Goal: Contribute content

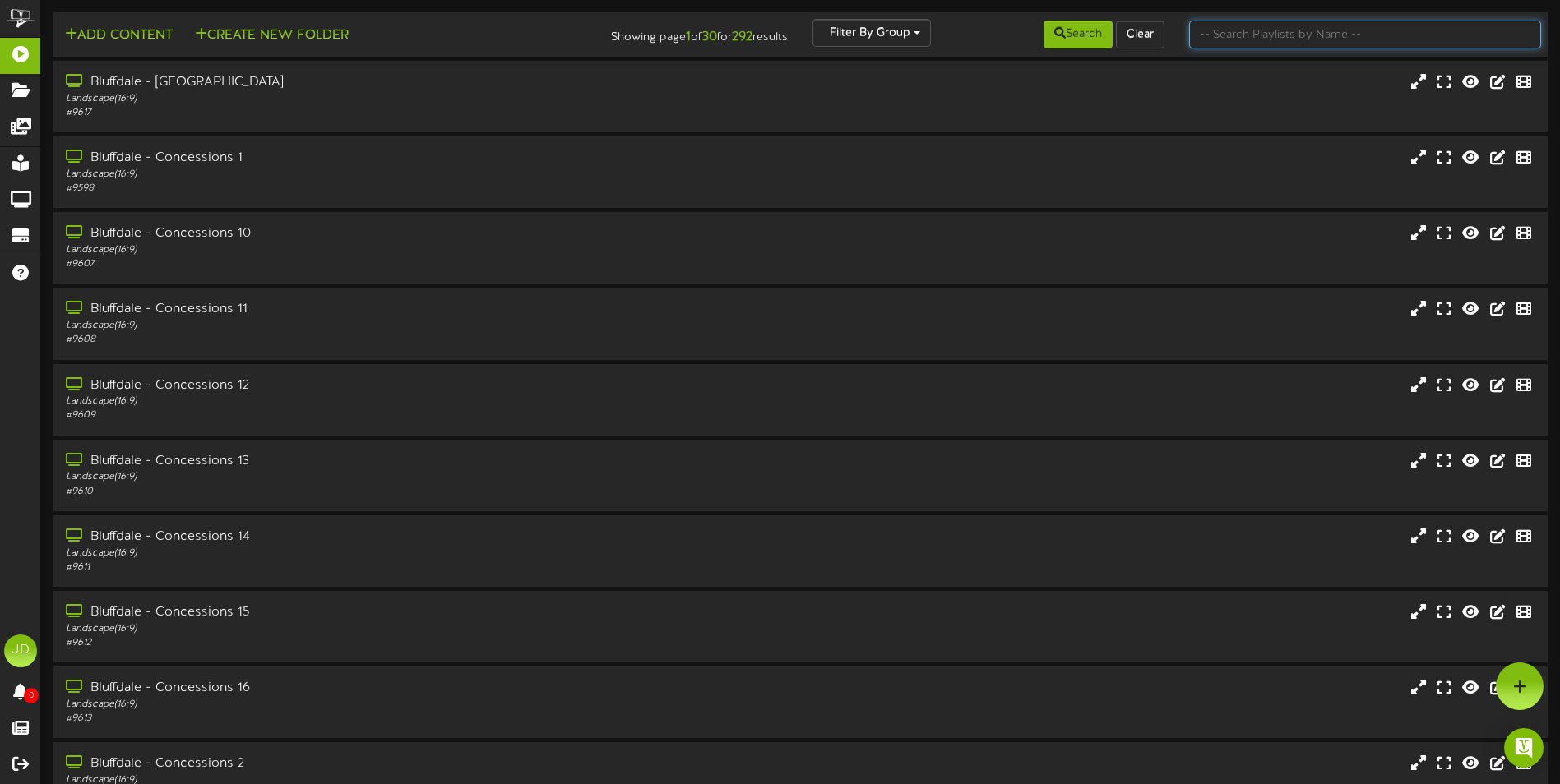
click at [1237, 45] on input "text" at bounding box center [1364, 35] width 352 height 28
type input "surprise"
click at [1081, 28] on button "Search" at bounding box center [1077, 35] width 69 height 28
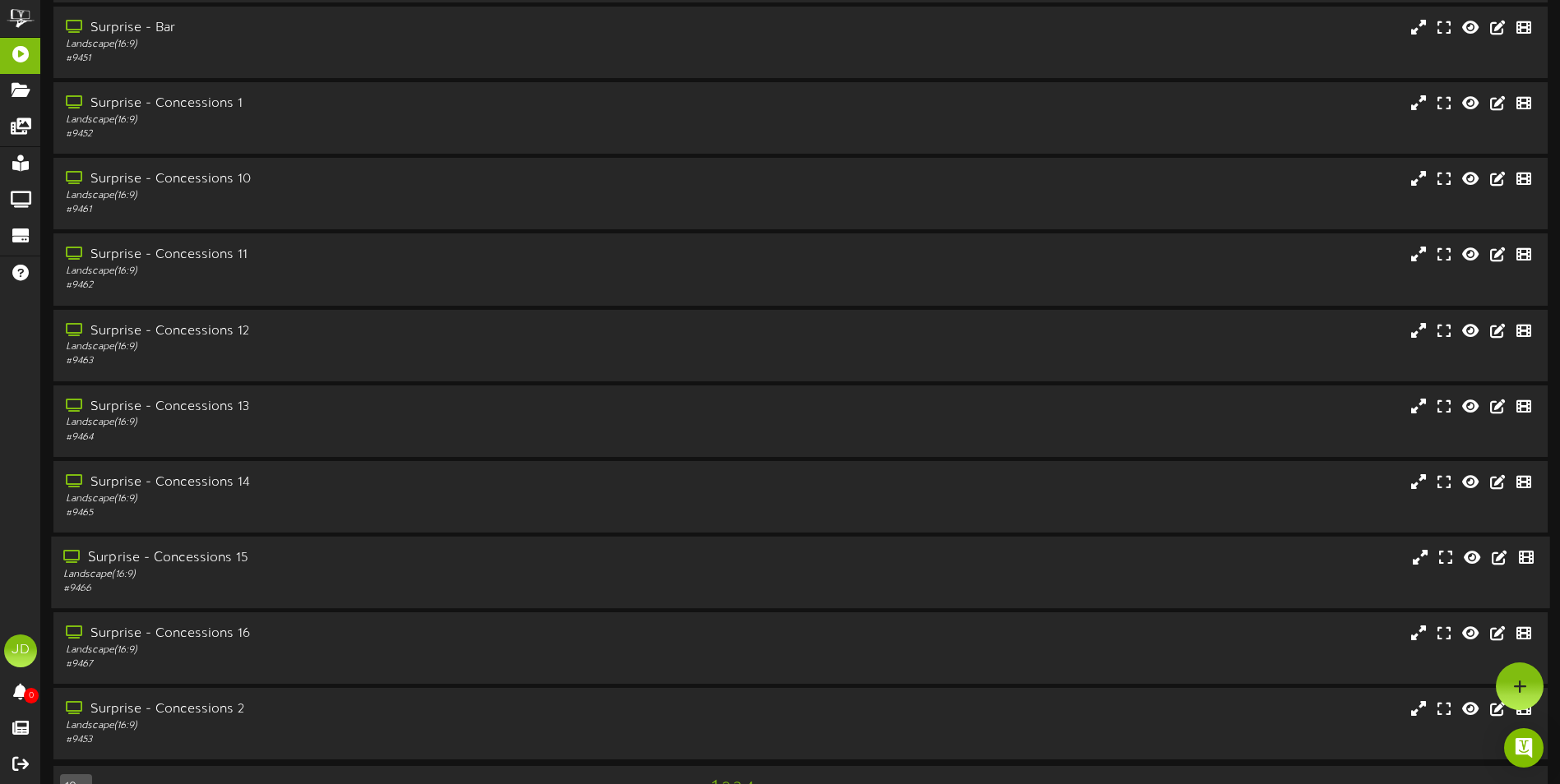
scroll to position [98, 0]
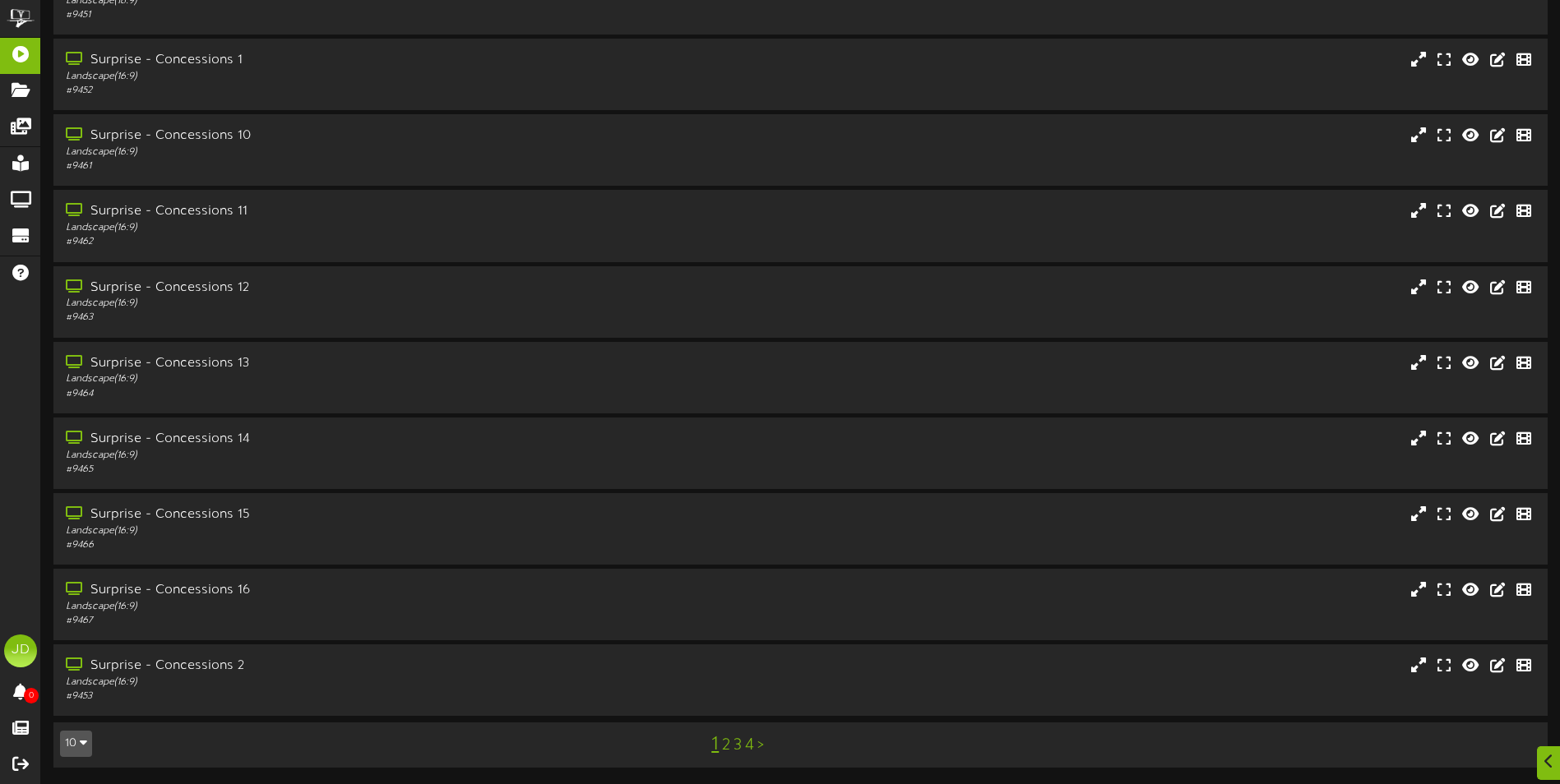
click at [736, 745] on link "3" at bounding box center [738, 746] width 8 height 18
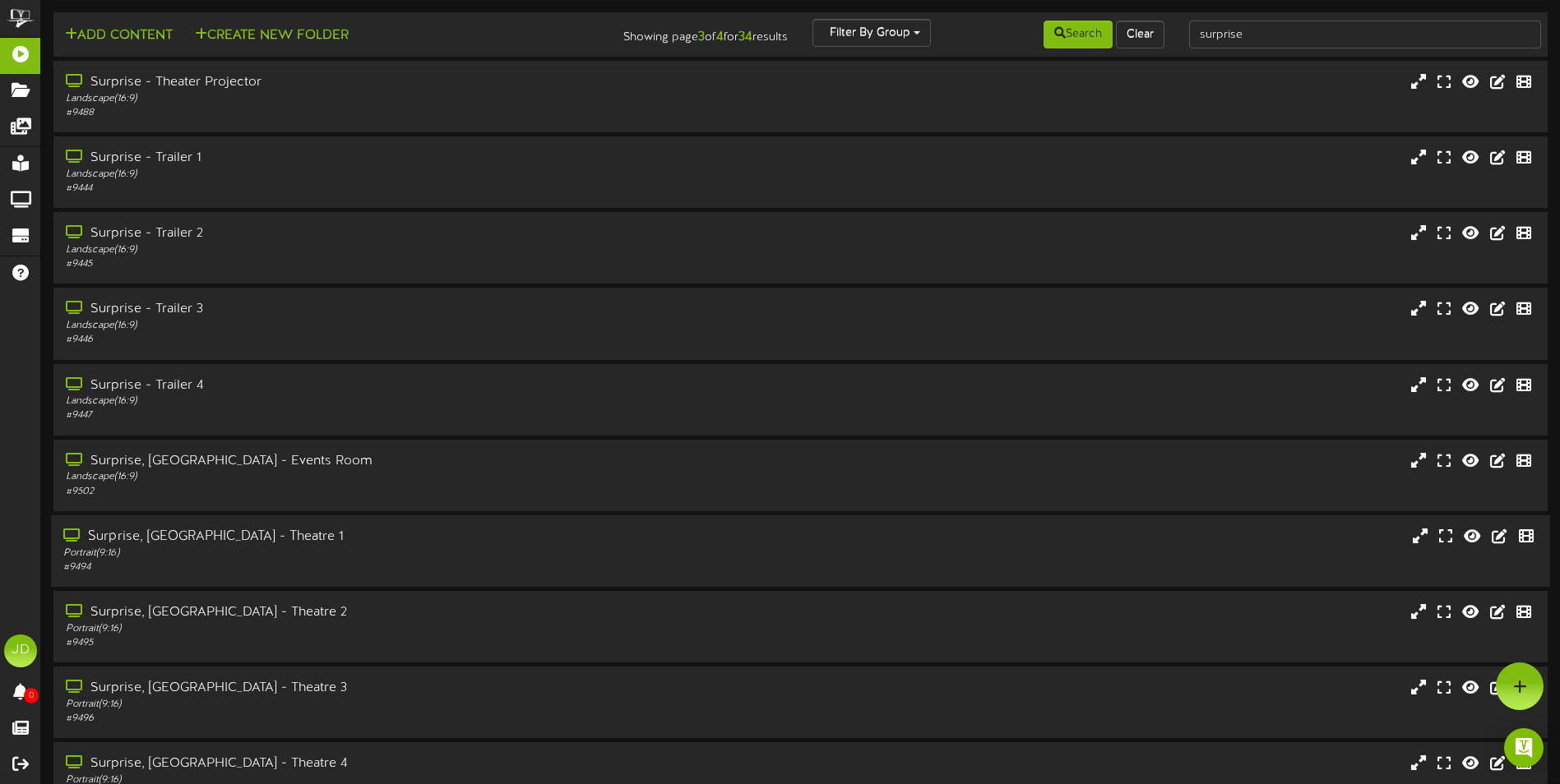
click at [390, 553] on div "Portrait ( 9:16 )" at bounding box center [363, 553] width 599 height 14
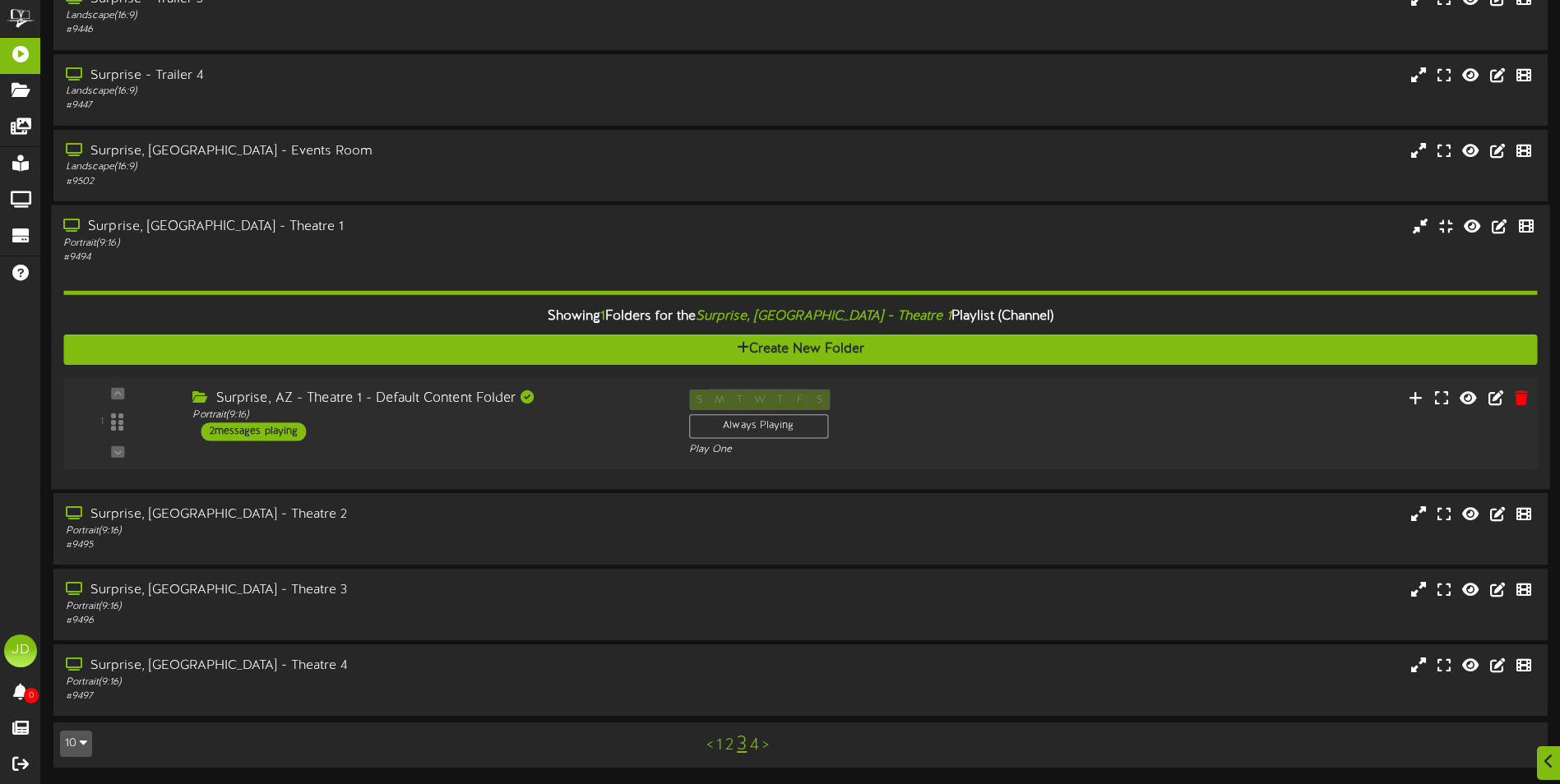
click at [551, 446] on div "1 ( 9:16" at bounding box center [800, 422] width 1488 height 67
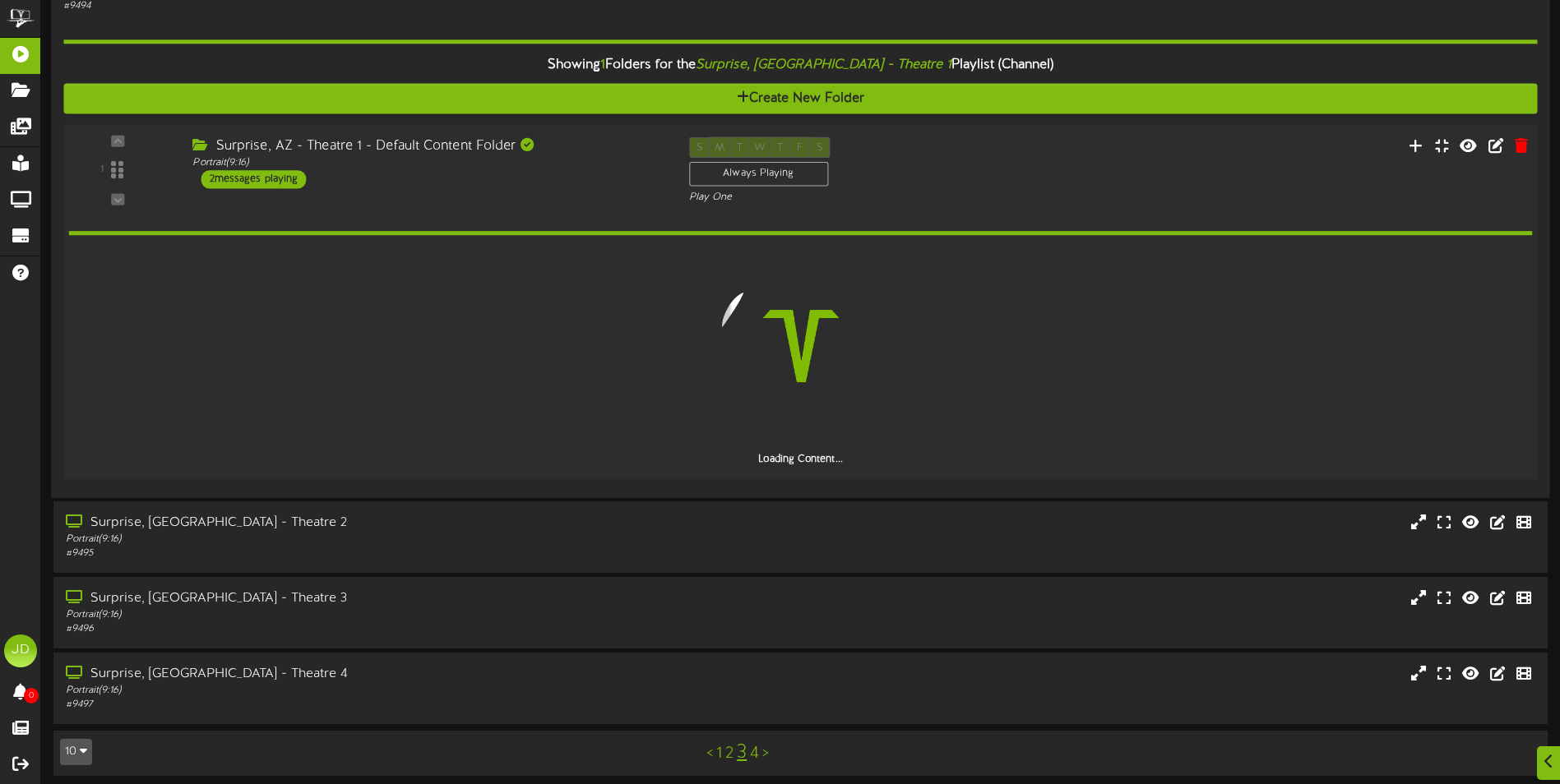
scroll to position [568, 0]
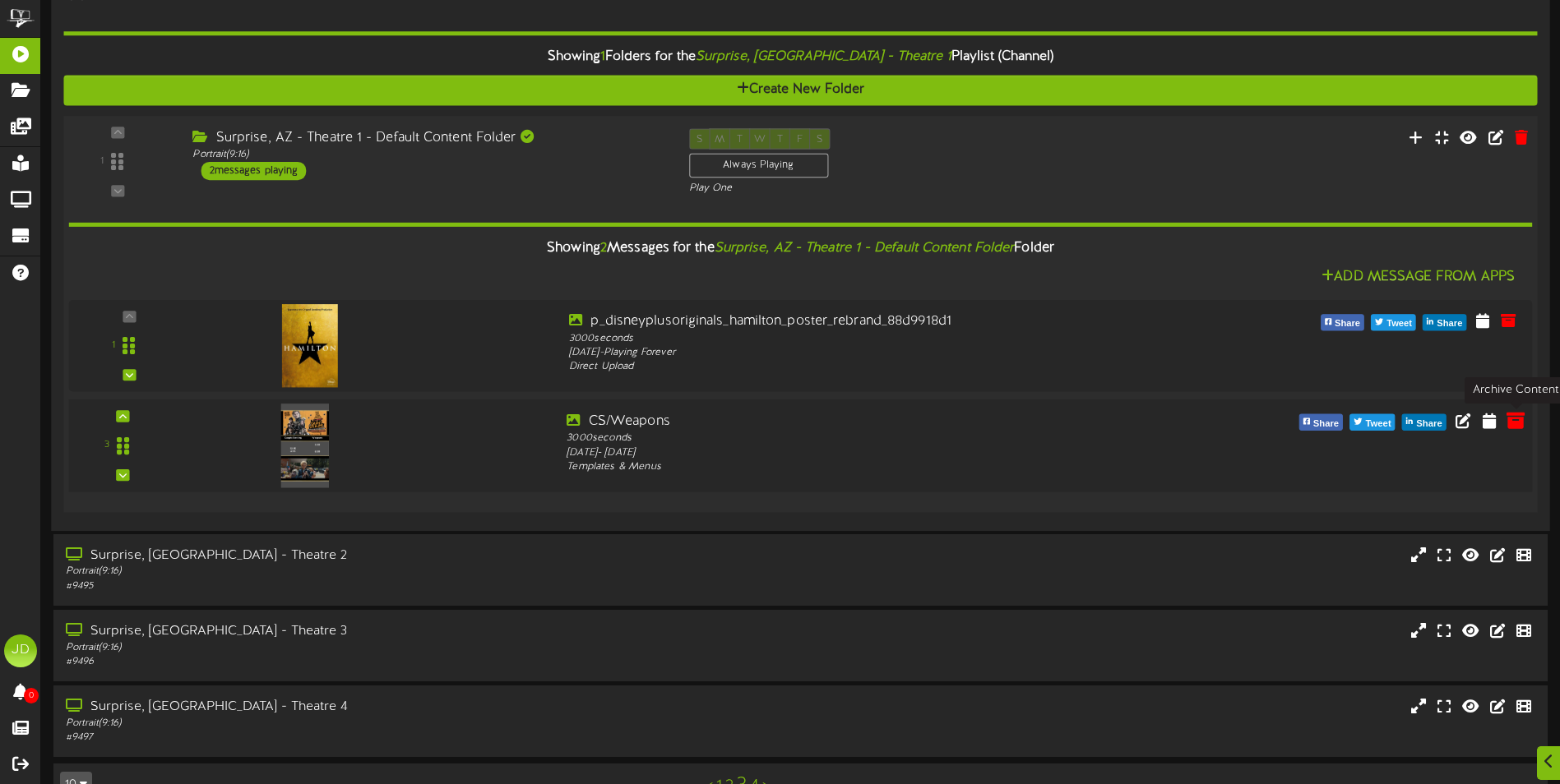
click at [1512, 426] on icon at bounding box center [1515, 420] width 18 height 18
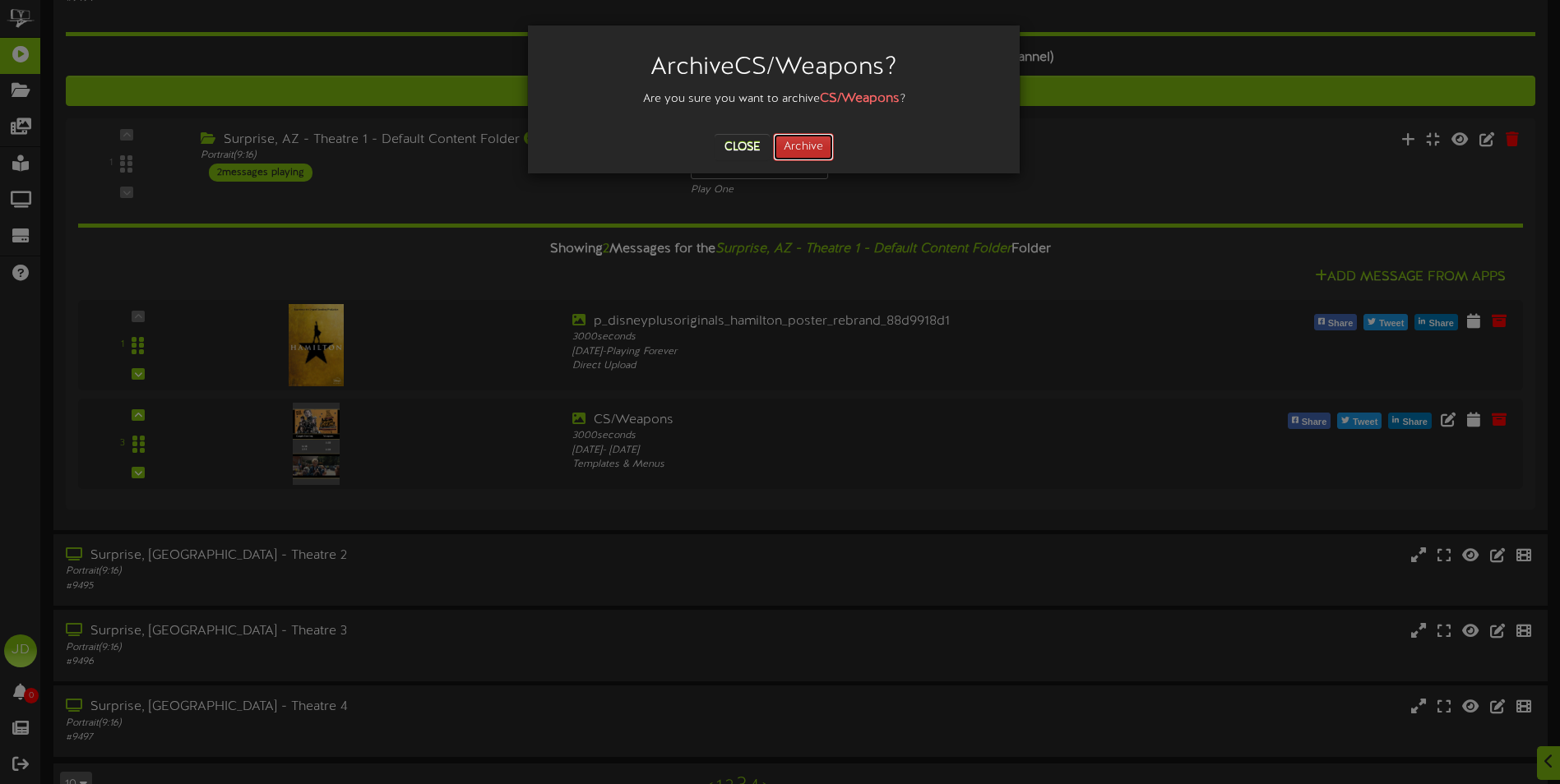
click at [804, 148] on button "Archive" at bounding box center [802, 147] width 61 height 28
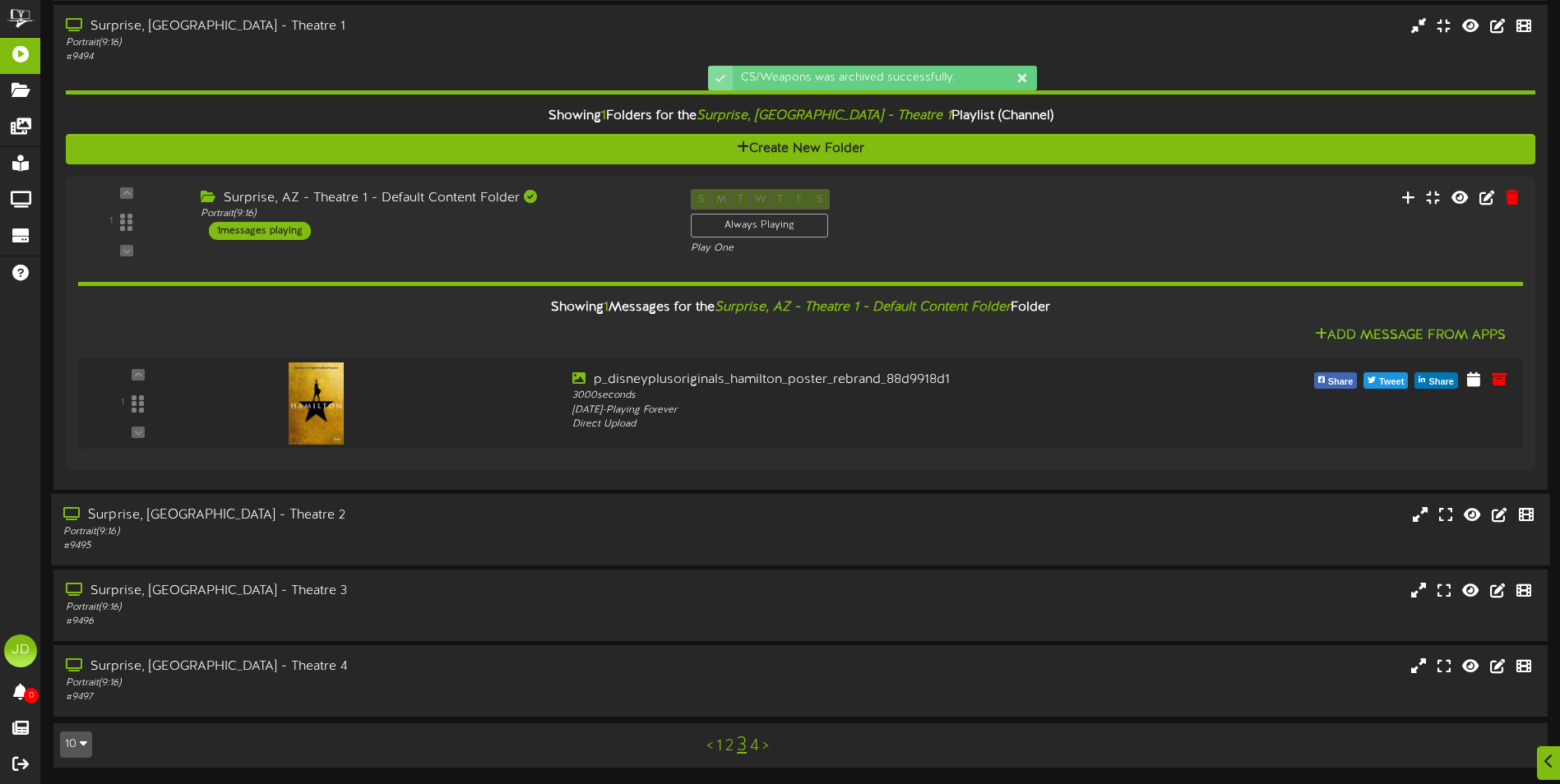
click at [548, 526] on div "Portrait ( 9:16 )" at bounding box center [363, 531] width 599 height 14
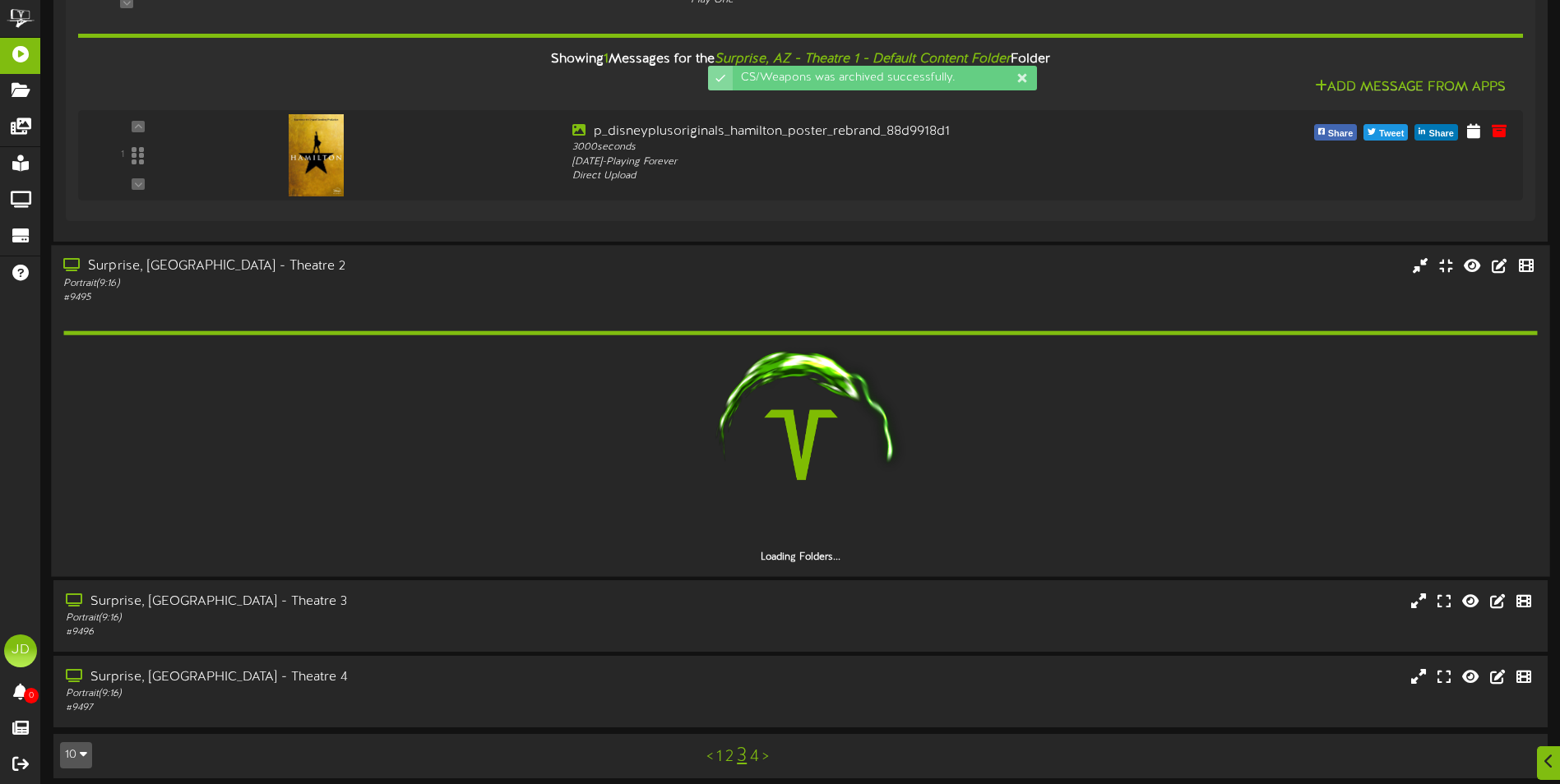
scroll to position [769, 0]
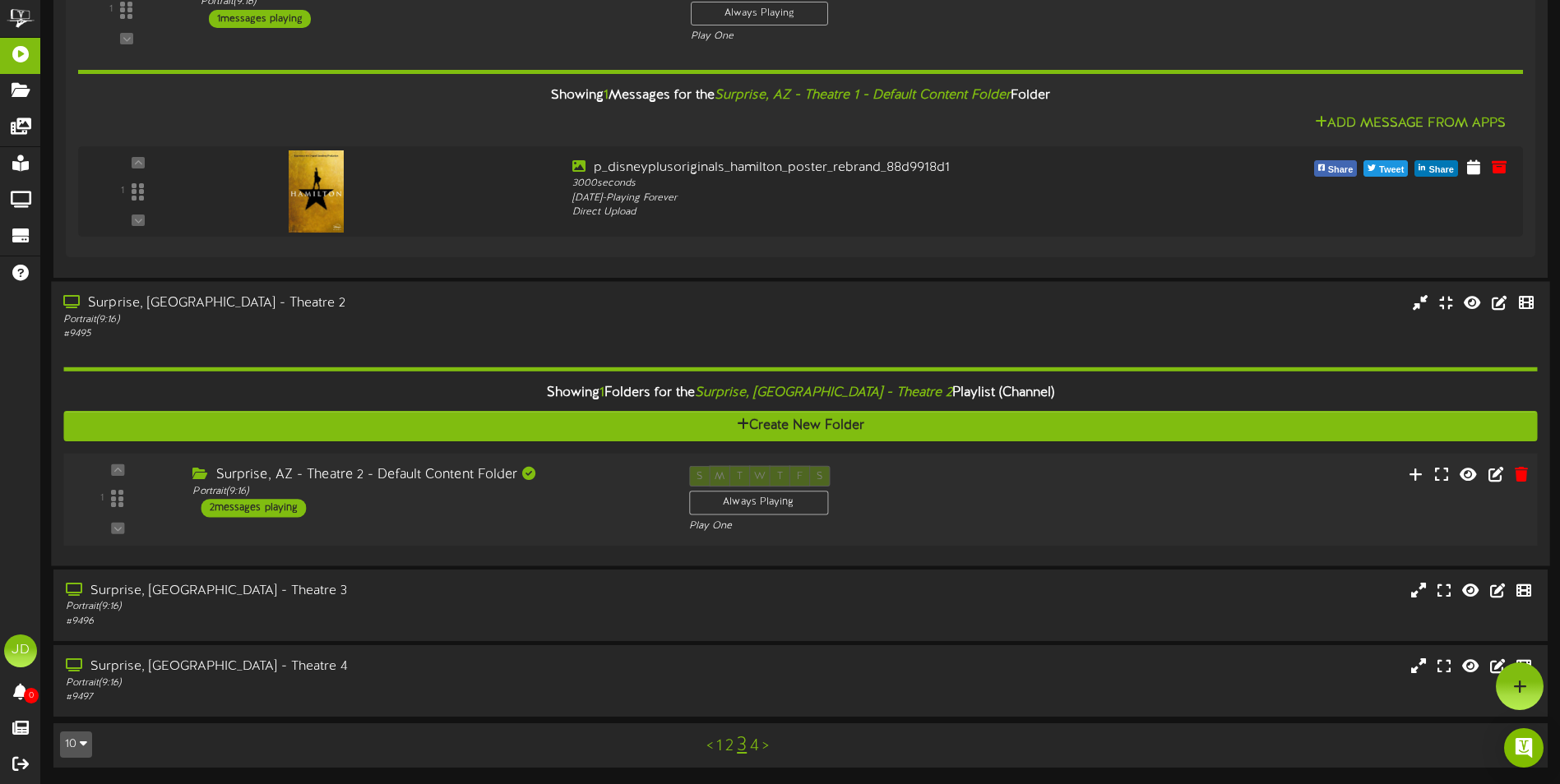
click at [574, 510] on div "Surprise, AZ - Theatre 2 - Default Content Folder Portrait ( 9:16 ) 2 messages …" at bounding box center [428, 491] width 496 height 52
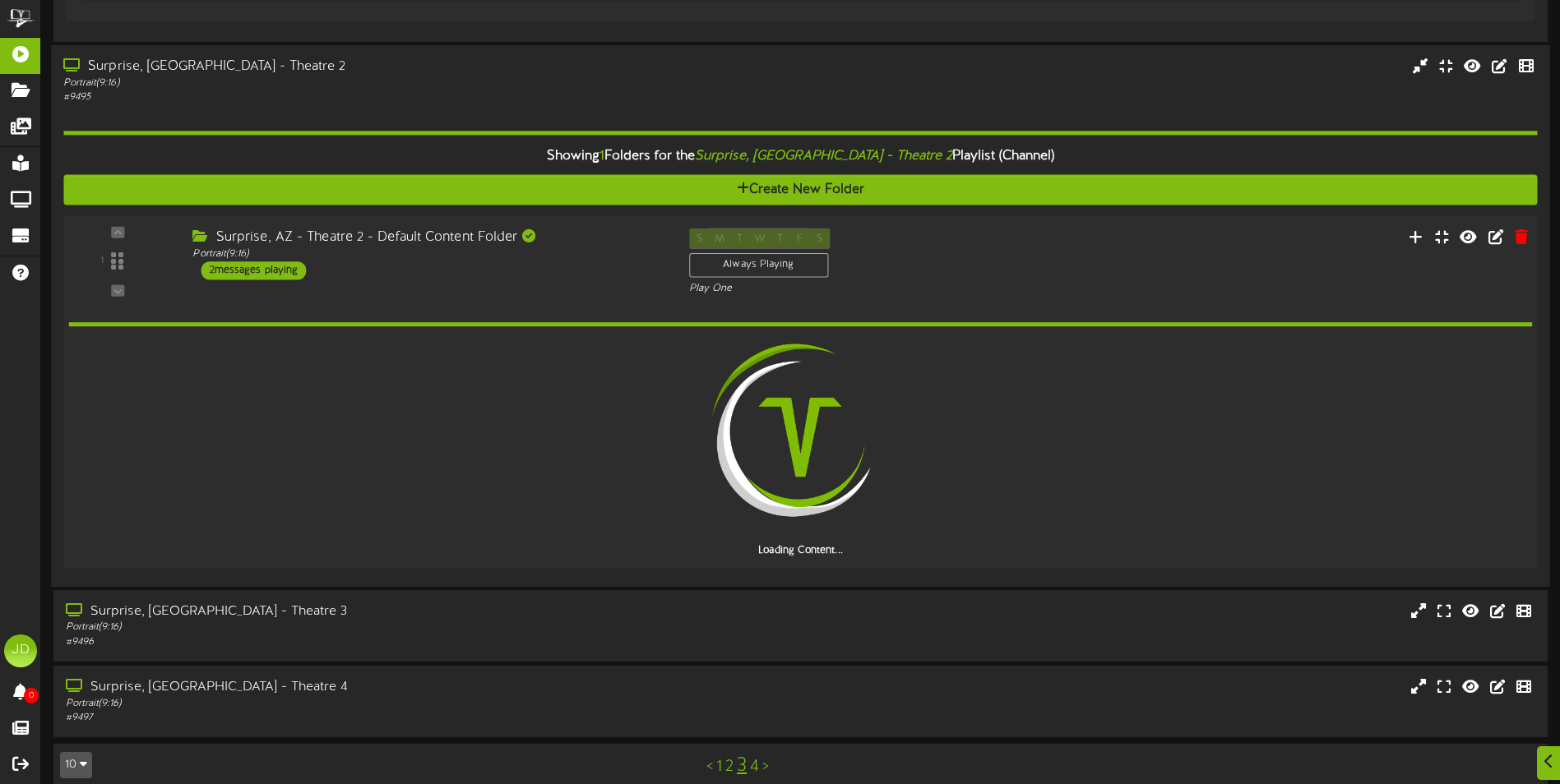
scroll to position [981, 0]
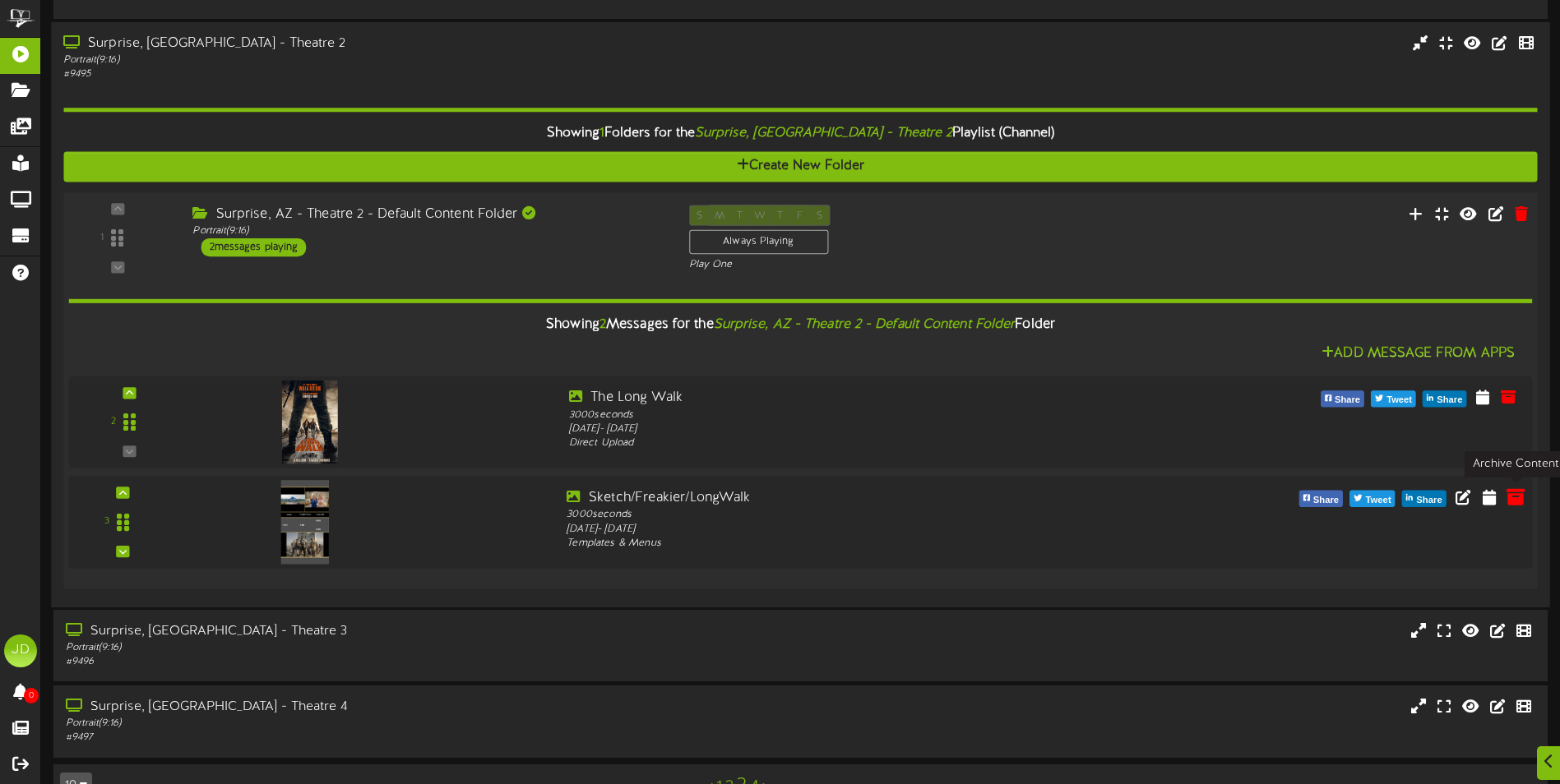
click at [1512, 497] on icon at bounding box center [1515, 496] width 18 height 18
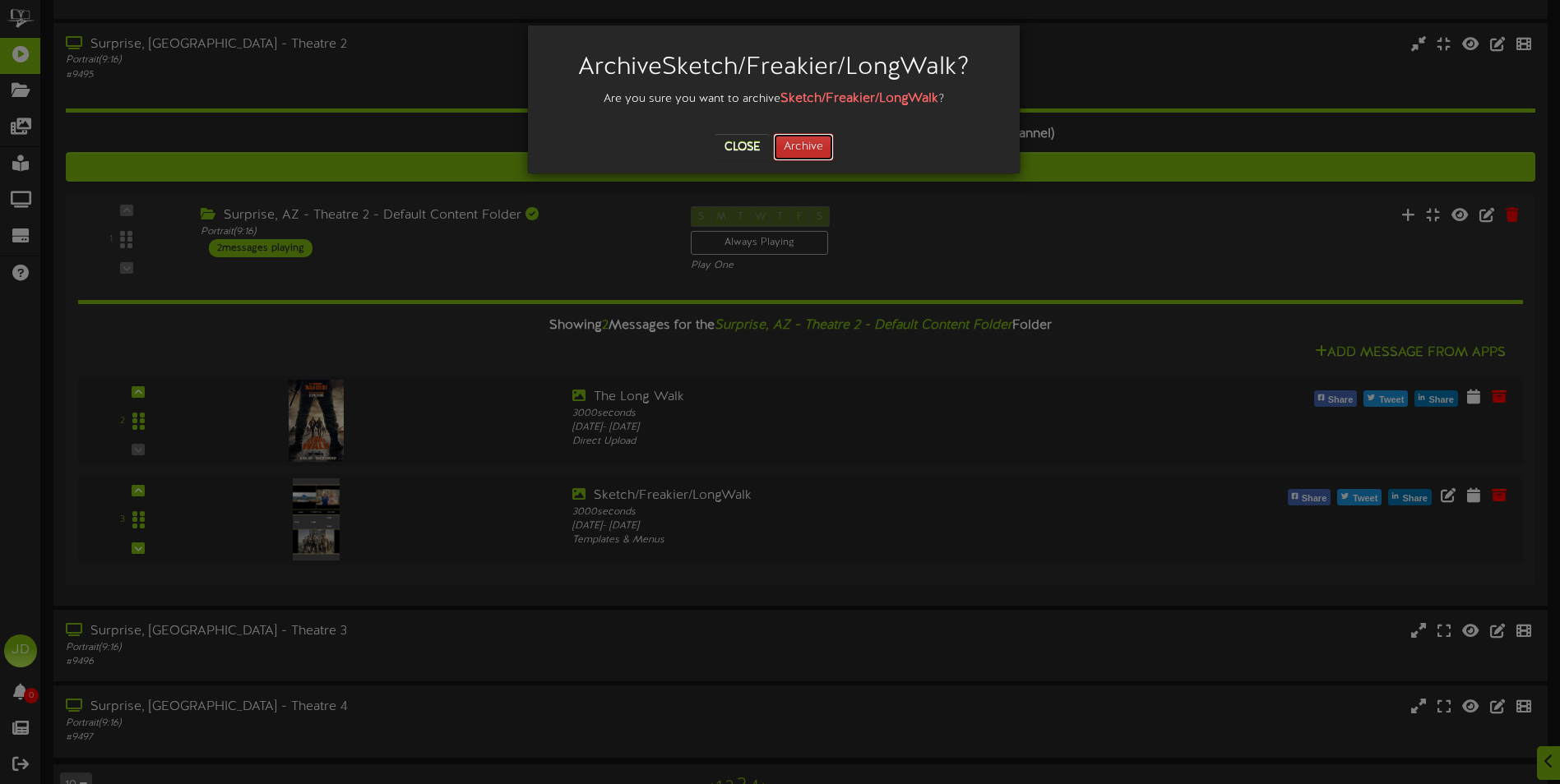
click at [814, 148] on button "Archive" at bounding box center [802, 147] width 61 height 28
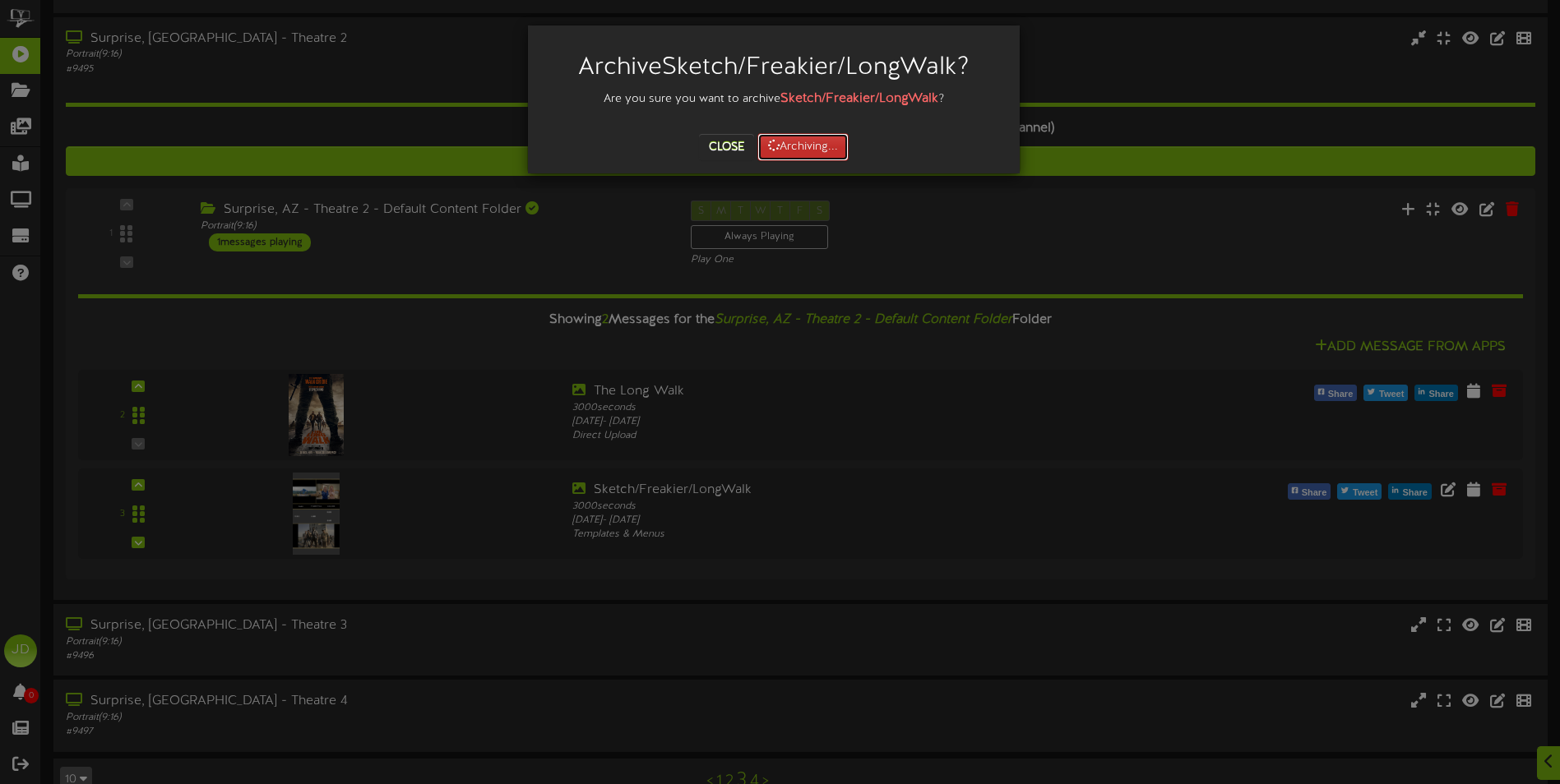
scroll to position [1023, 0]
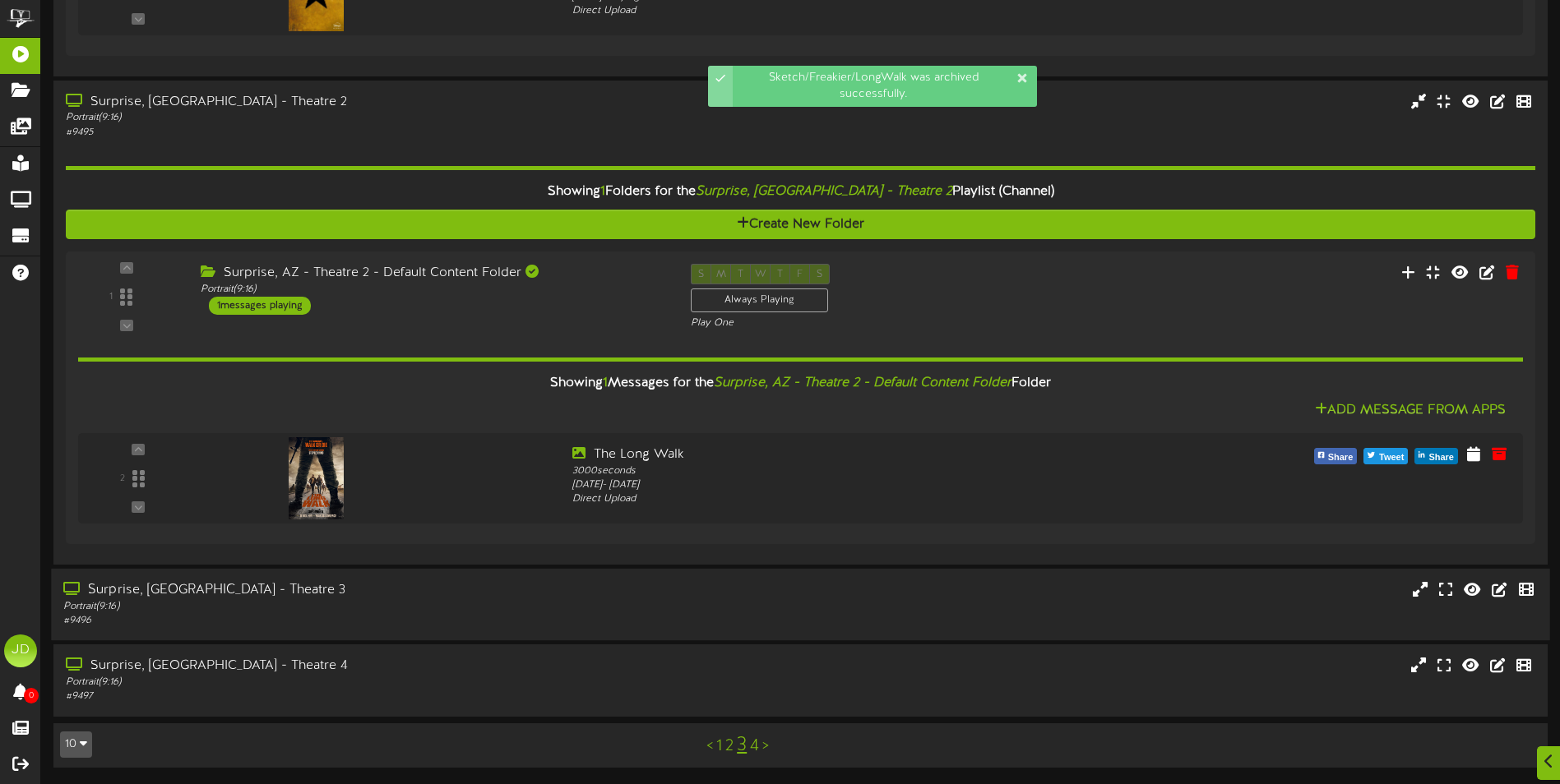
click at [370, 620] on div "# 9496" at bounding box center [363, 621] width 599 height 14
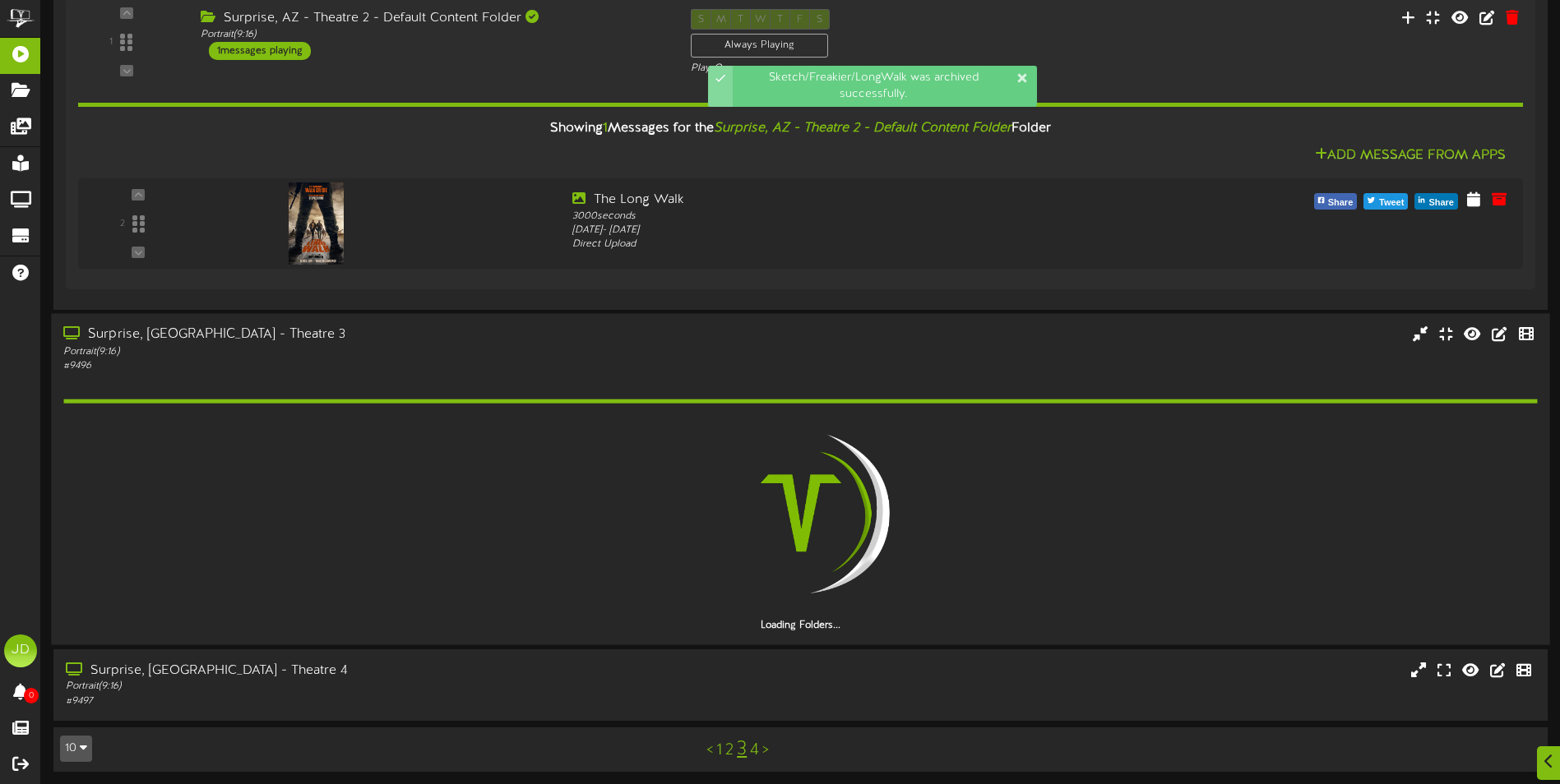
scroll to position [1183, 0]
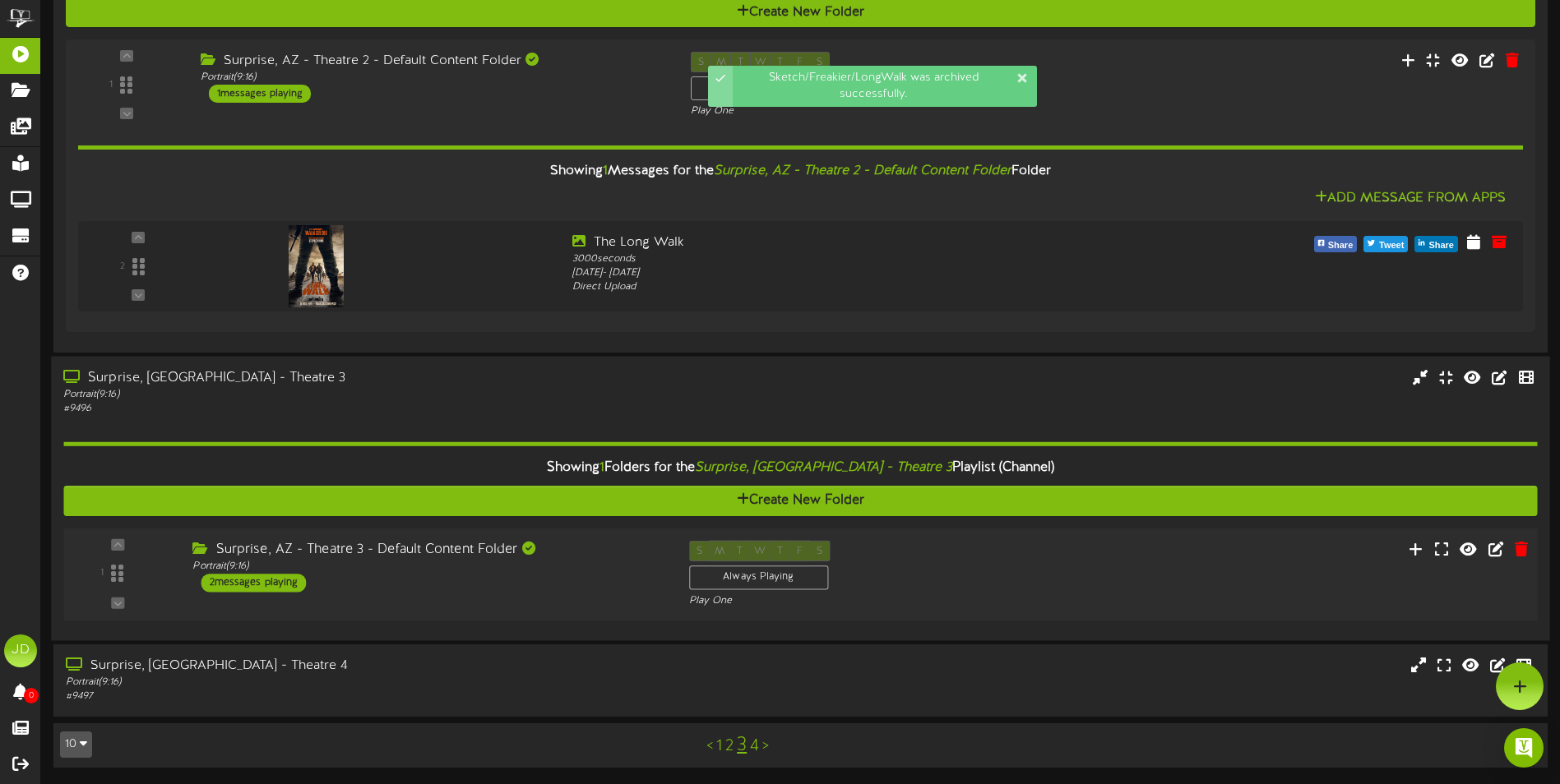
click at [517, 583] on div "Surprise, AZ - Theatre 3 - Default Content Folder Portrait ( 9:16 ) 2 messages …" at bounding box center [428, 567] width 496 height 52
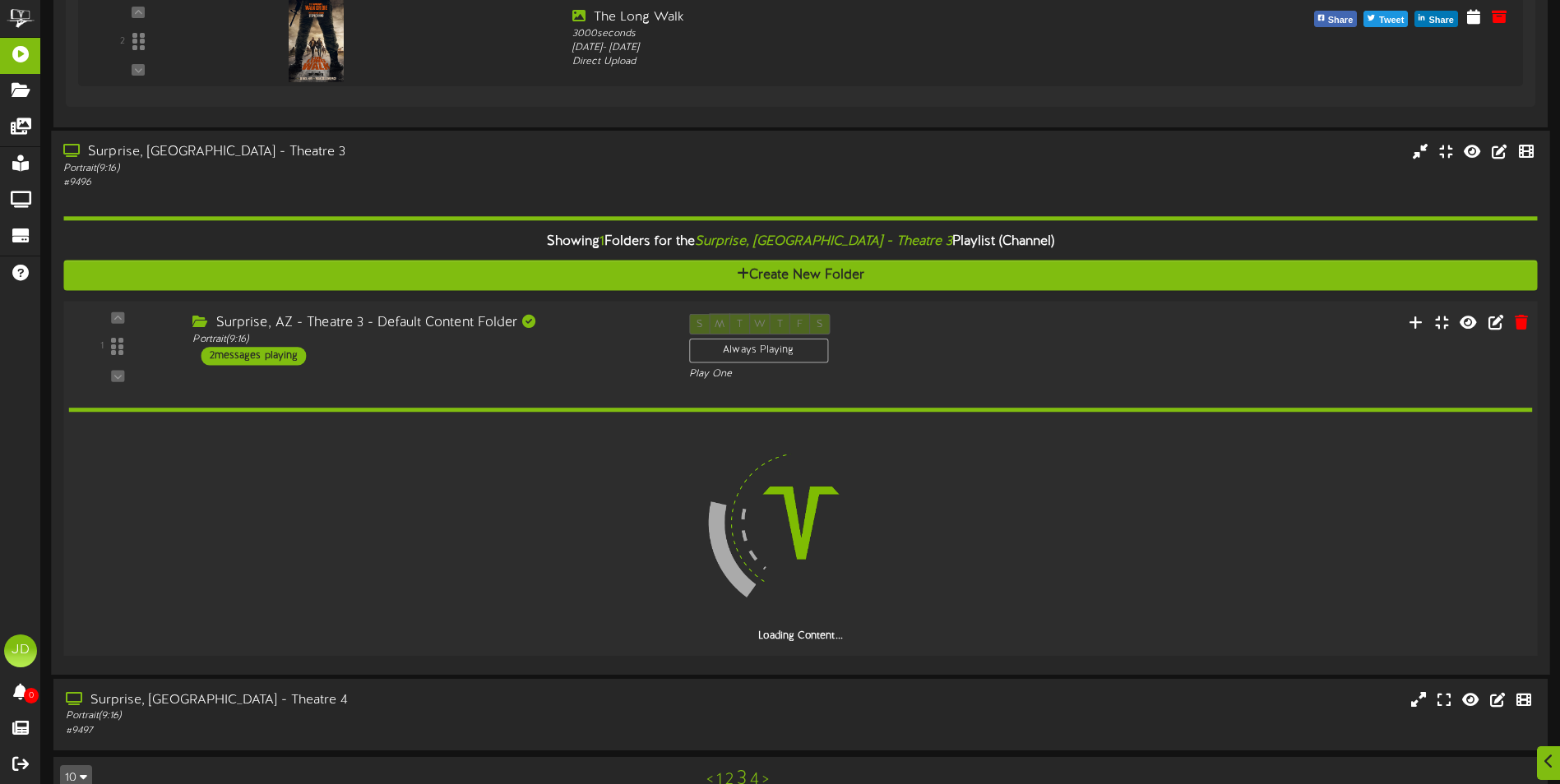
scroll to position [1395, 0]
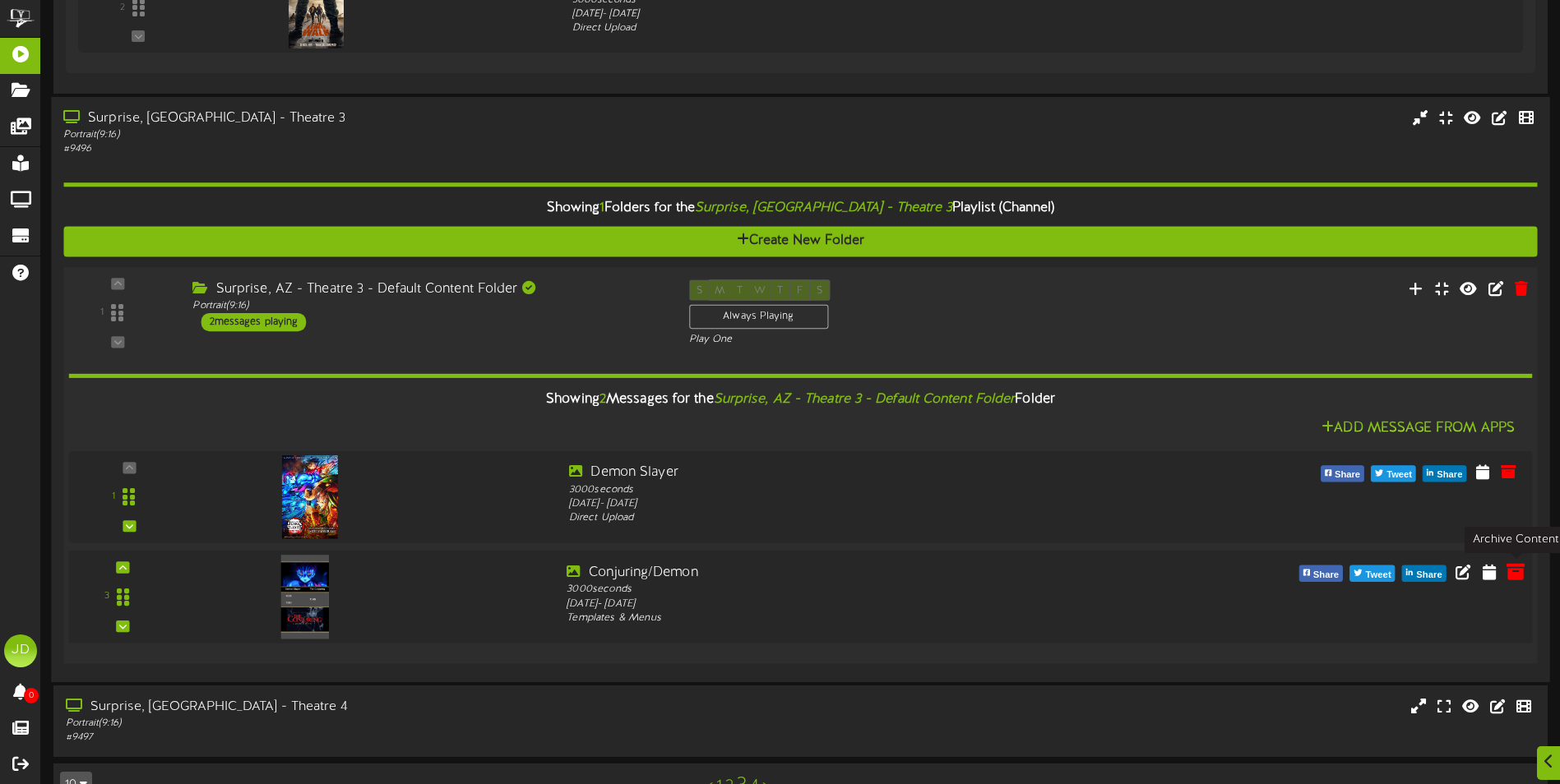
click at [1525, 570] on button at bounding box center [1515, 575] width 28 height 27
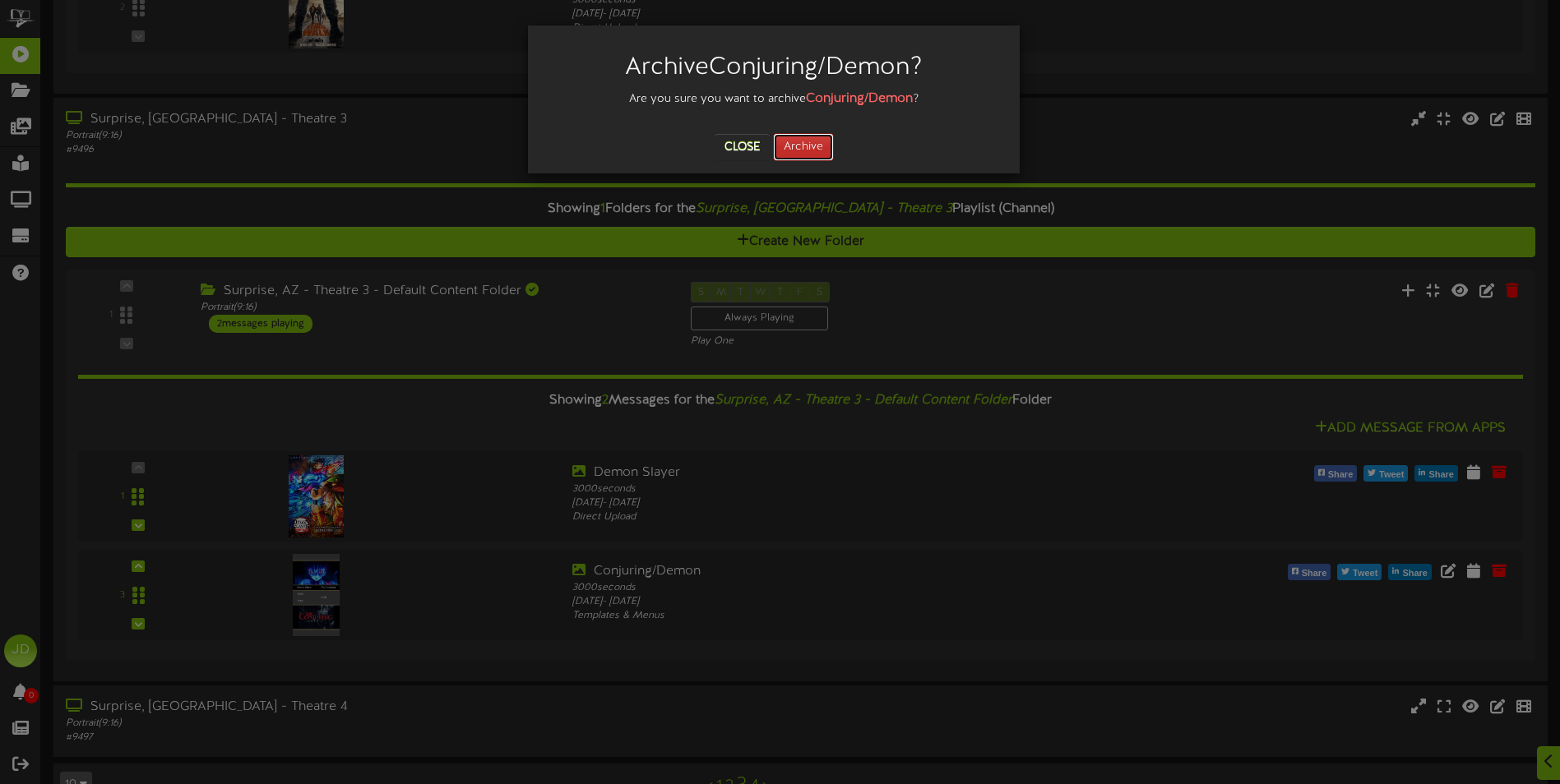
drag, startPoint x: 824, startPoint y: 141, endPoint x: 810, endPoint y: 161, distance: 24.4
click at [825, 142] on button "Archive" at bounding box center [802, 147] width 61 height 28
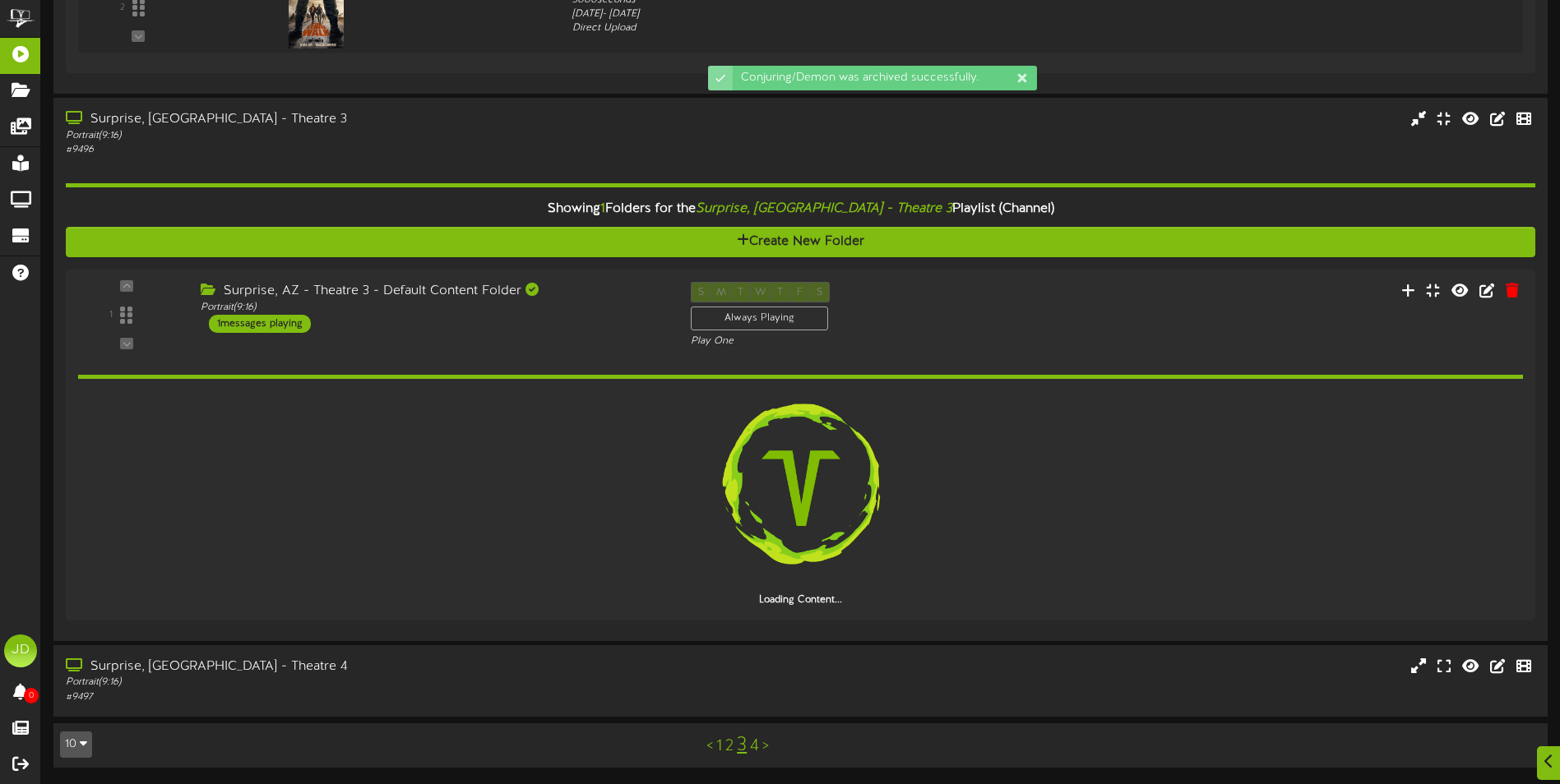
scroll to position [1337, 0]
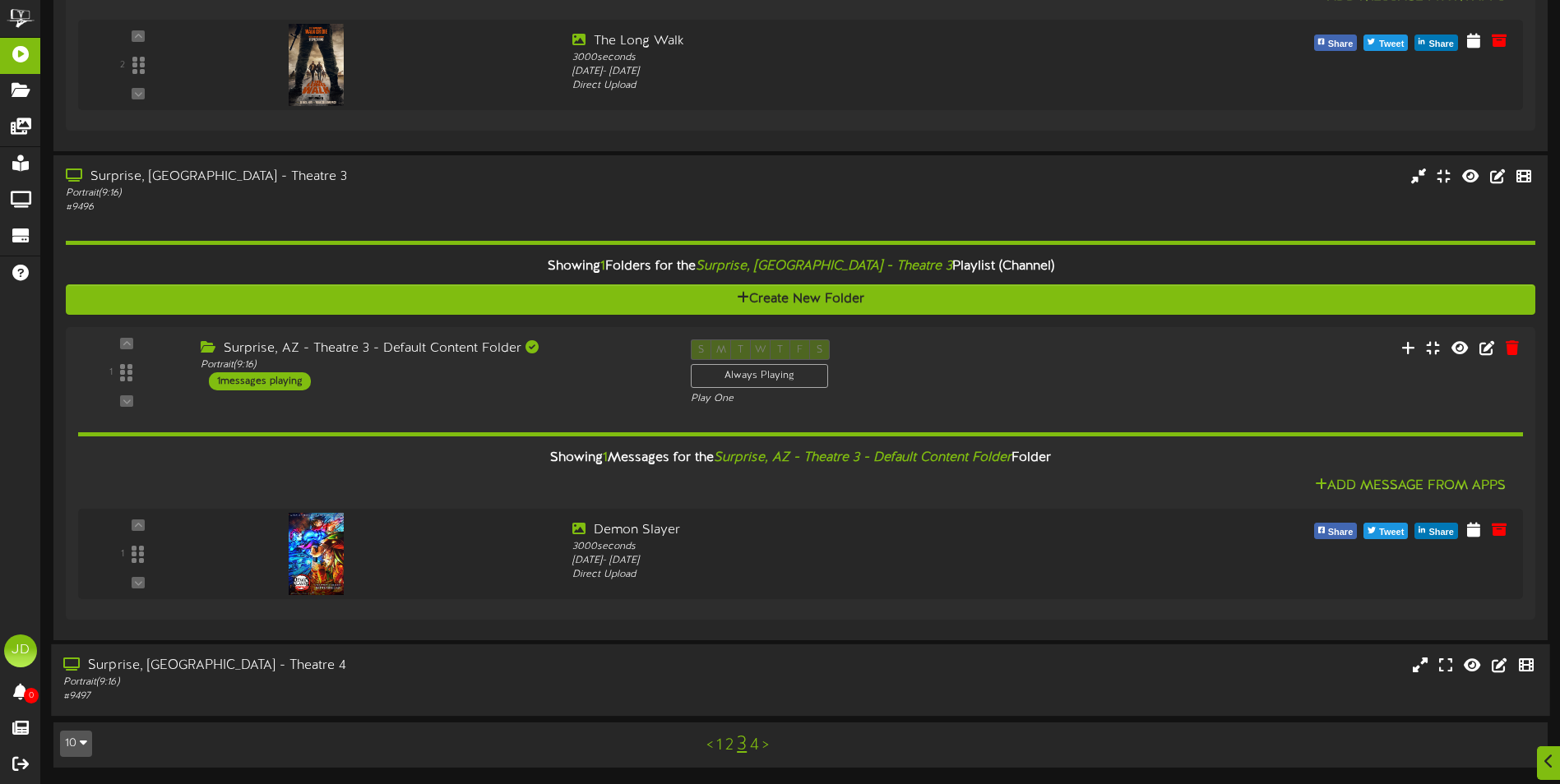
click at [446, 667] on div "Surprise, [GEOGRAPHIC_DATA] - Theatre 4" at bounding box center [363, 666] width 599 height 19
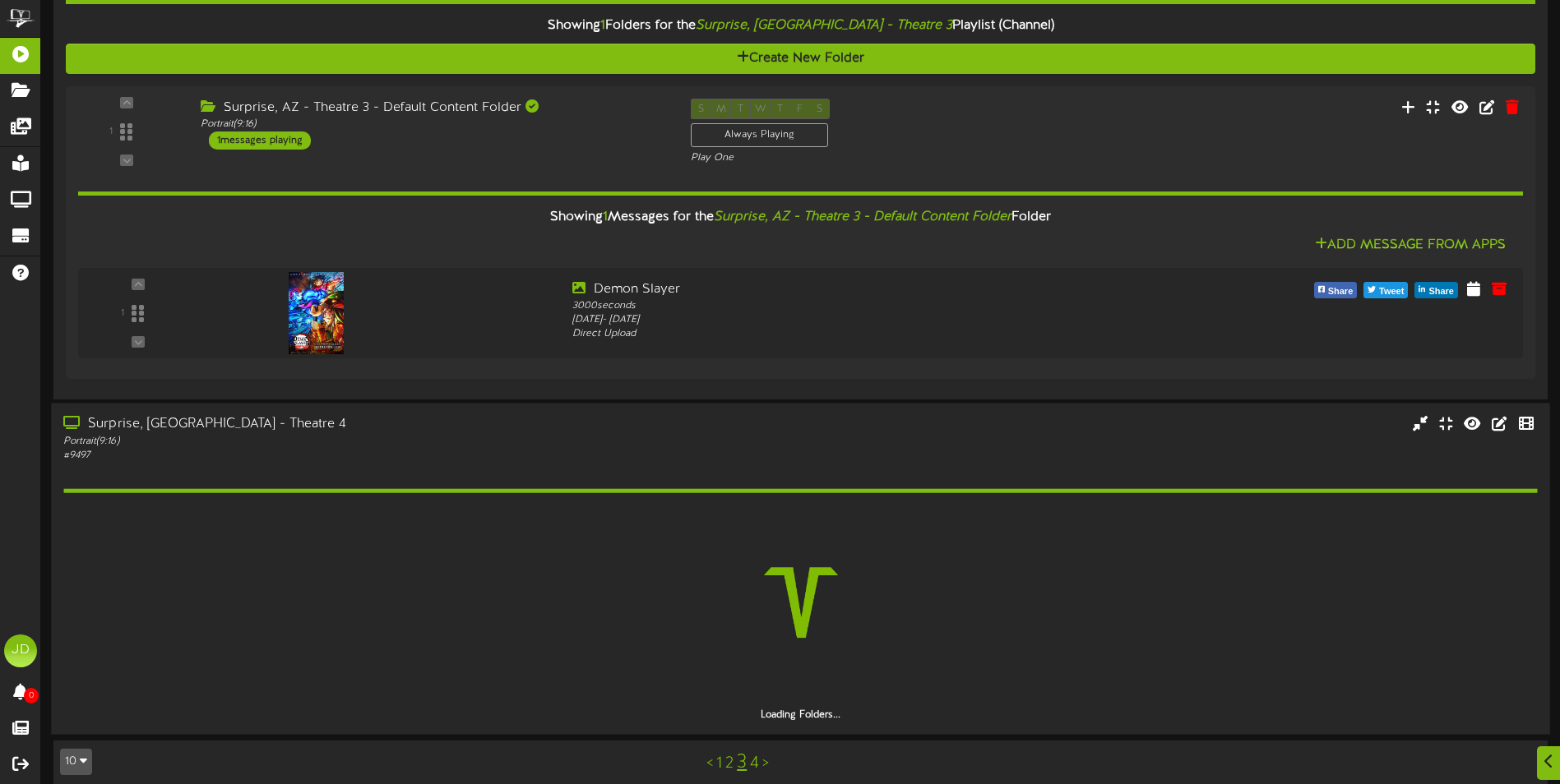
scroll to position [1595, 0]
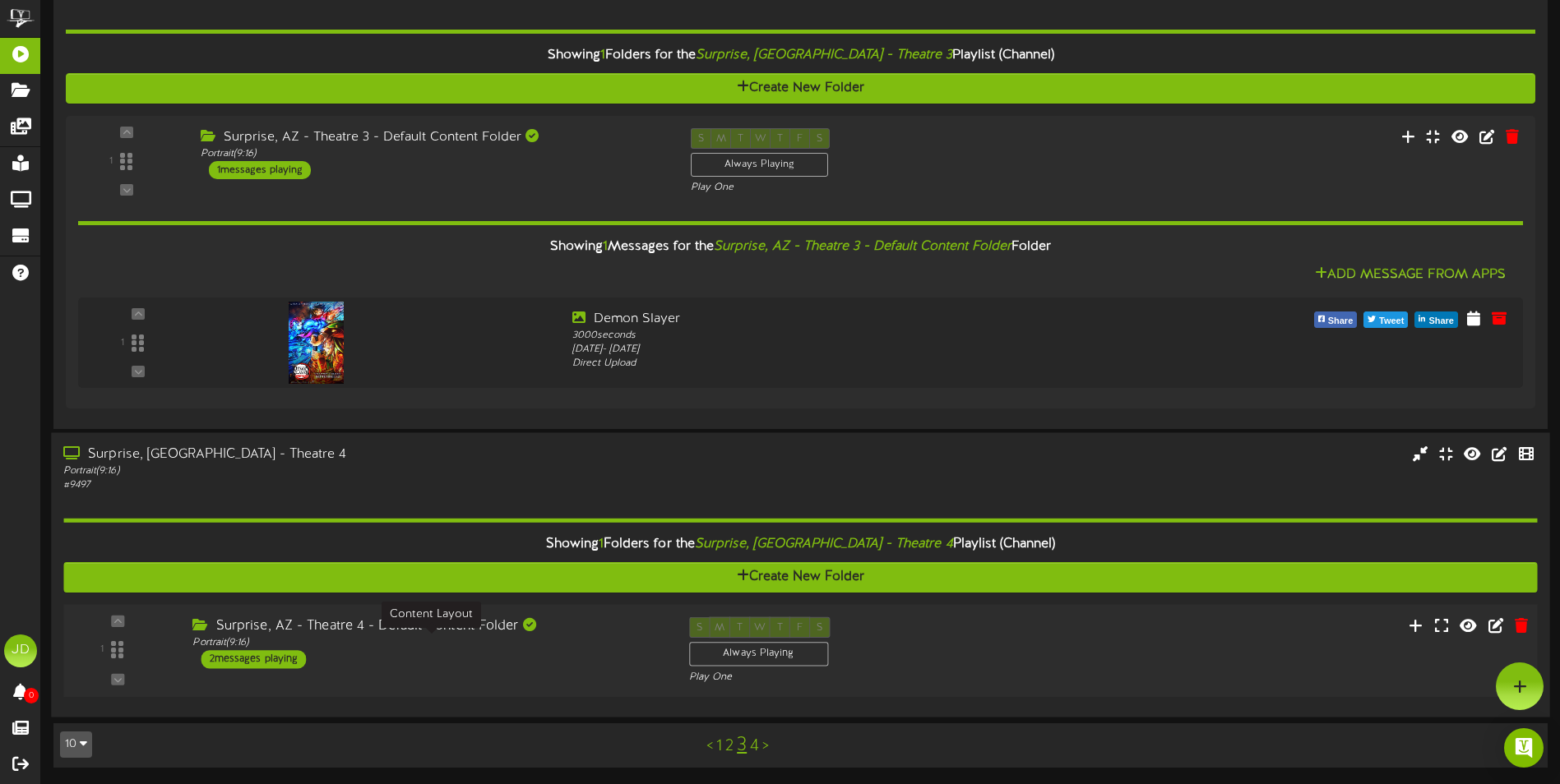
click at [588, 639] on div "Portrait ( 9:16 )" at bounding box center [428, 643] width 471 height 14
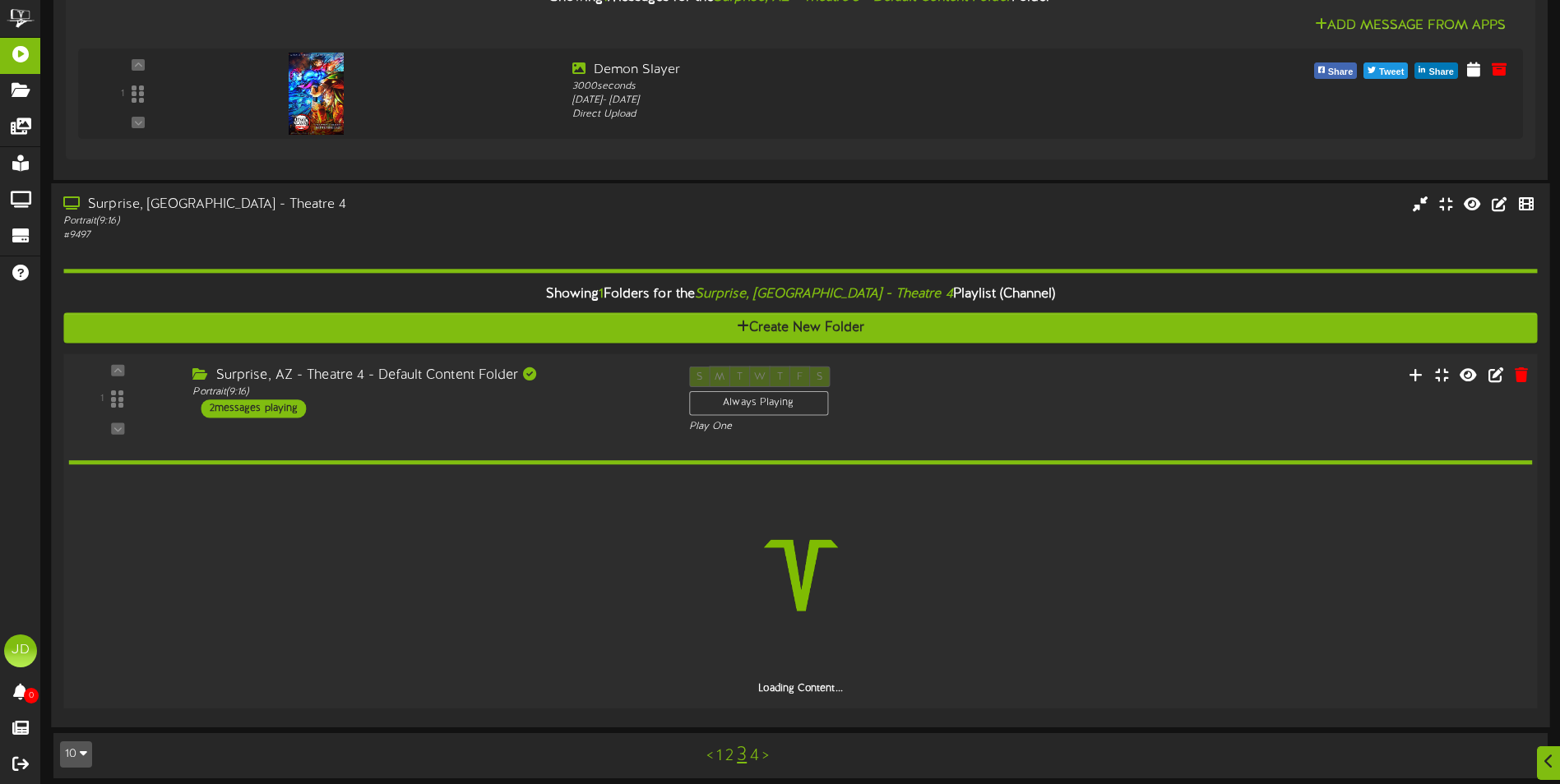
scroll to position [1804, 0]
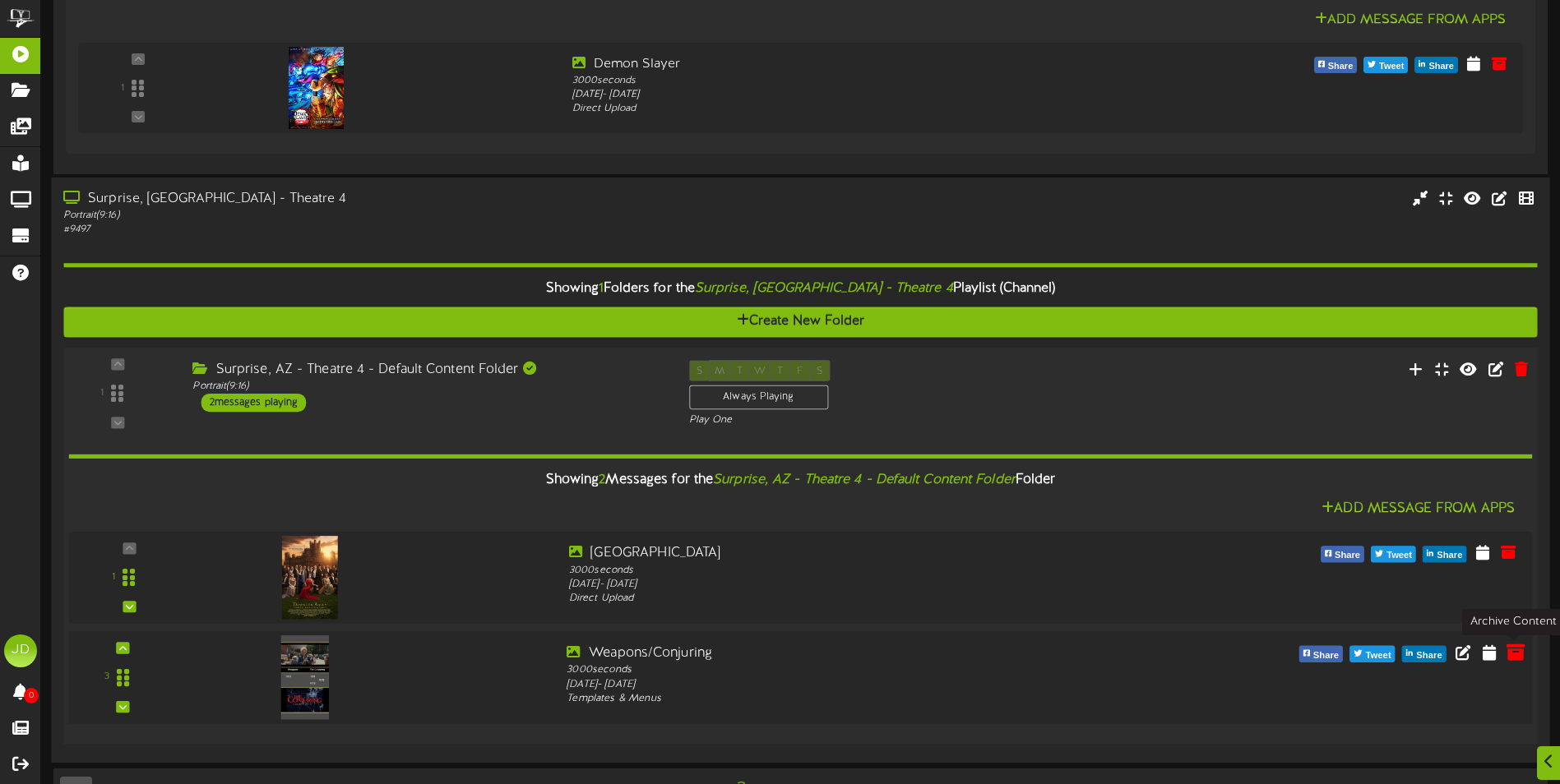
click at [1513, 651] on icon at bounding box center [1515, 652] width 18 height 18
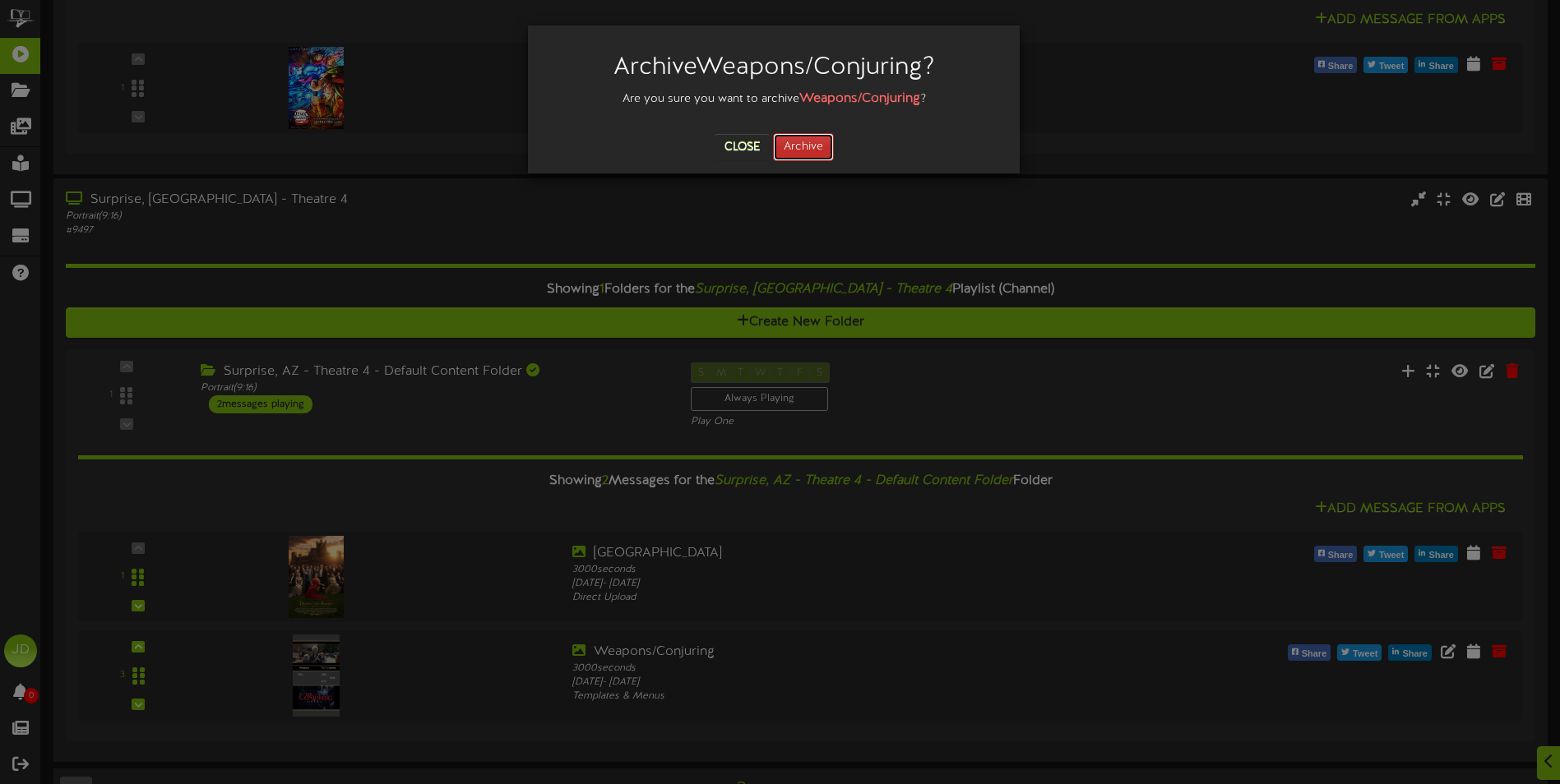
click at [821, 142] on button "Archive" at bounding box center [802, 147] width 61 height 28
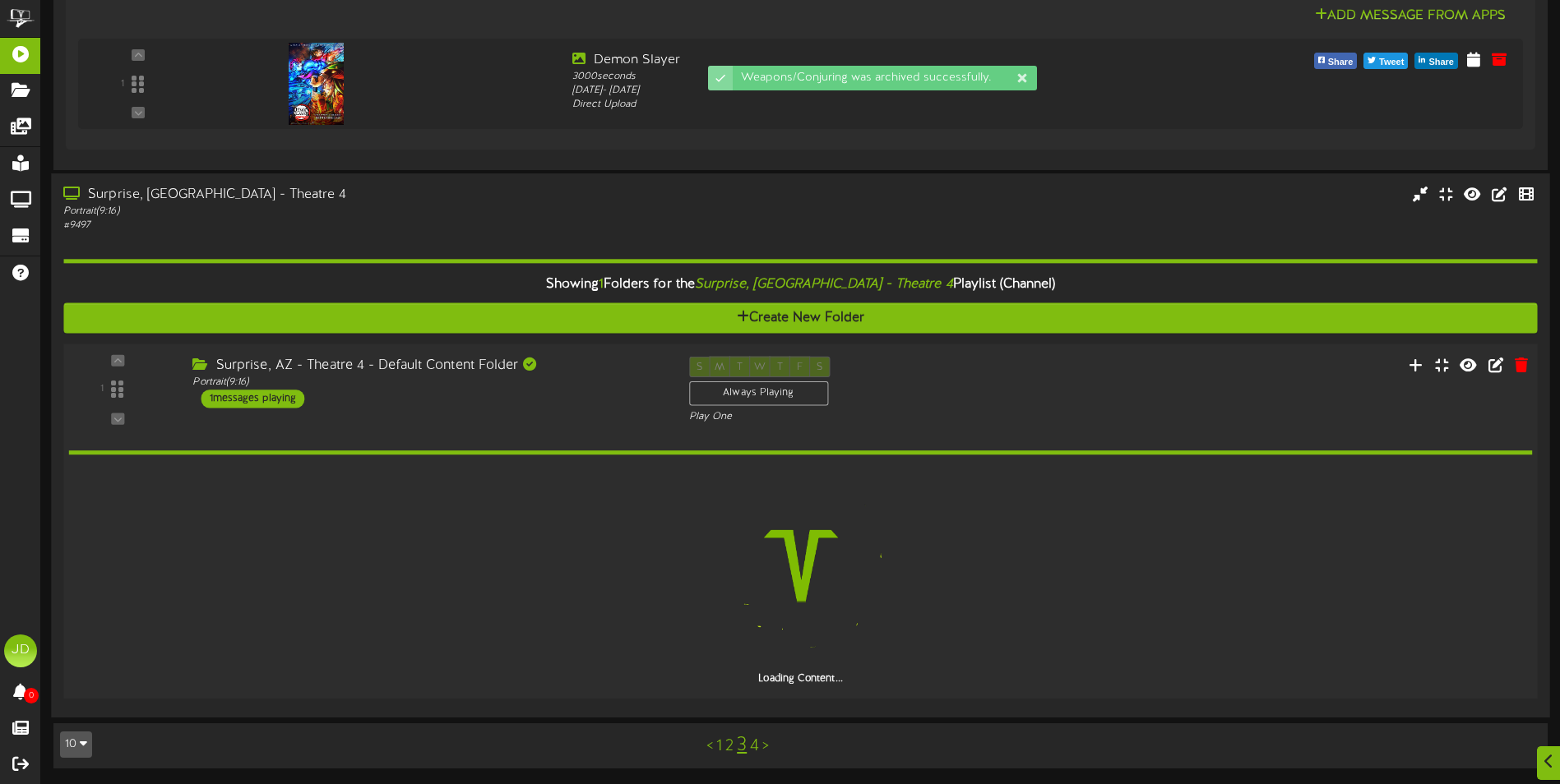
scroll to position [1750, 0]
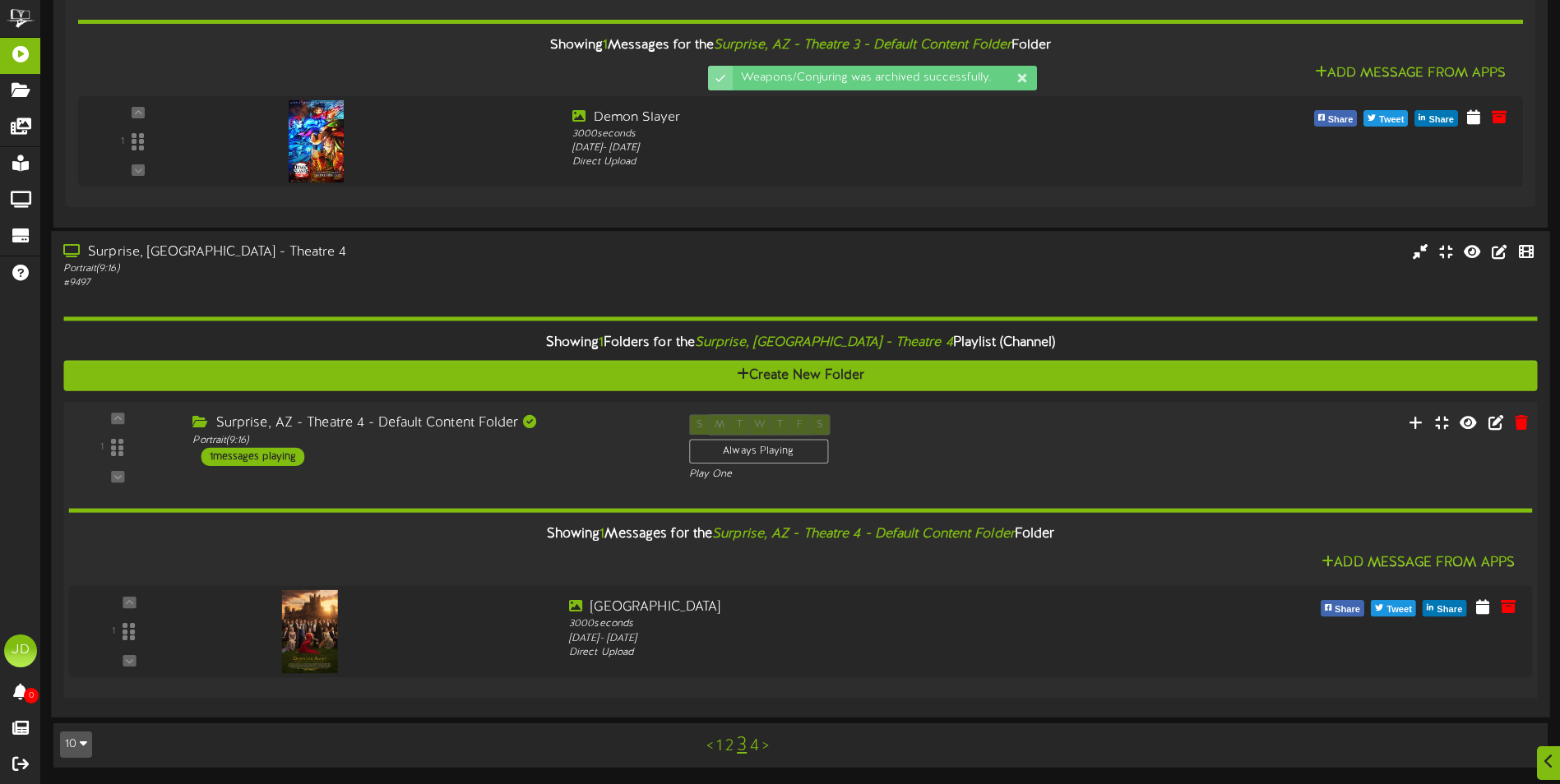
click at [754, 743] on link "4" at bounding box center [754, 747] width 9 height 18
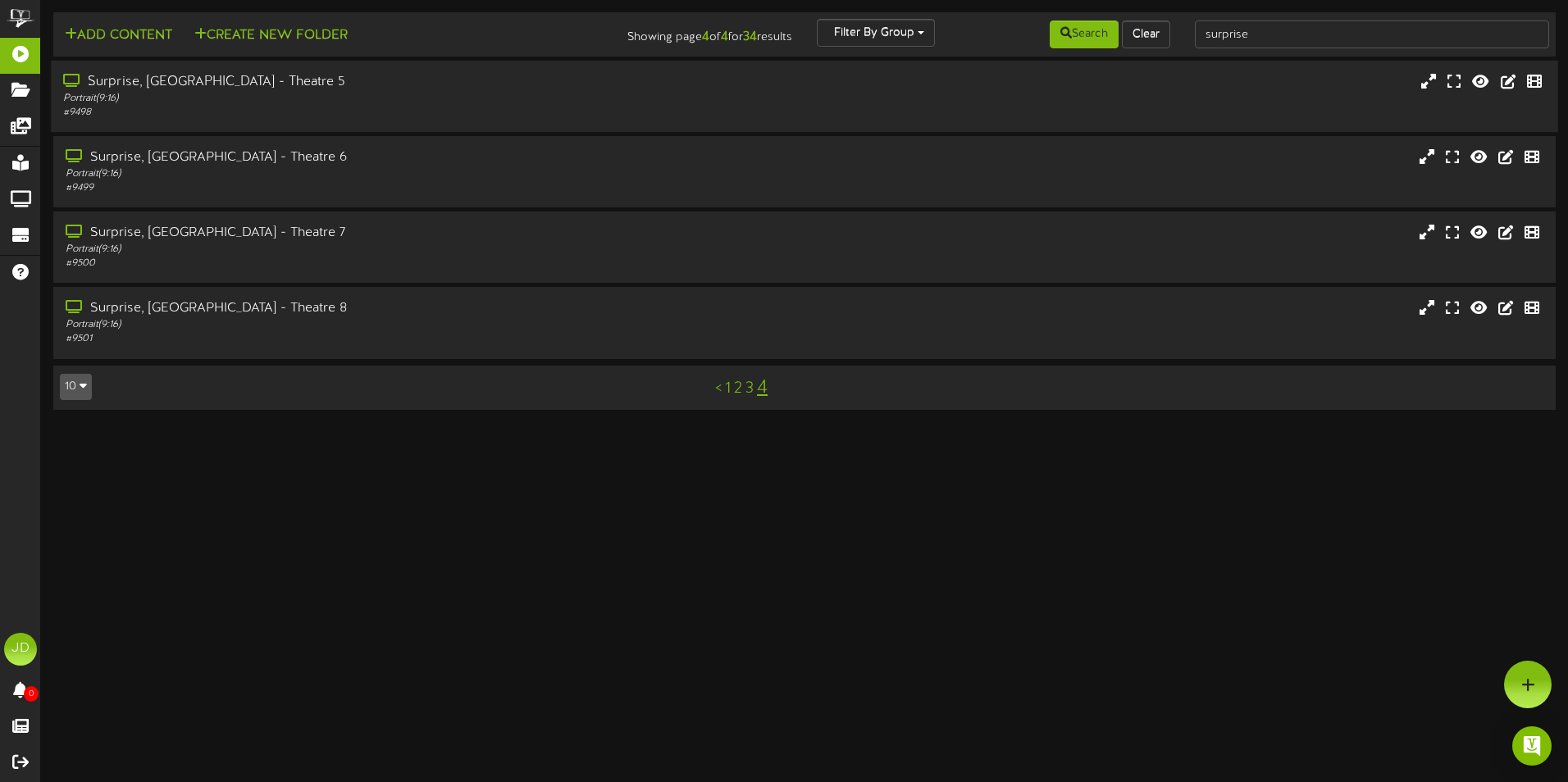
click at [257, 120] on div "Surprise, [GEOGRAPHIC_DATA] - Theatre 5 Portrait ( 9:16 ) # 9498" at bounding box center [804, 96] width 1507 height 71
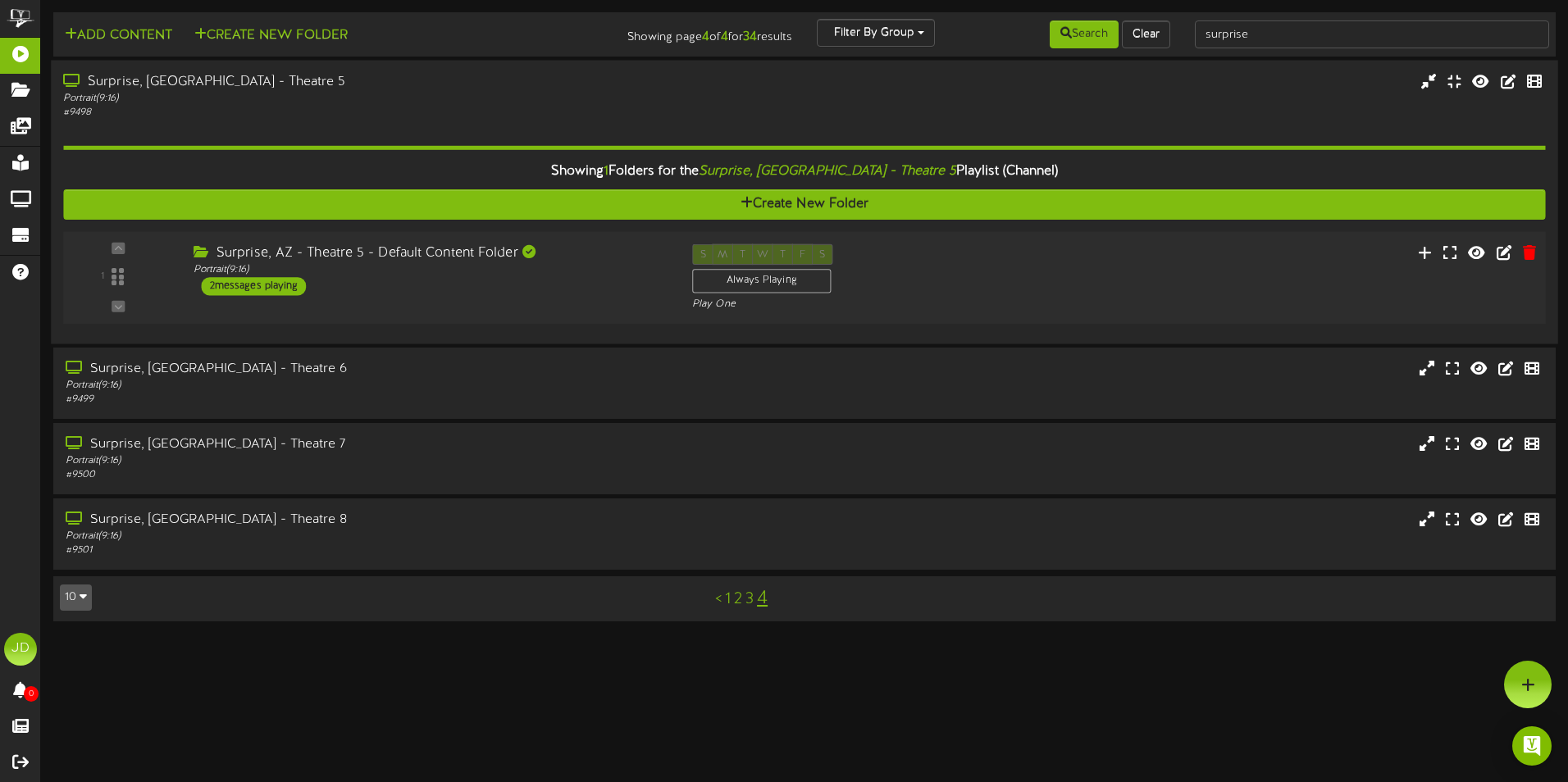
click at [449, 293] on div "Surprise, AZ - Theatre 5 - Default Content Folder Portrait ( 9:16 ) 2 messages …" at bounding box center [429, 270] width 499 height 51
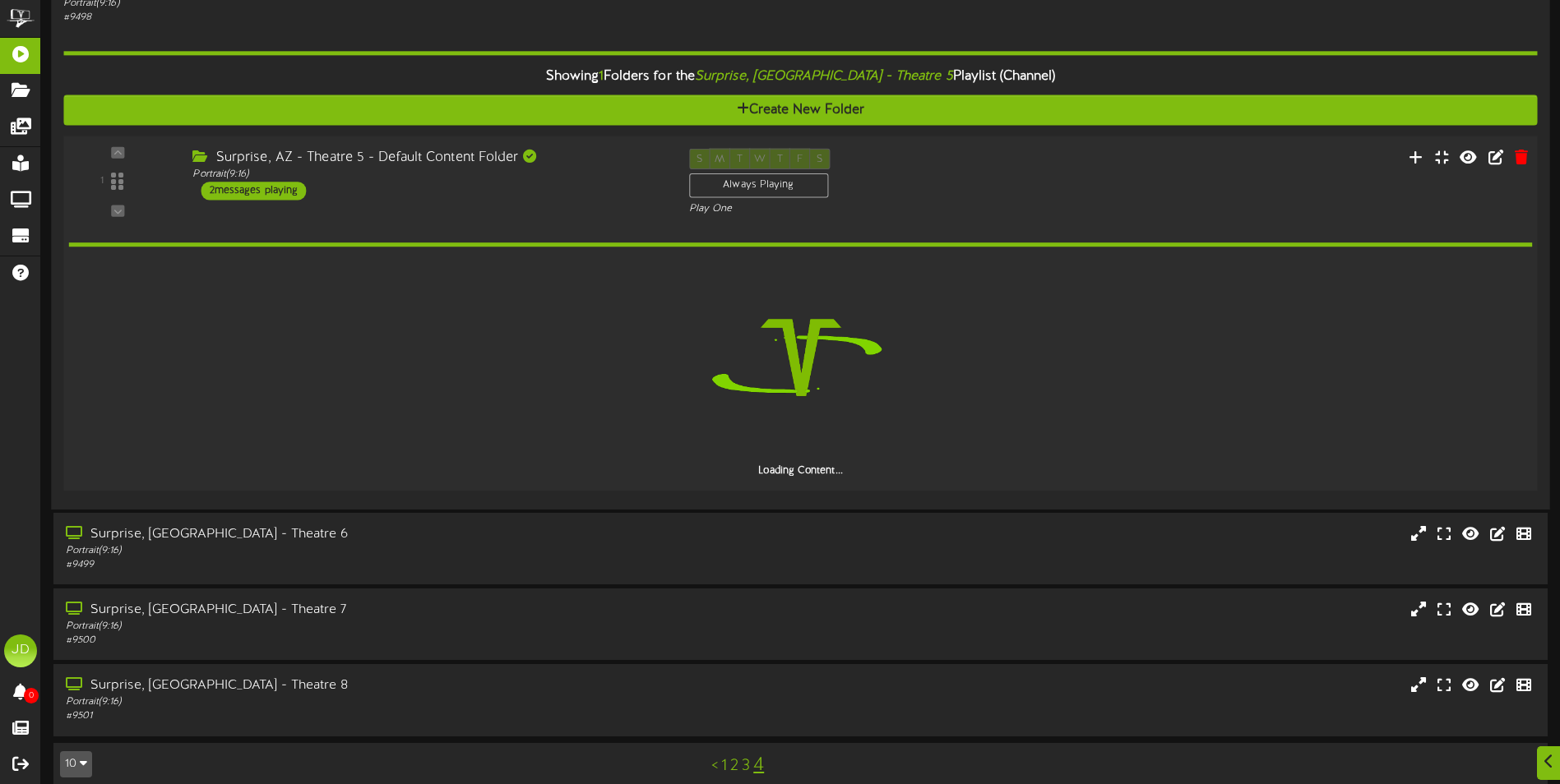
scroll to position [114, 0]
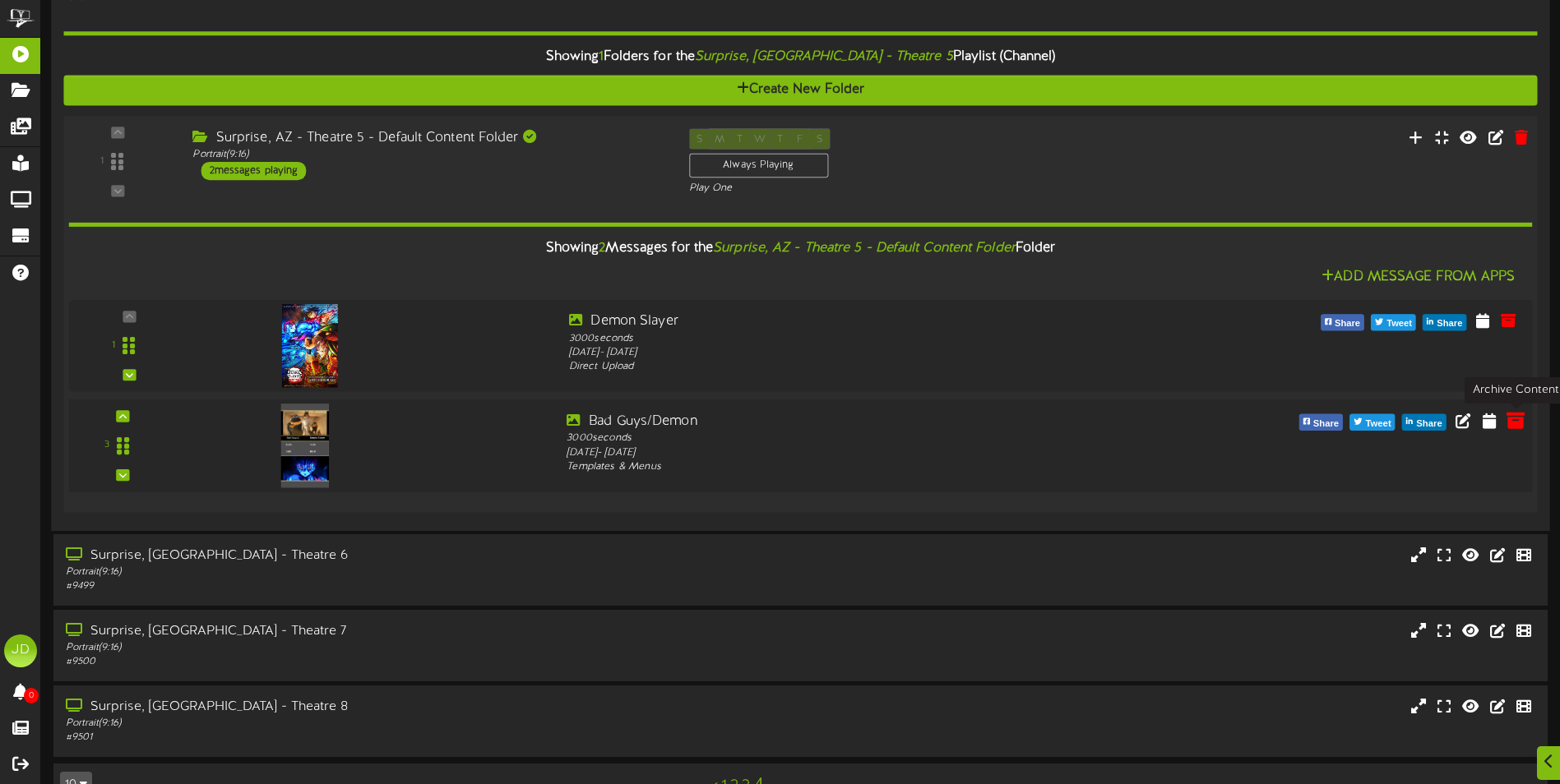
click at [1512, 424] on icon at bounding box center [1515, 420] width 18 height 18
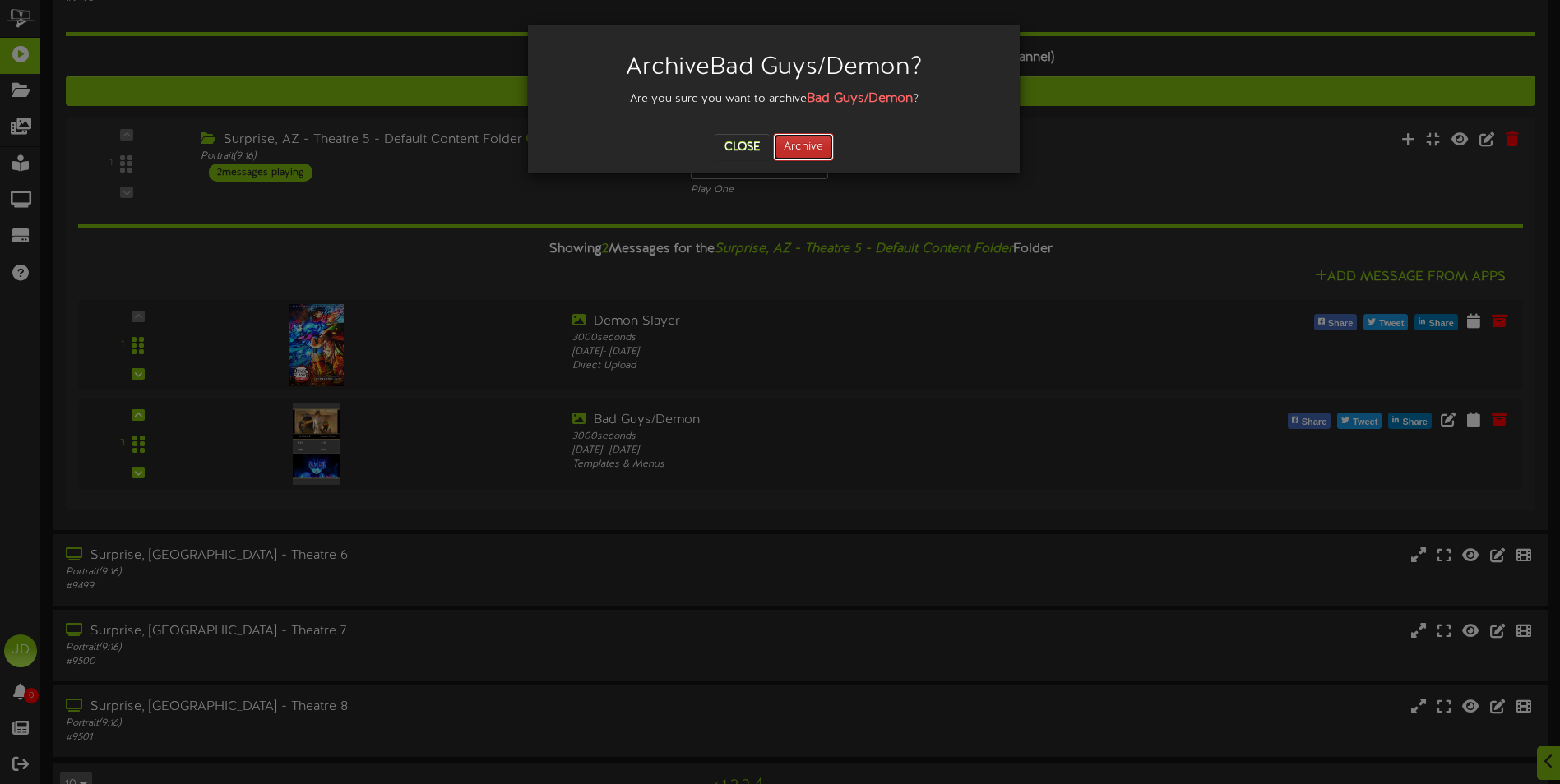
click at [810, 149] on button "Archive" at bounding box center [802, 147] width 61 height 28
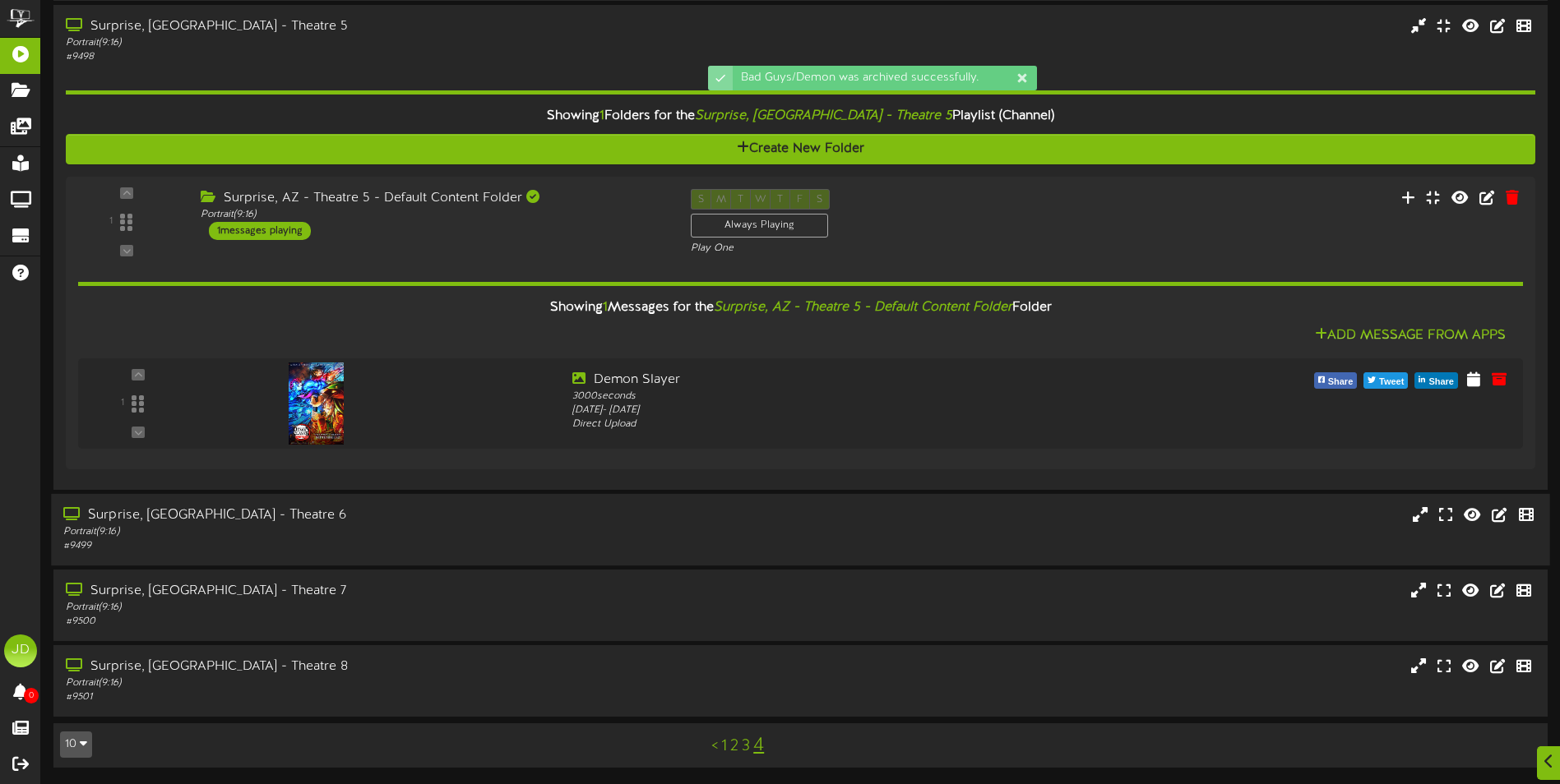
click at [339, 538] on div "Surprise, [GEOGRAPHIC_DATA] - Theatre 6 Portrait ( 9:16 ) # 9499" at bounding box center [363, 529] width 624 height 47
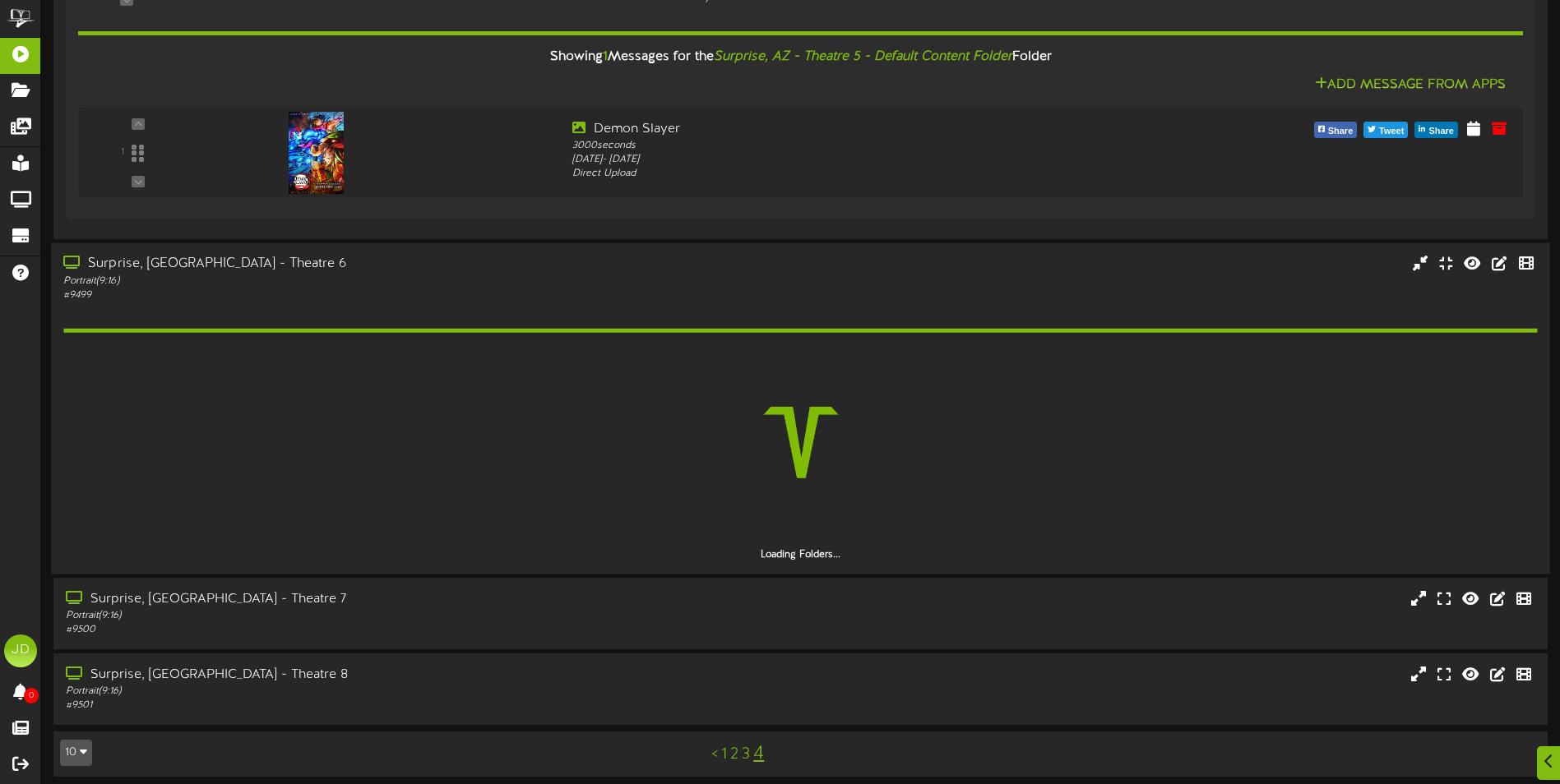
scroll to position [315, 0]
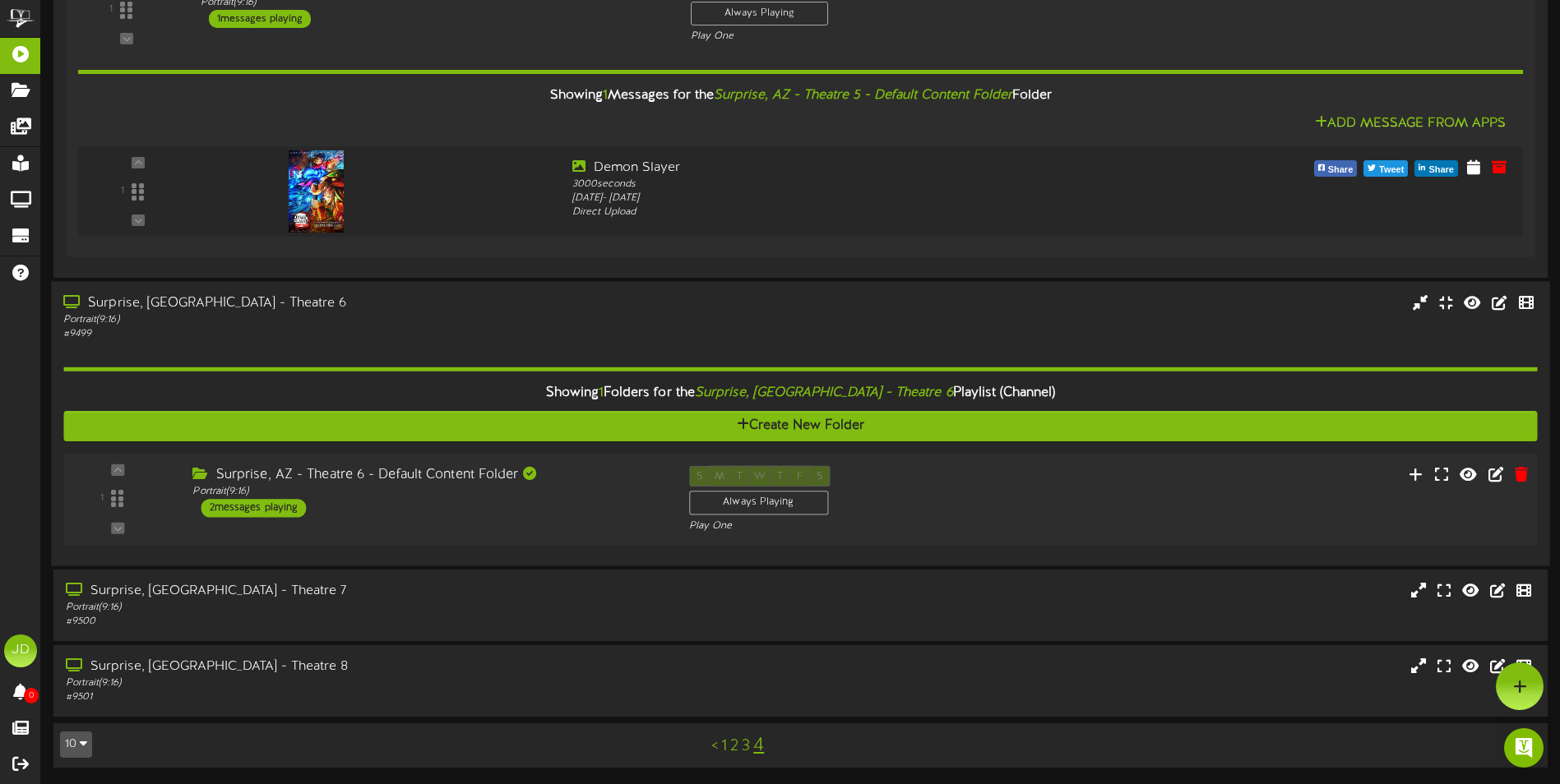
click at [506, 517] on div "Surprise, AZ - Theatre 6 - Default Content Folder Portrait ( 9:16 ) 2 messages …" at bounding box center [428, 491] width 496 height 52
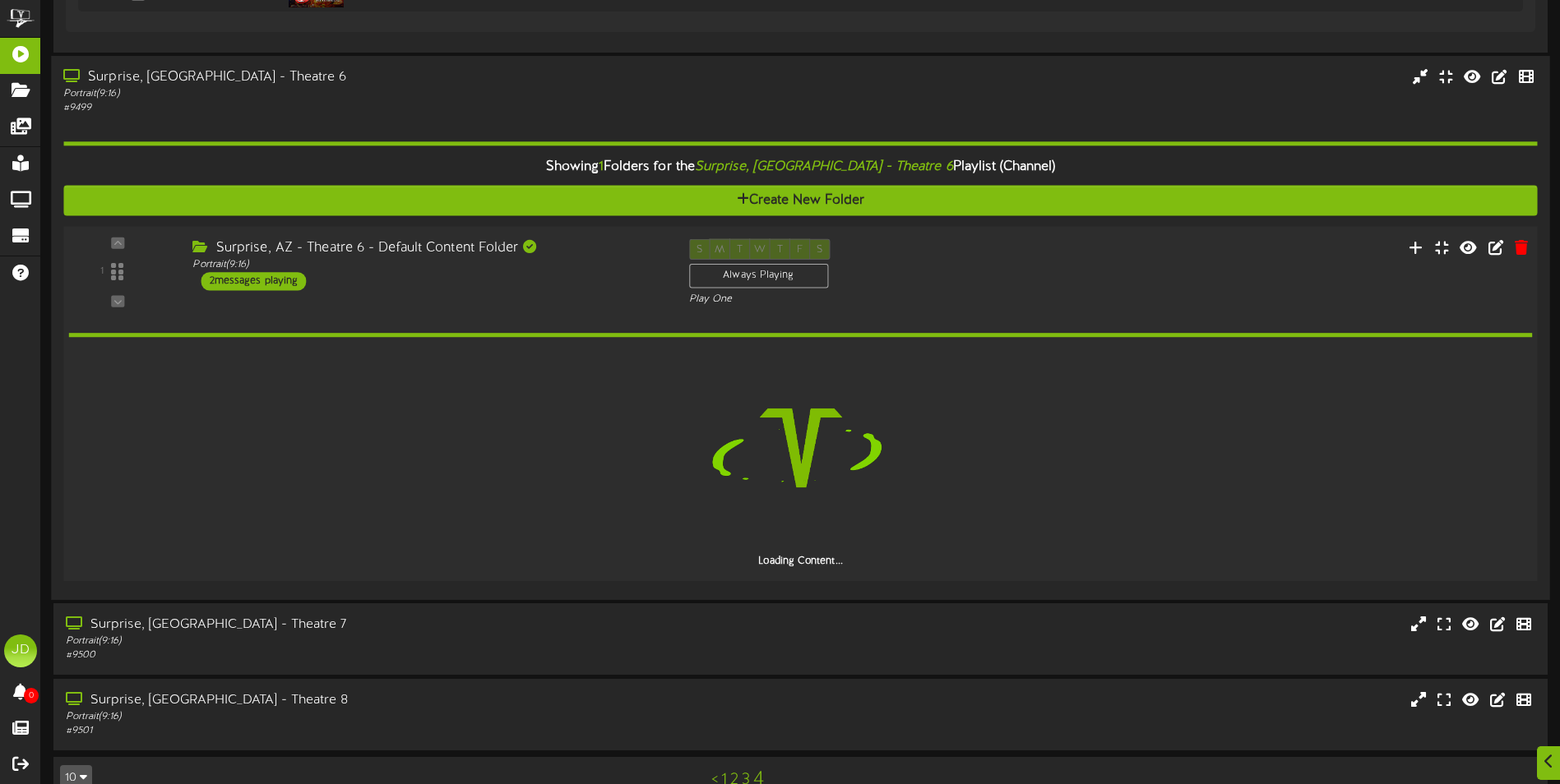
scroll to position [504, 0]
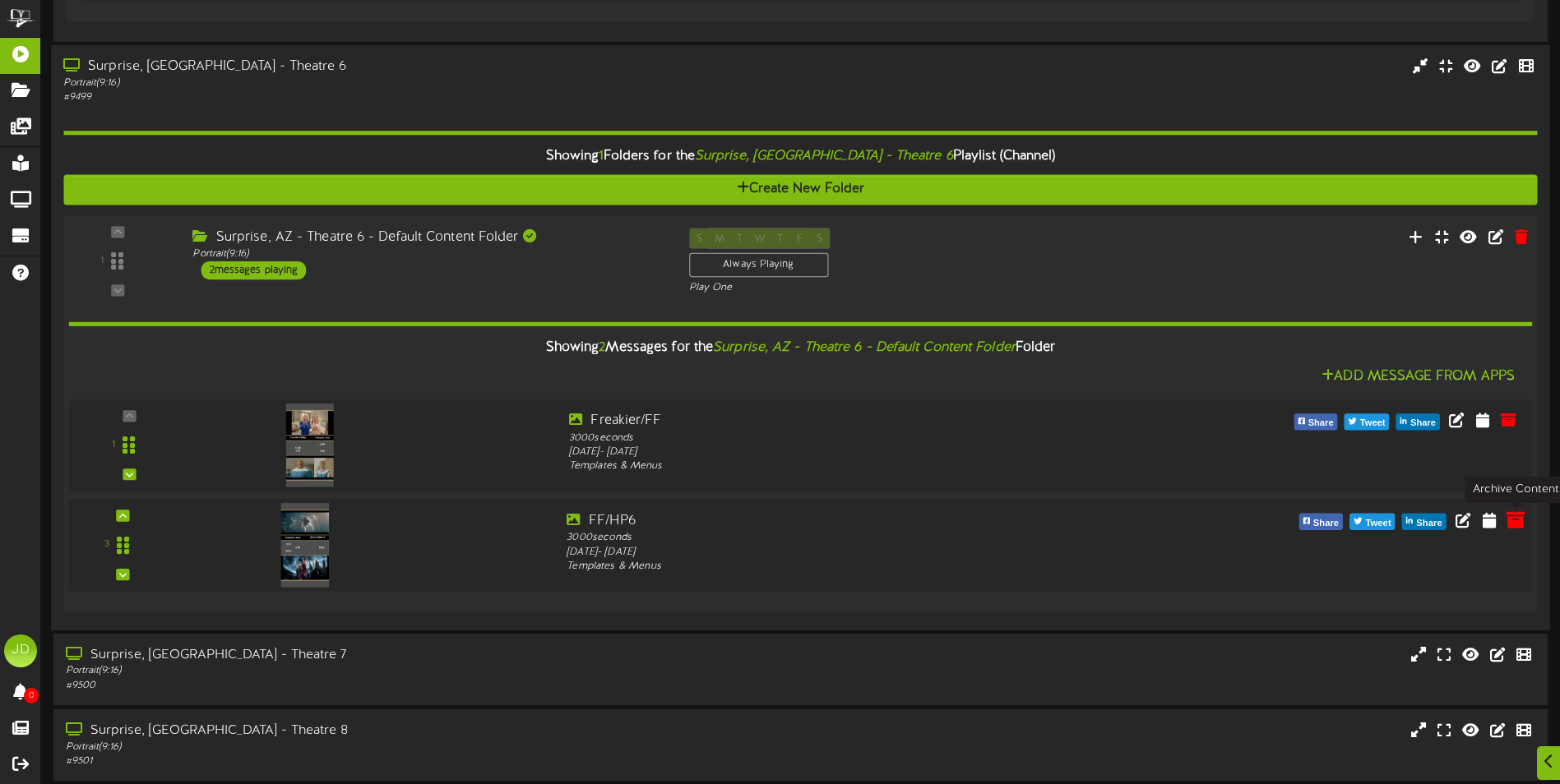
click at [1510, 520] on icon at bounding box center [1515, 519] width 18 height 18
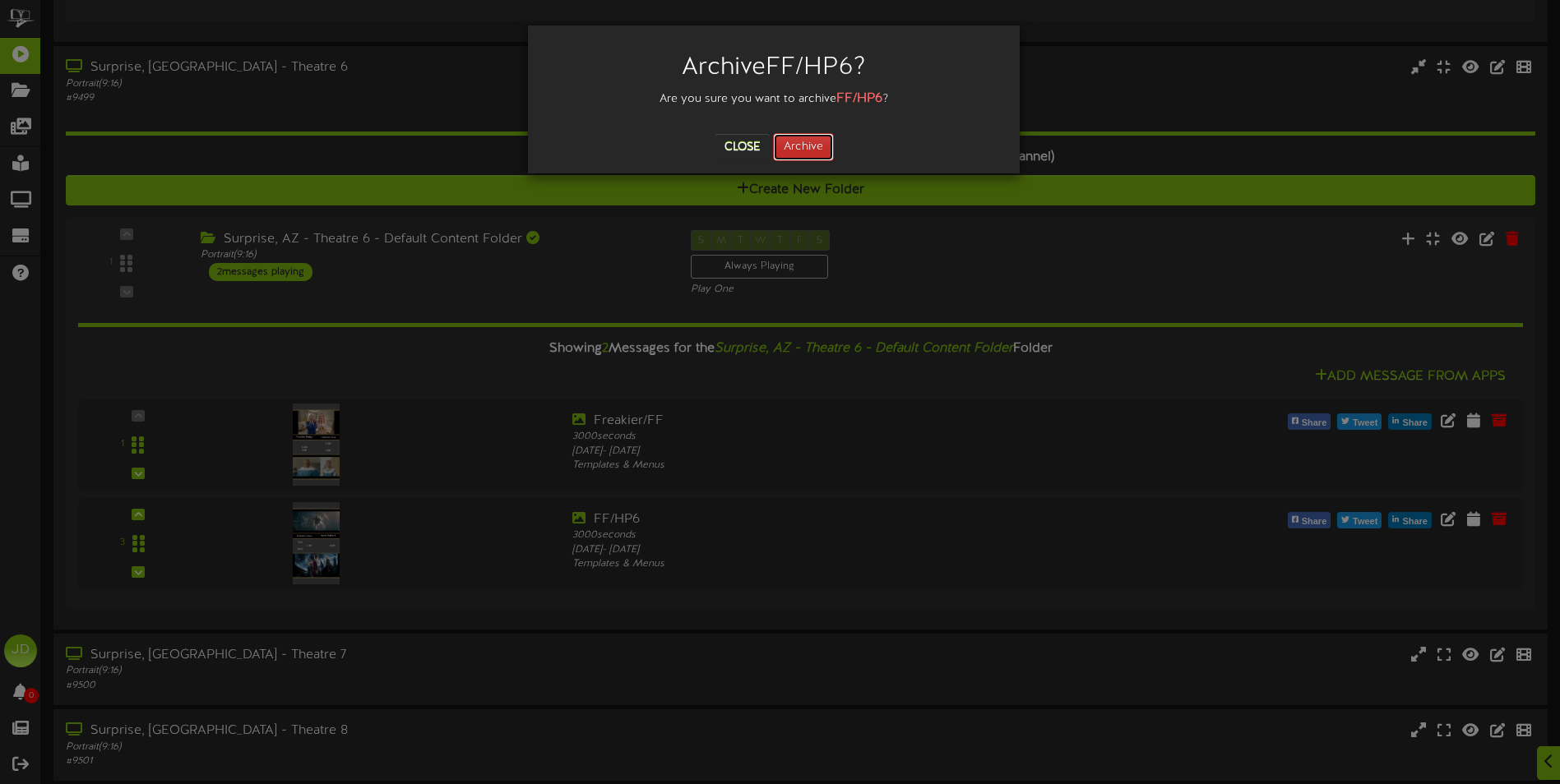
click at [805, 145] on button "Archive" at bounding box center [802, 147] width 61 height 28
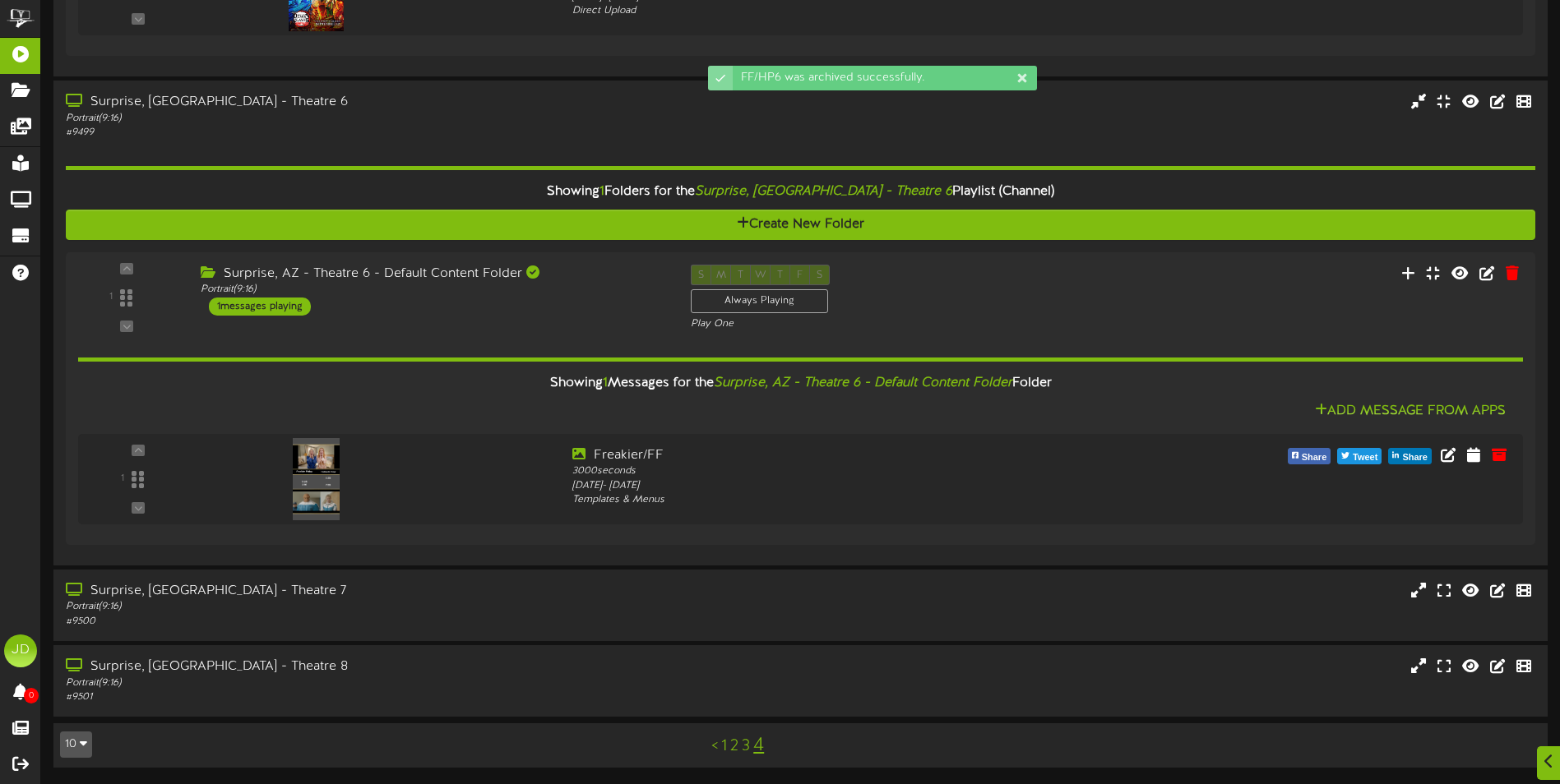
scroll to position [469, 0]
click at [445, 613] on div "Portrait ( 9:16 )" at bounding box center [363, 607] width 599 height 14
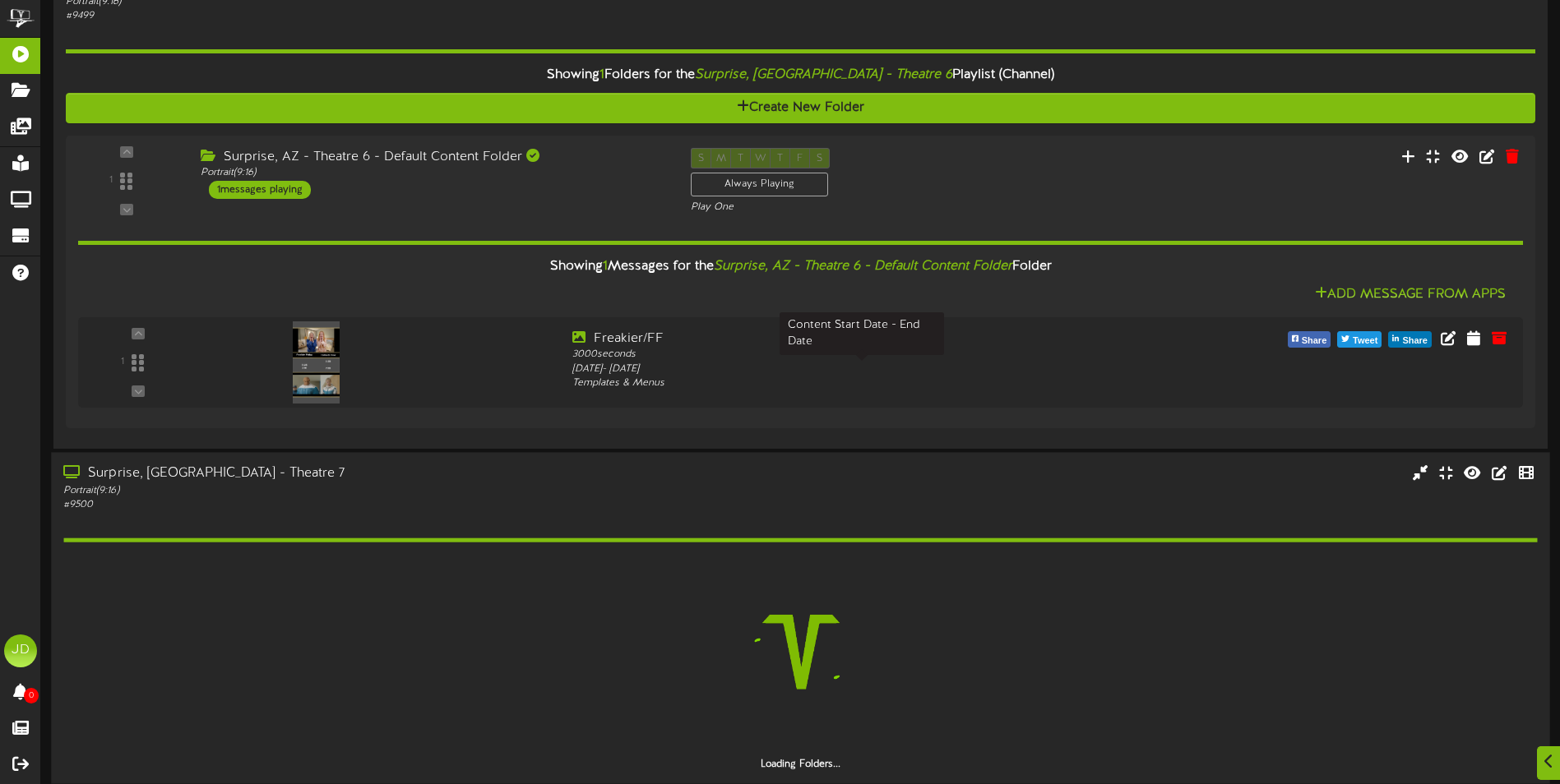
scroll to position [728, 0]
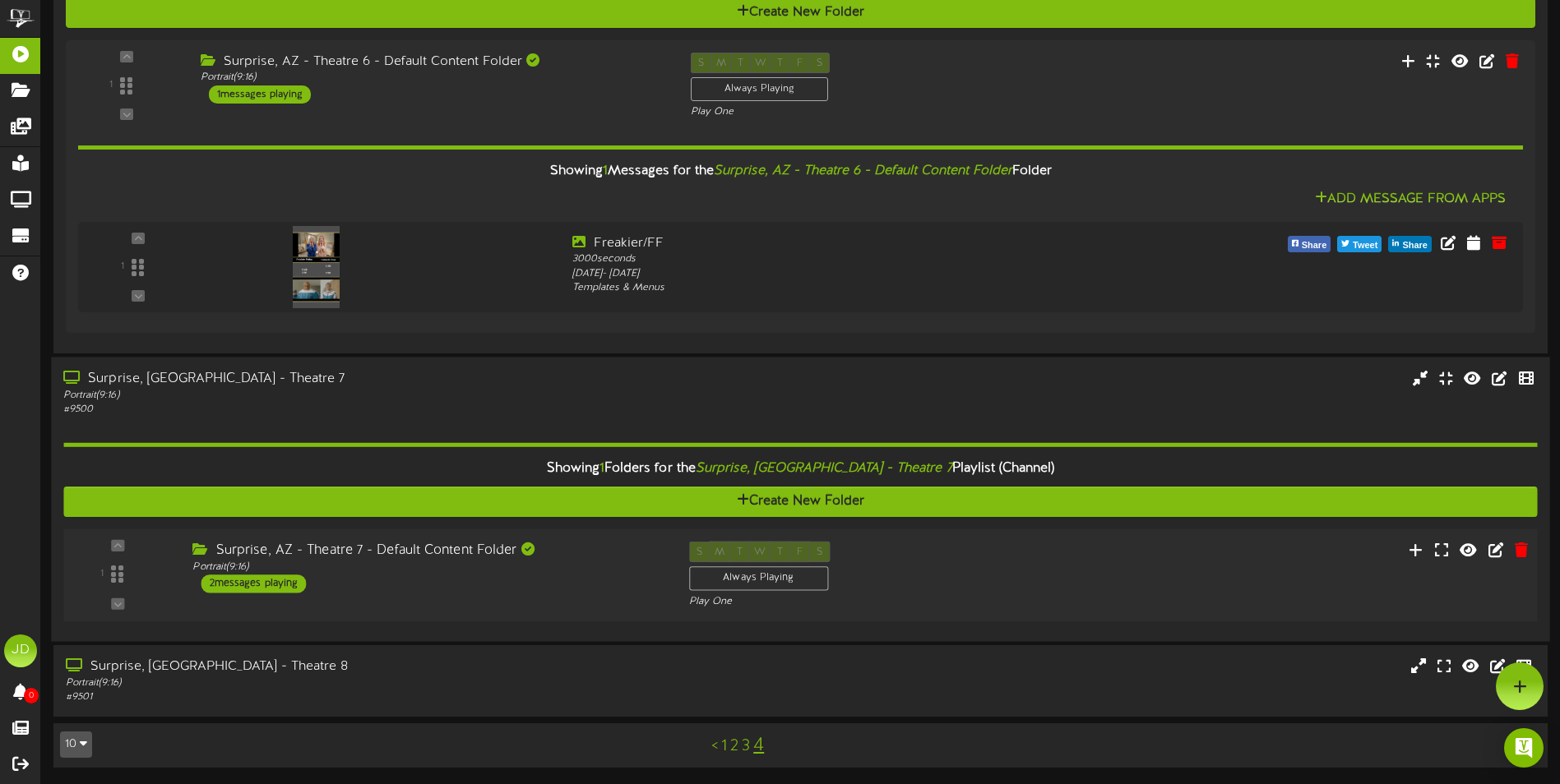
drag, startPoint x: 608, startPoint y: 575, endPoint x: 618, endPoint y: 575, distance: 10.0
click at [609, 575] on div "Surprise, AZ - Theatre 7 - Default Content Folder Portrait ( 9:16 ) 2 messages …" at bounding box center [428, 567] width 496 height 52
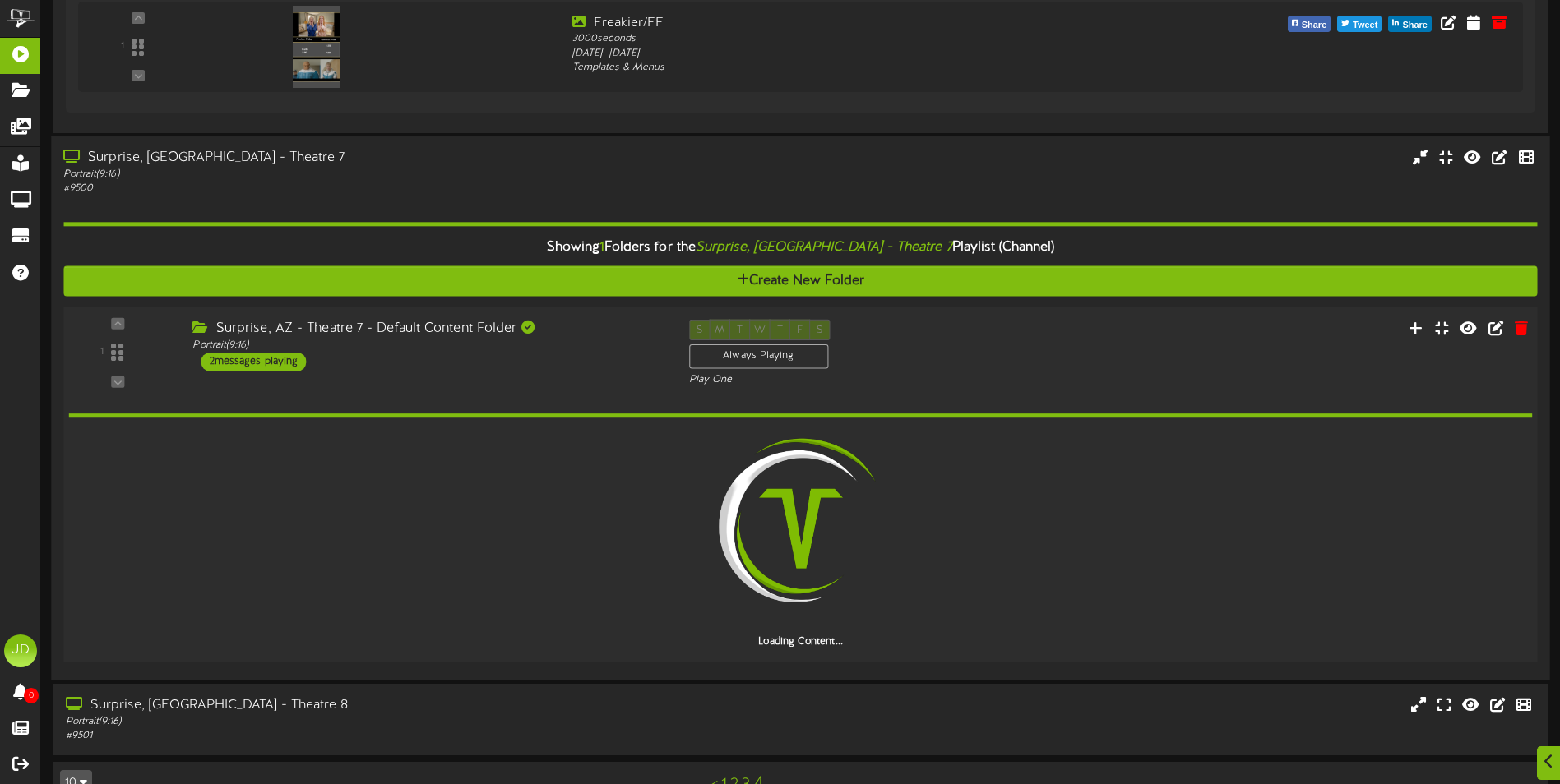
scroll to position [935, 0]
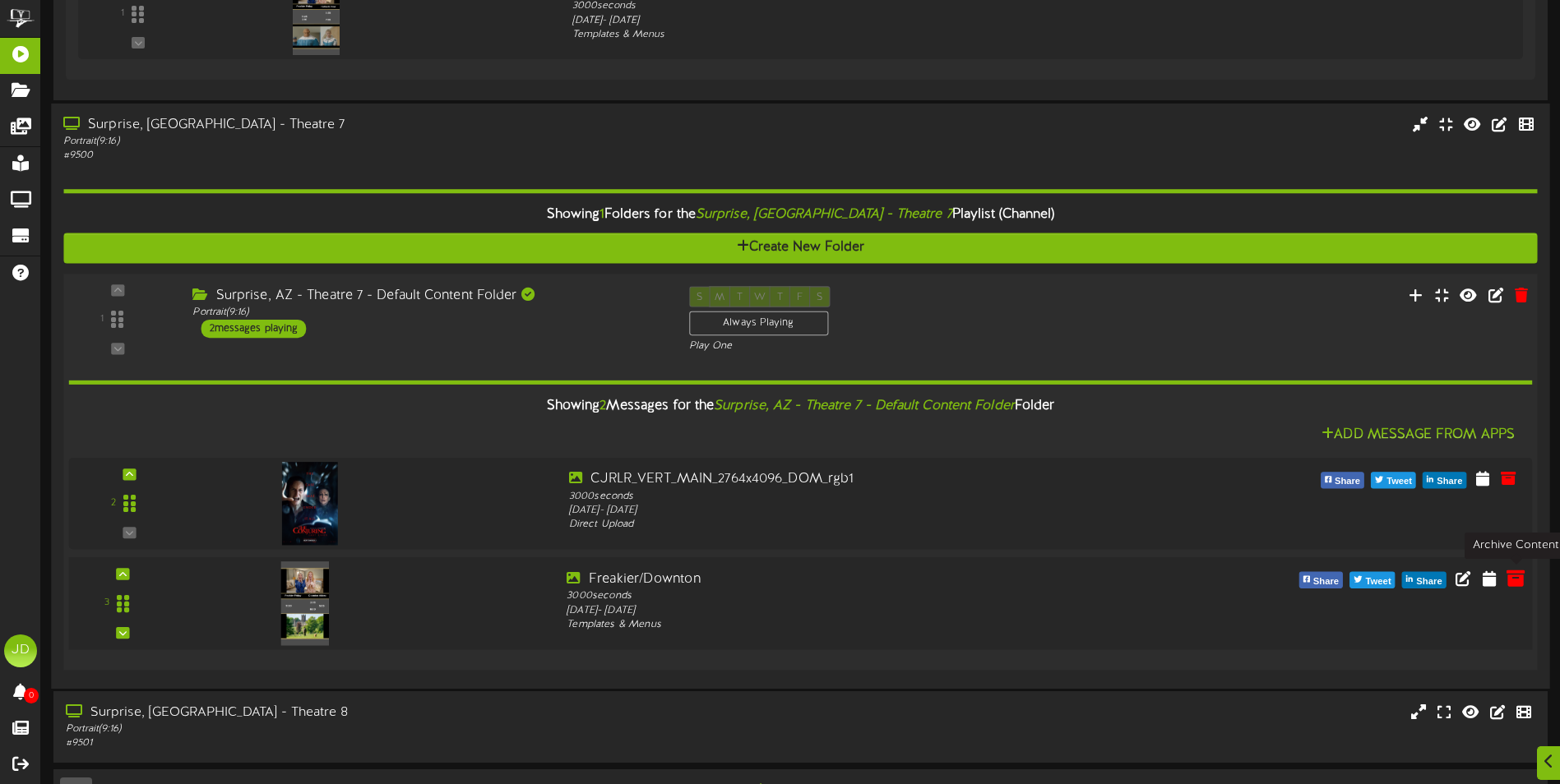
click at [1512, 581] on icon at bounding box center [1515, 578] width 18 height 18
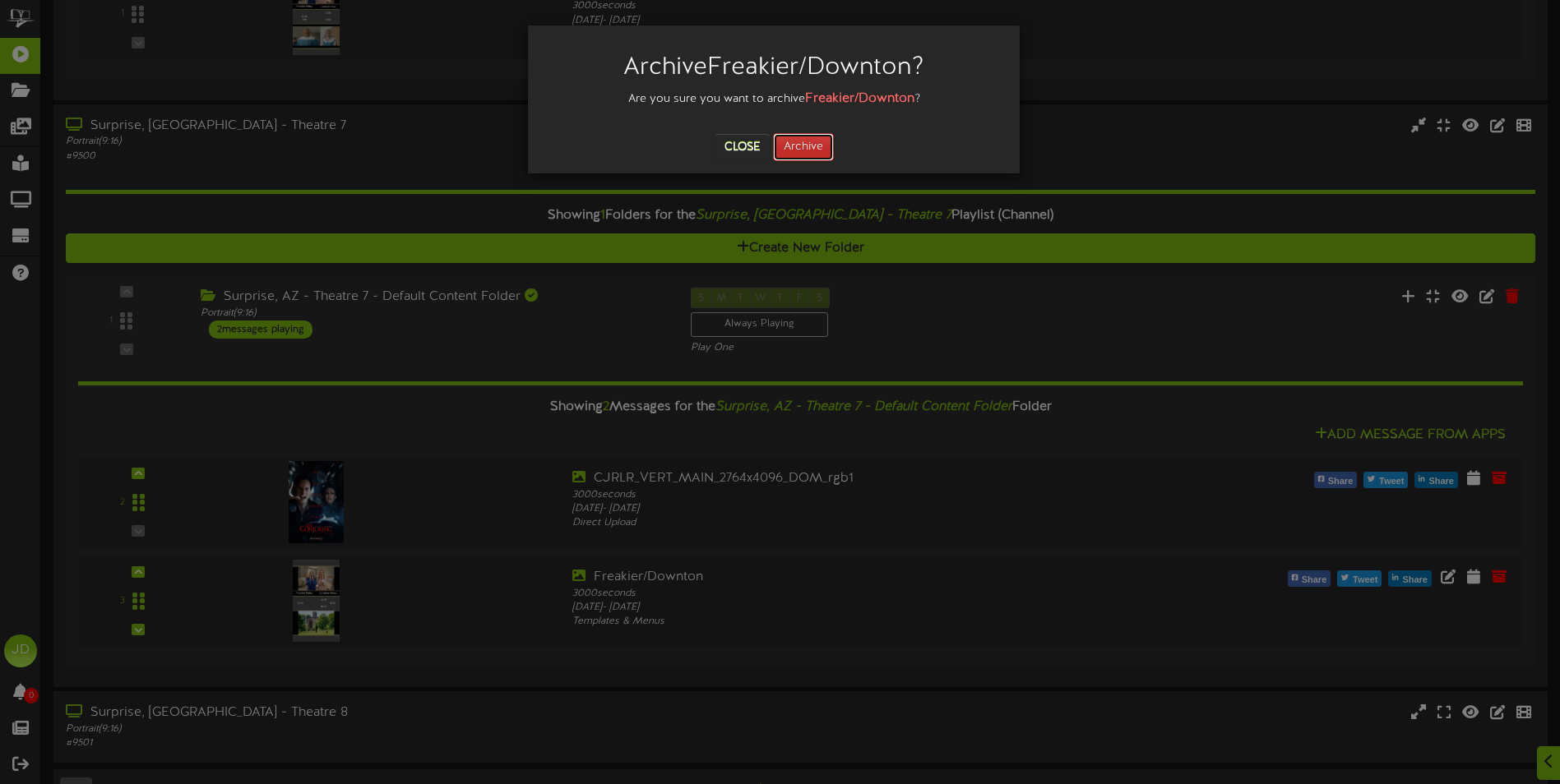
click at [807, 145] on button "Archive" at bounding box center [802, 147] width 61 height 28
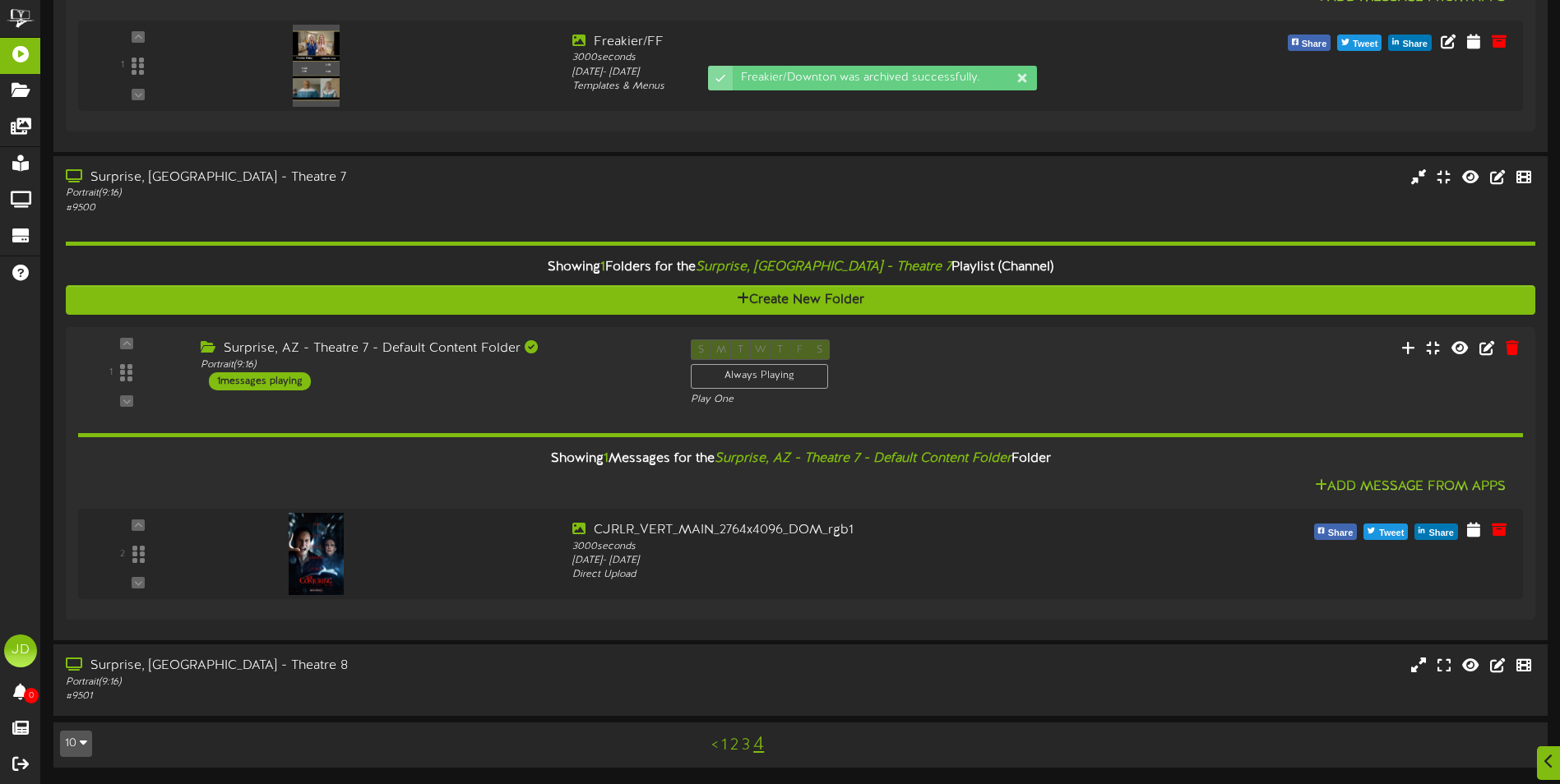
scroll to position [883, 0]
drag, startPoint x: 451, startPoint y: 676, endPoint x: 599, endPoint y: 649, distance: 150.4
click at [460, 682] on div "Portrait ( 9:16 )" at bounding box center [363, 682] width 599 height 14
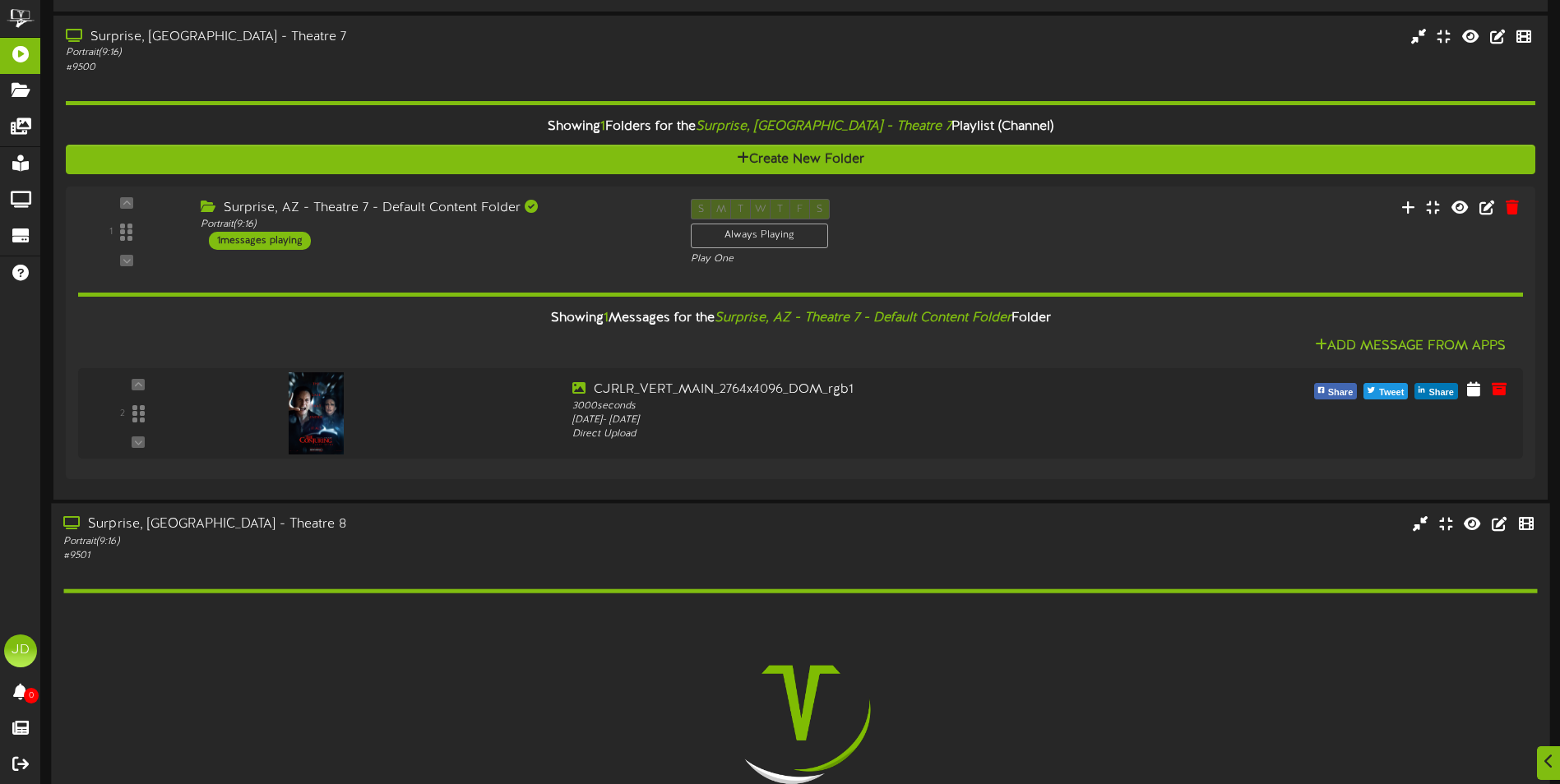
scroll to position [1142, 0]
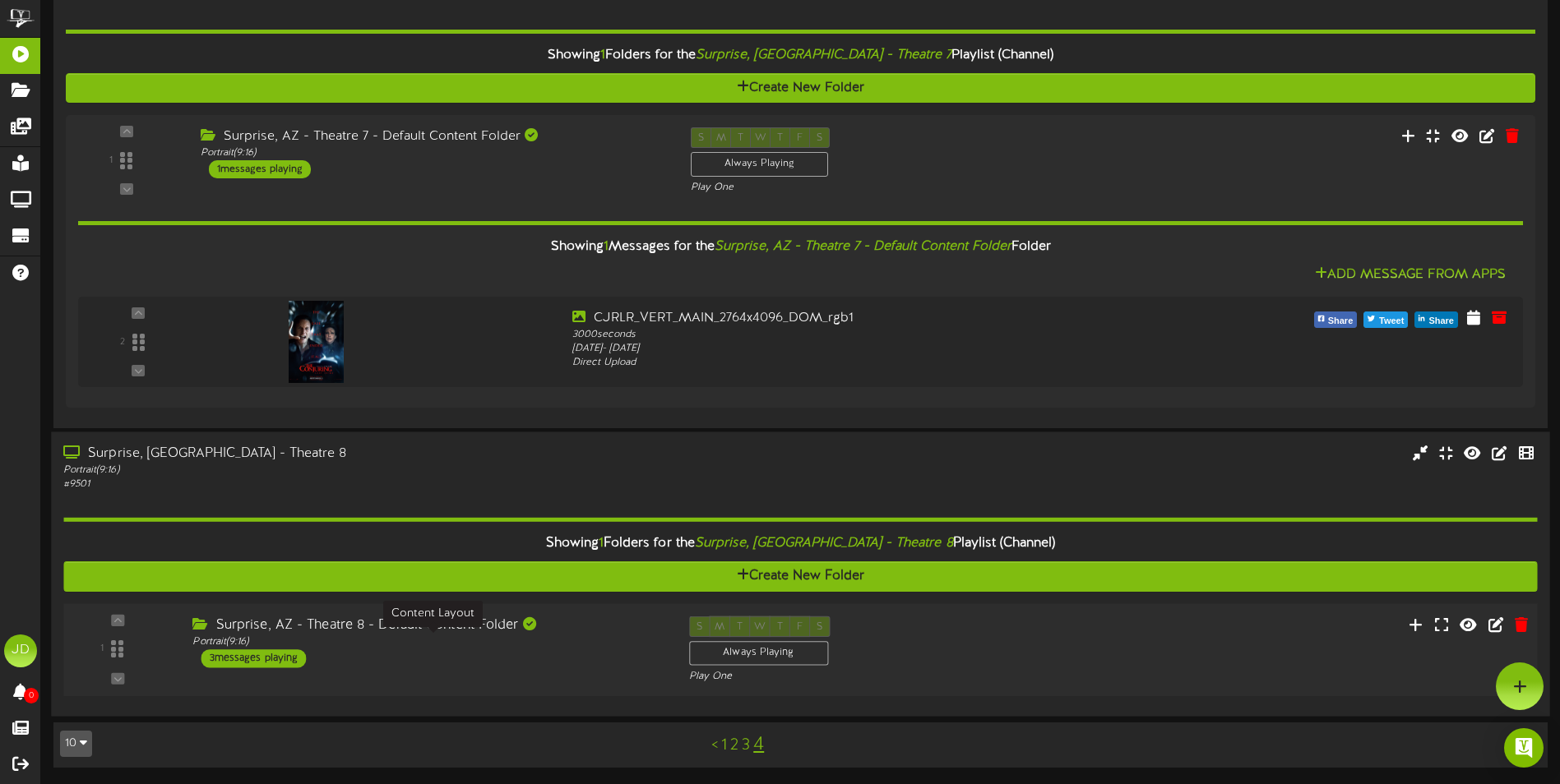
click at [612, 647] on div "Portrait ( 9:16 )" at bounding box center [428, 642] width 471 height 14
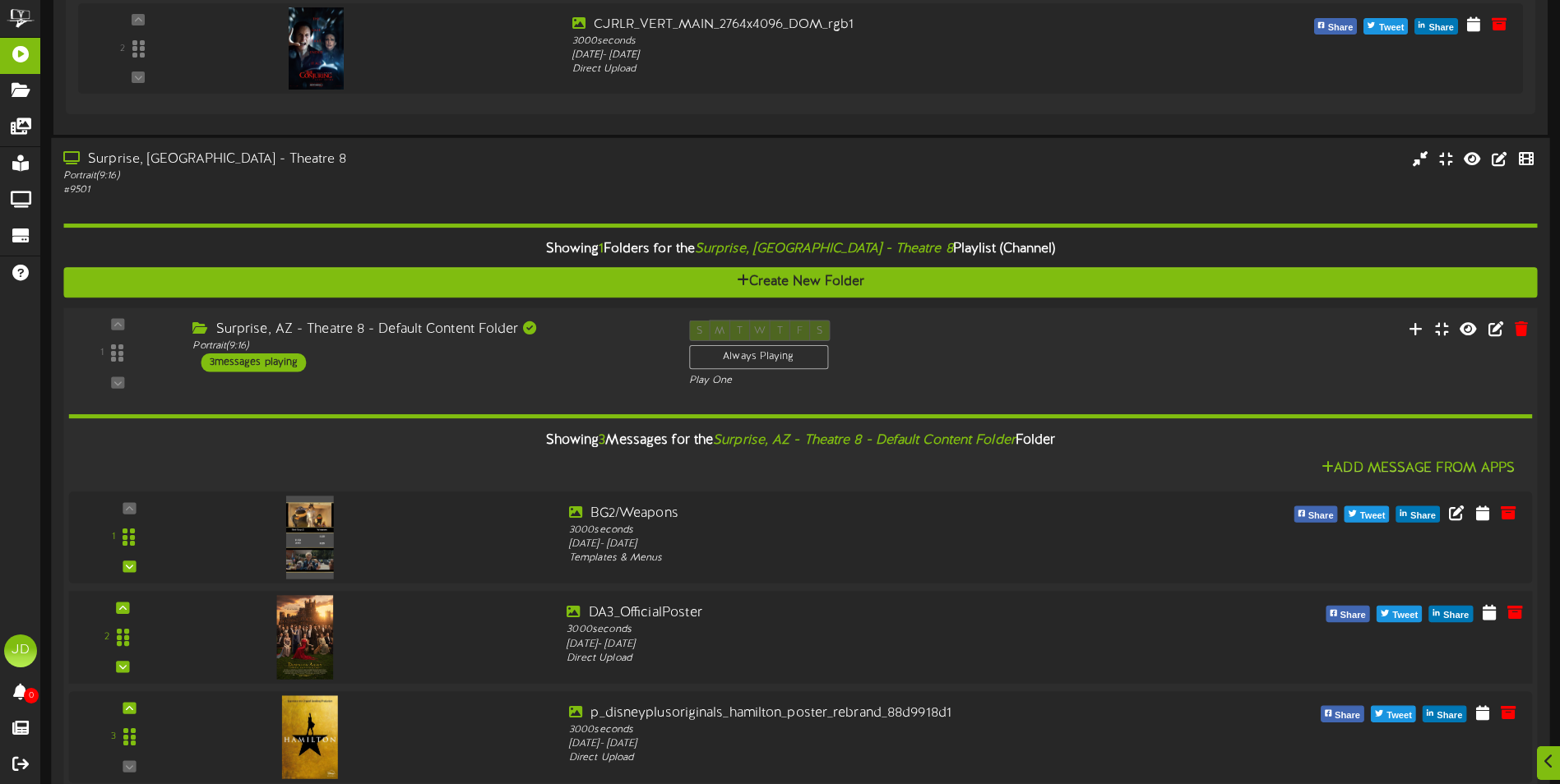
scroll to position [1418, 0]
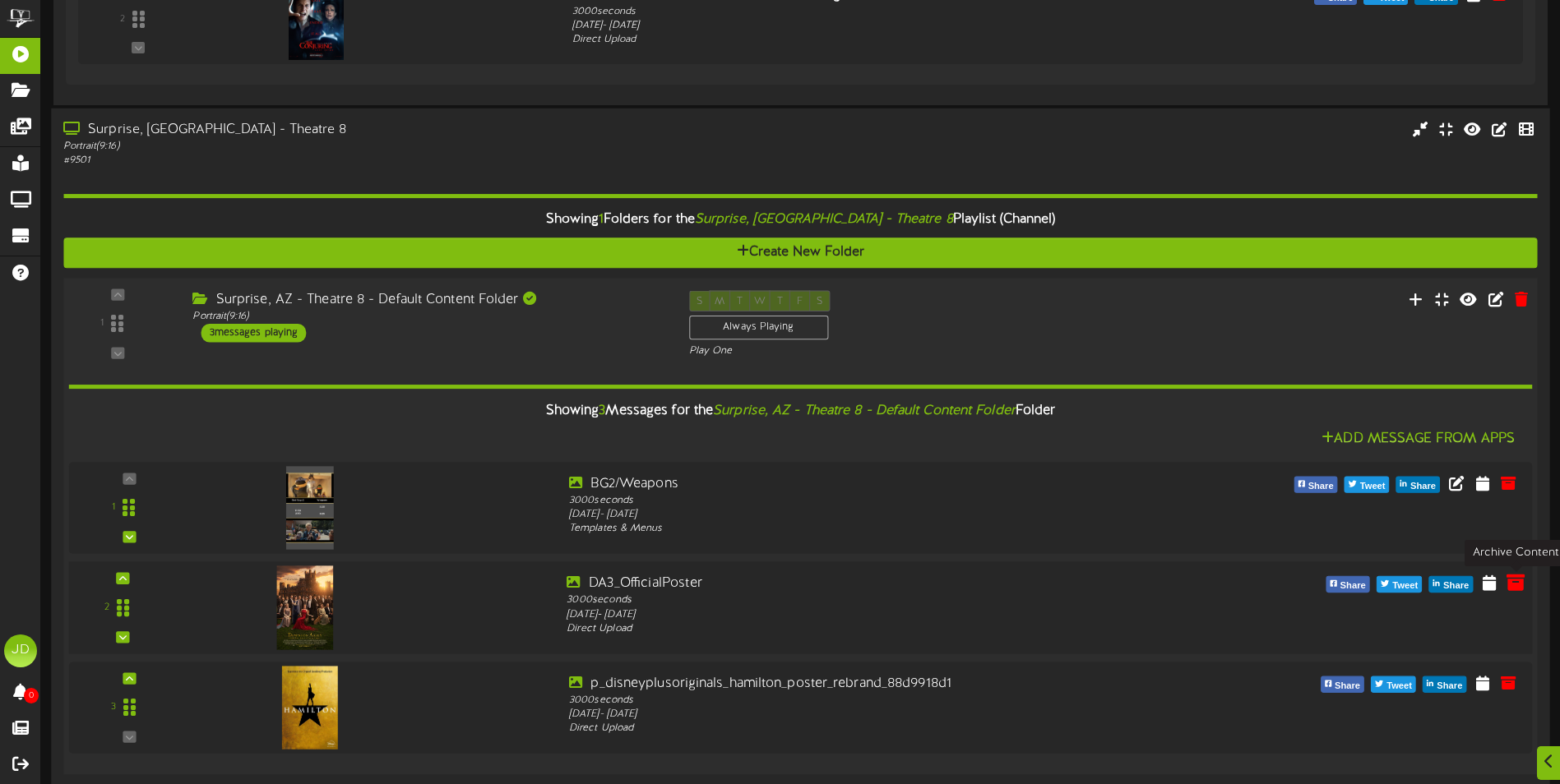
click at [1520, 581] on icon at bounding box center [1515, 582] width 18 height 18
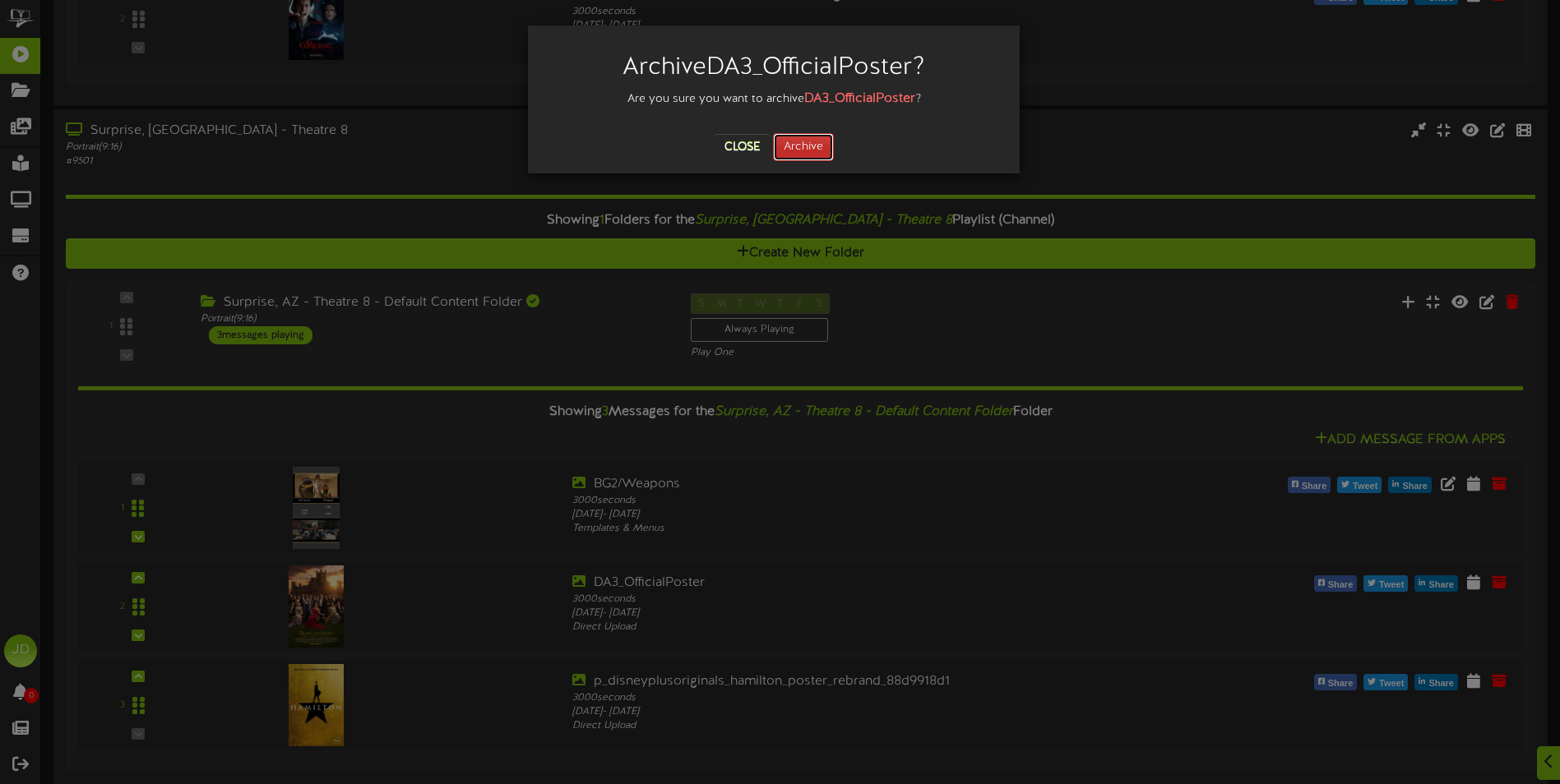
click at [817, 145] on button "Archive" at bounding box center [802, 147] width 61 height 28
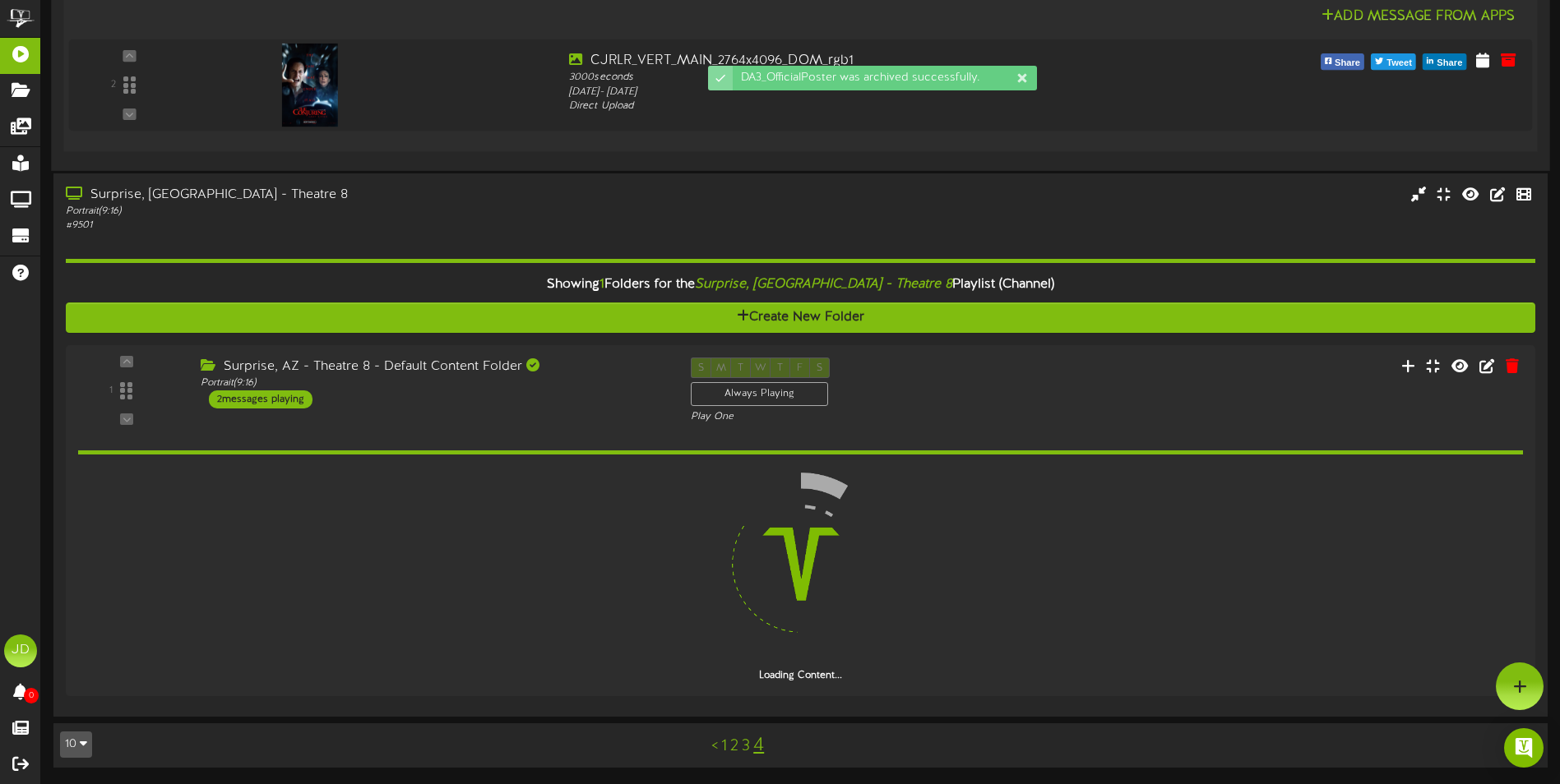
scroll to position [1354, 0]
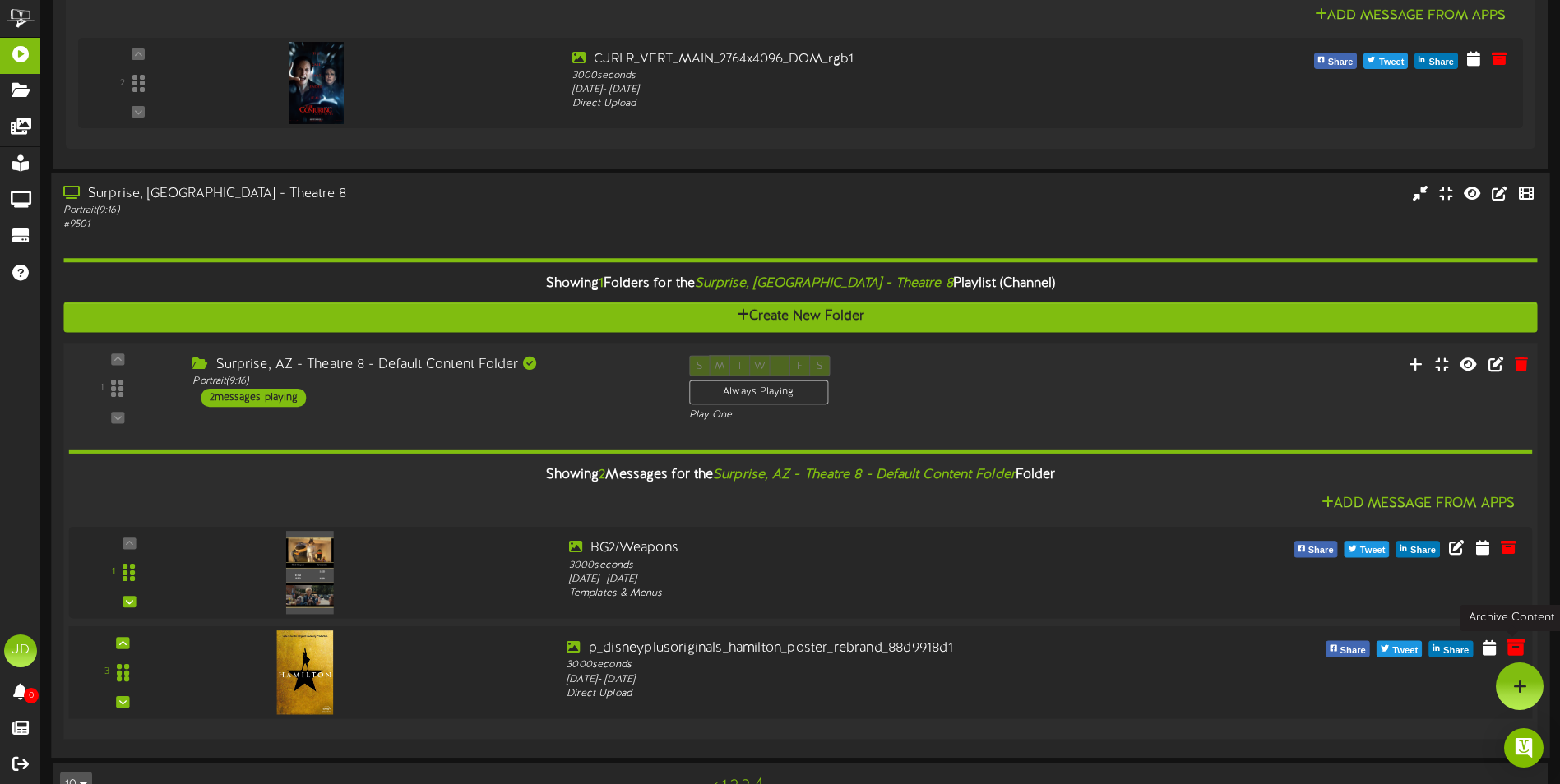
click at [1516, 646] on icon at bounding box center [1515, 647] width 18 height 18
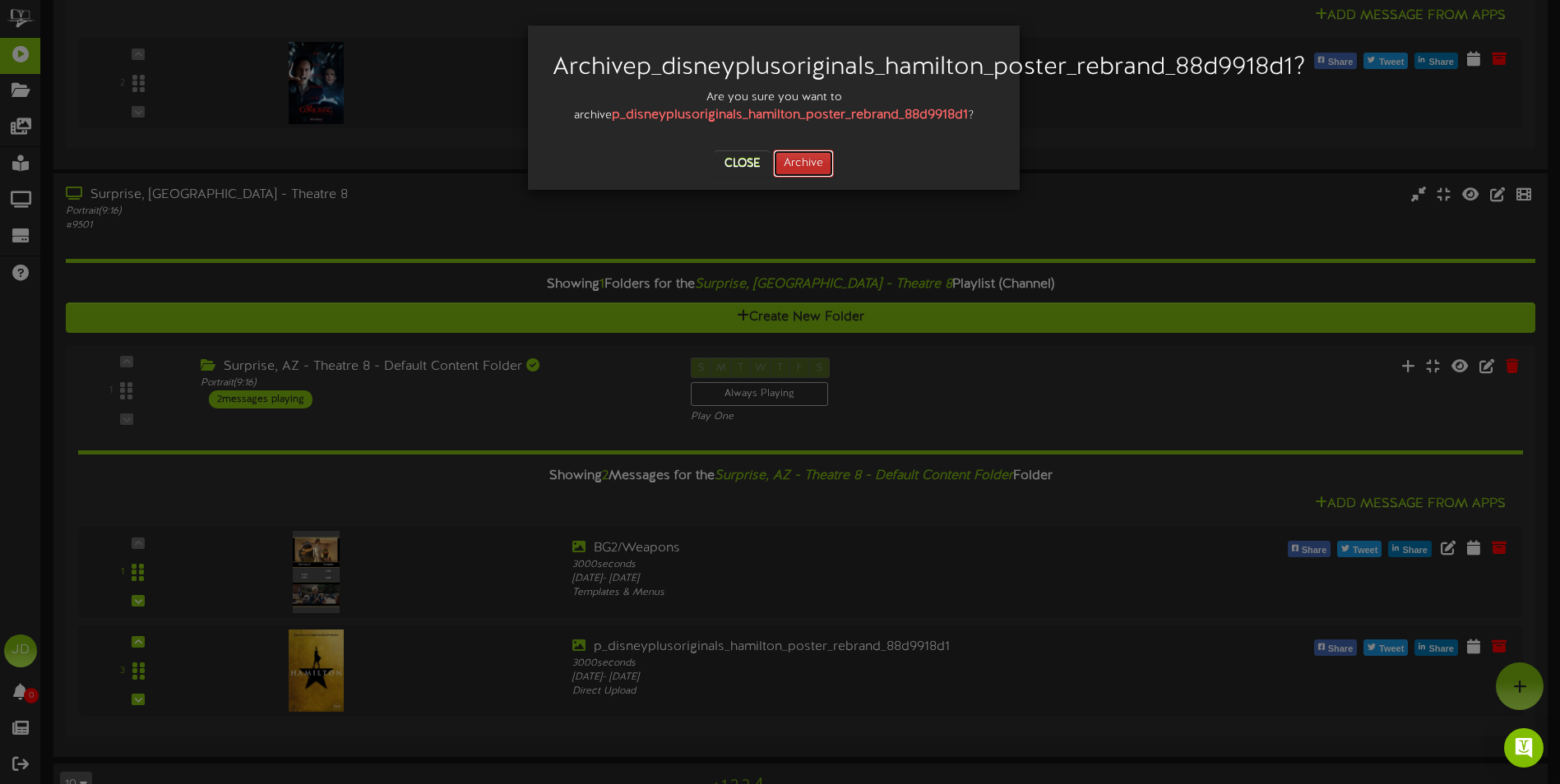
click at [805, 177] on button "Archive" at bounding box center [802, 164] width 61 height 28
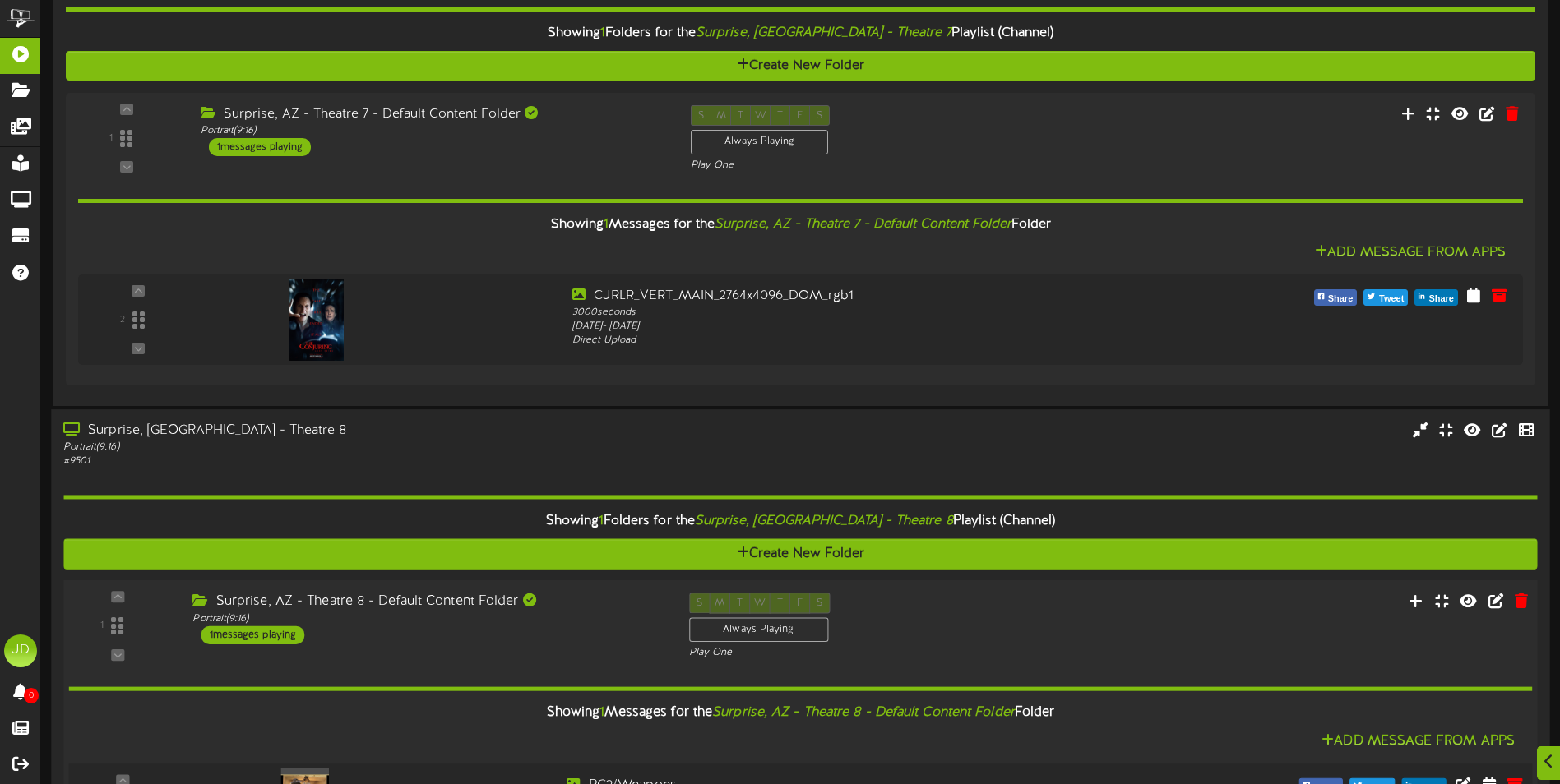
scroll to position [1296, 0]
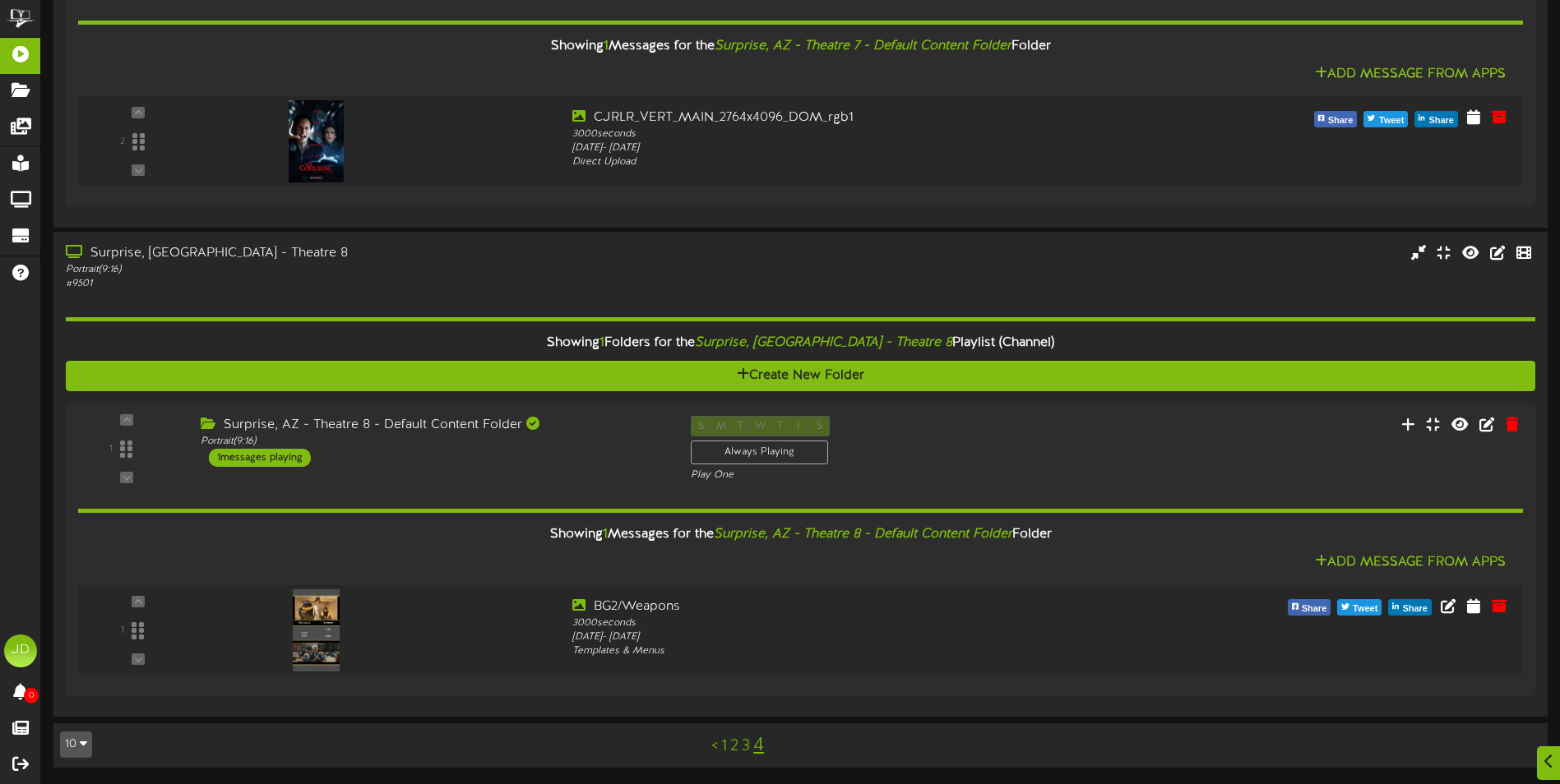
click at [747, 748] on link "3" at bounding box center [746, 747] width 8 height 18
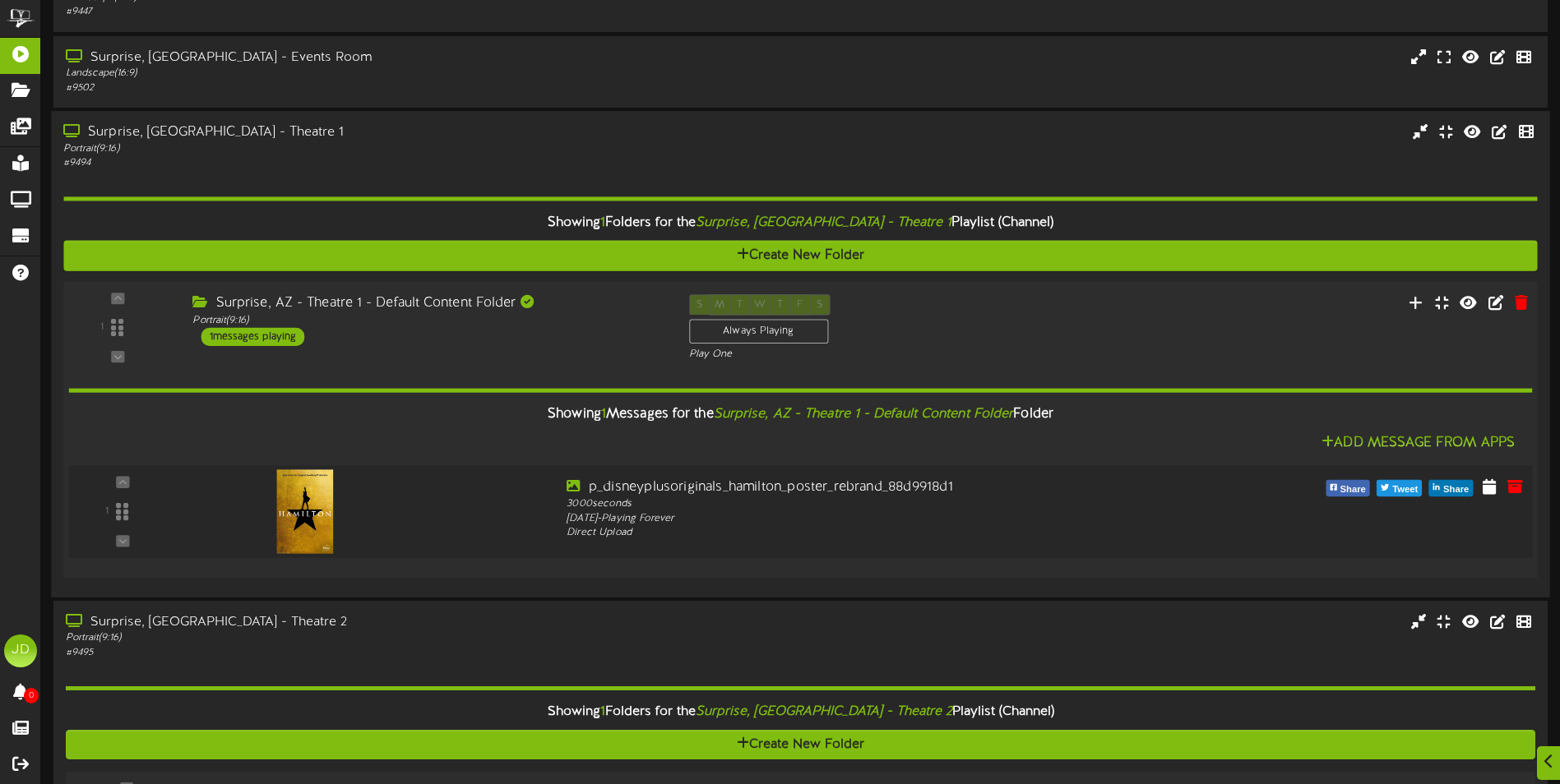
scroll to position [411, 0]
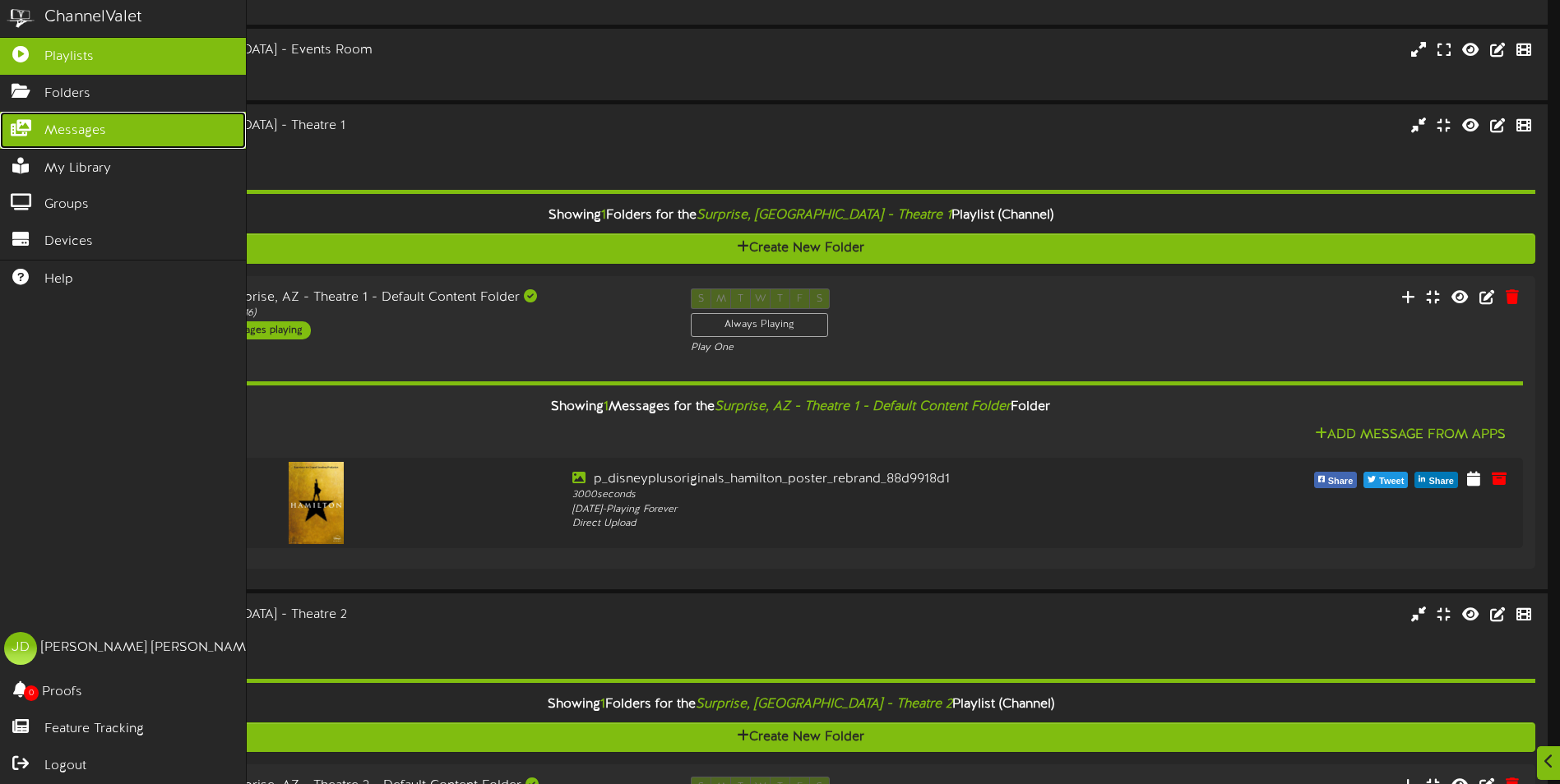
click at [46, 136] on span "Messages" at bounding box center [75, 131] width 62 height 19
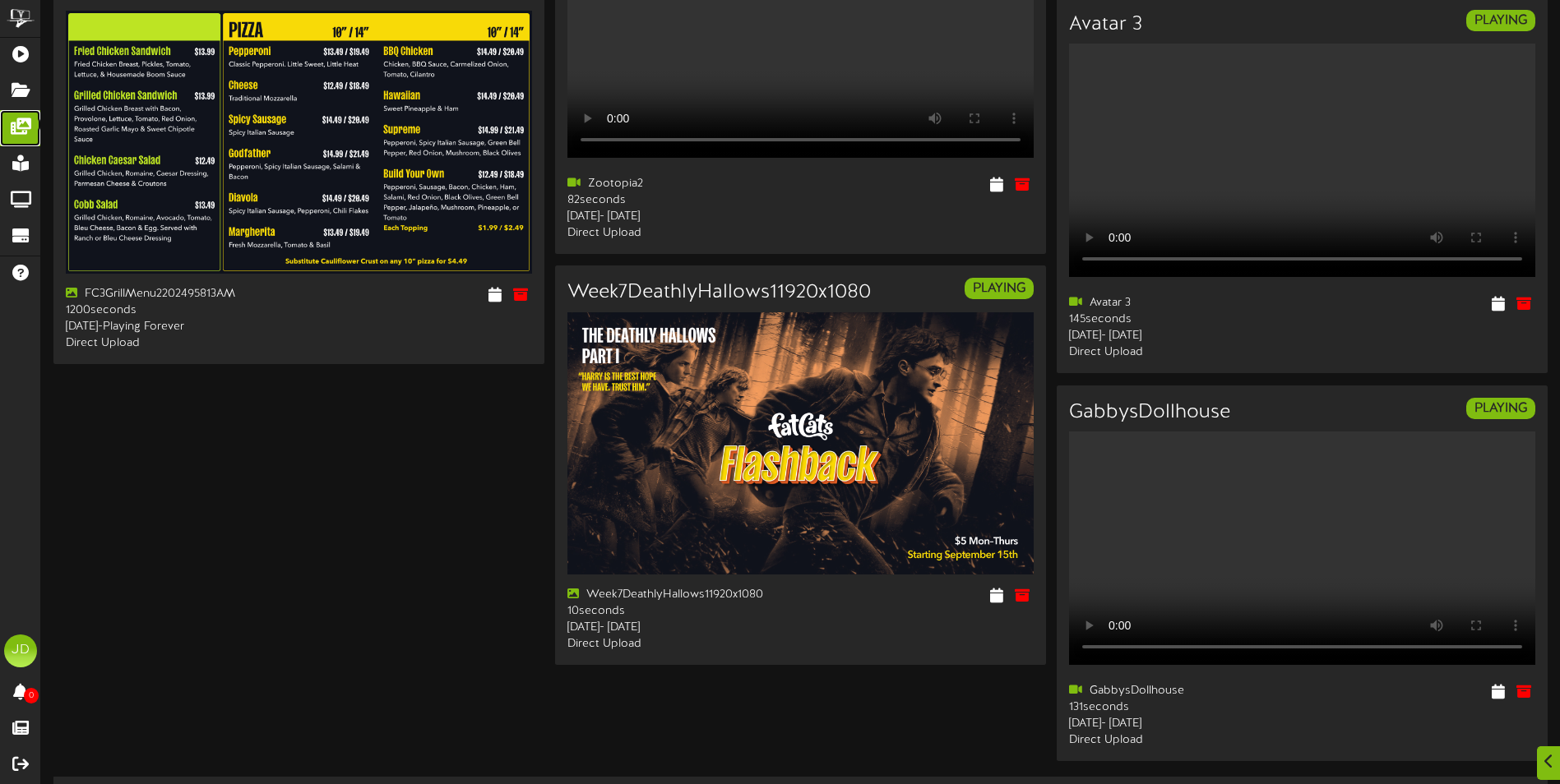
scroll to position [2245, 0]
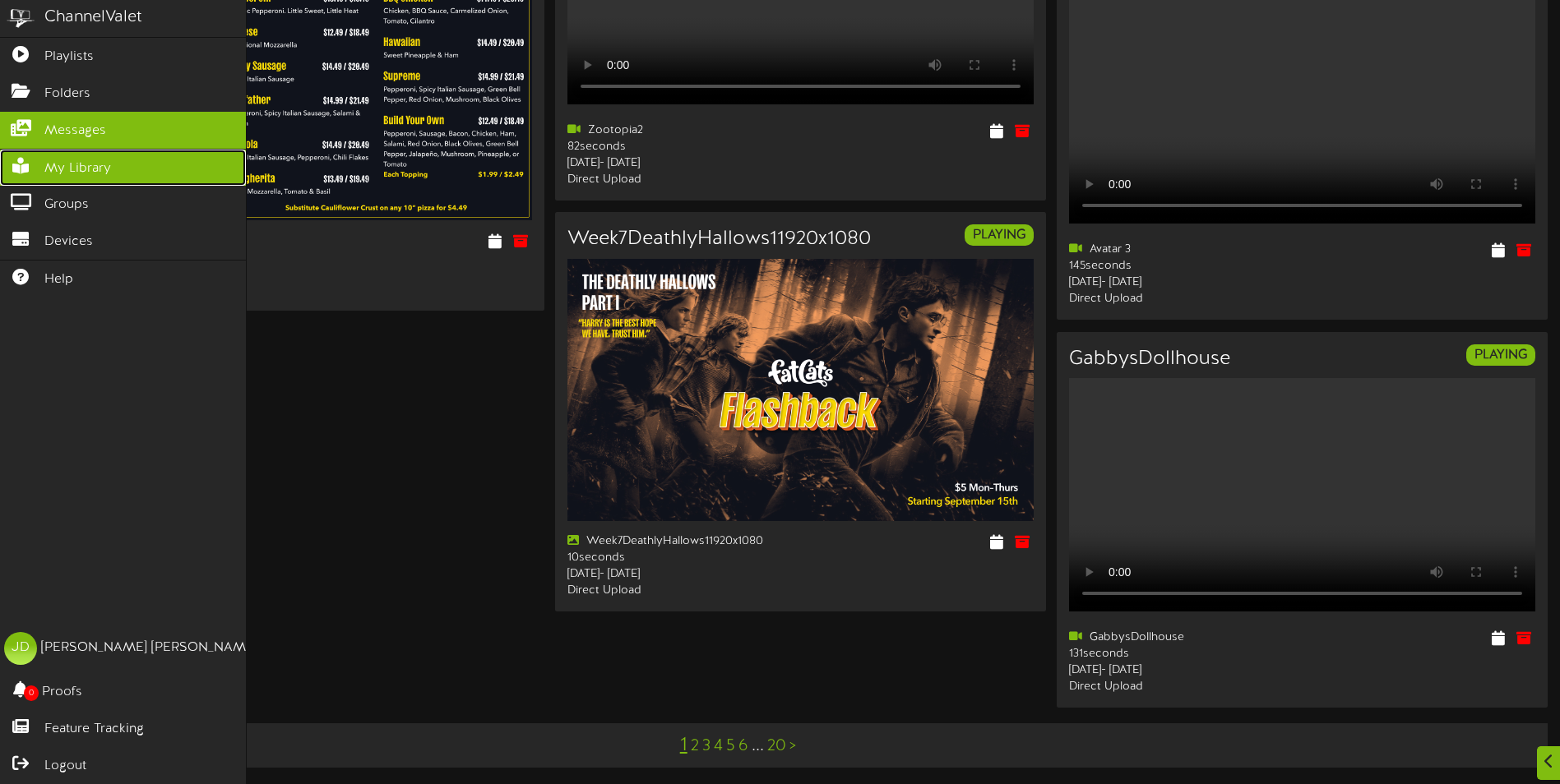
click at [70, 167] on span "My Library" at bounding box center [77, 169] width 67 height 19
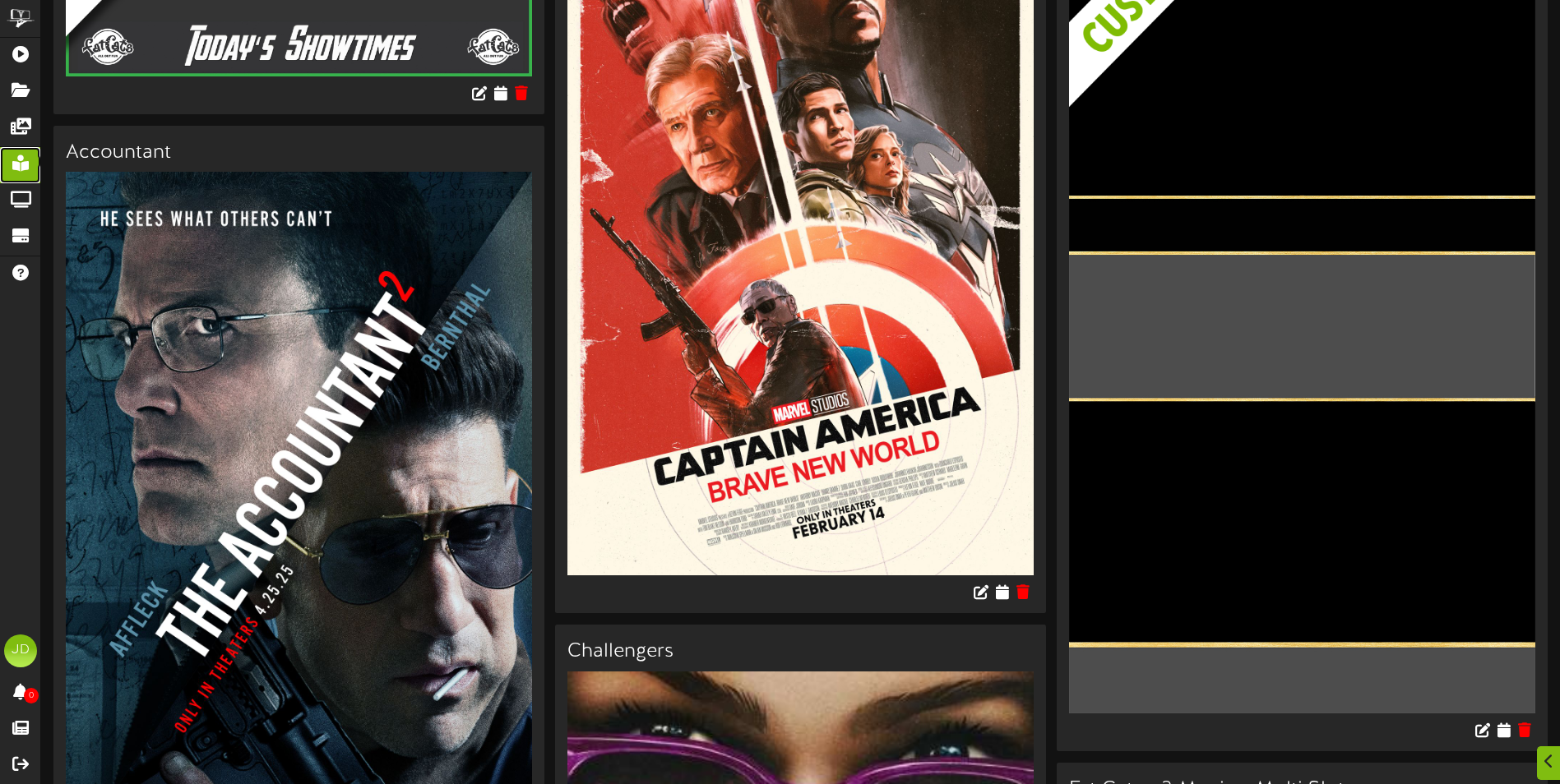
scroll to position [1233, 0]
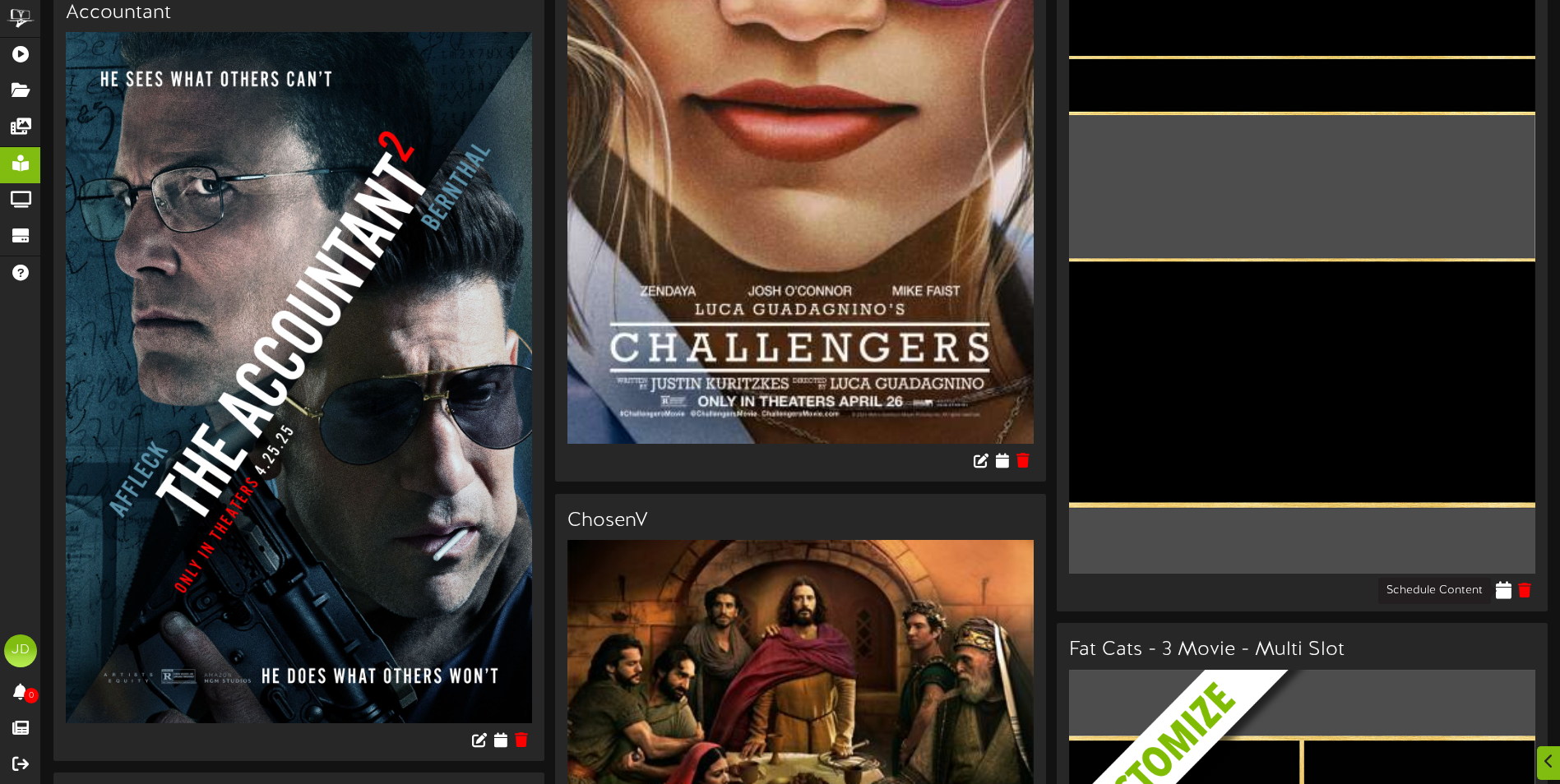
click at [1506, 592] on icon at bounding box center [1503, 590] width 16 height 18
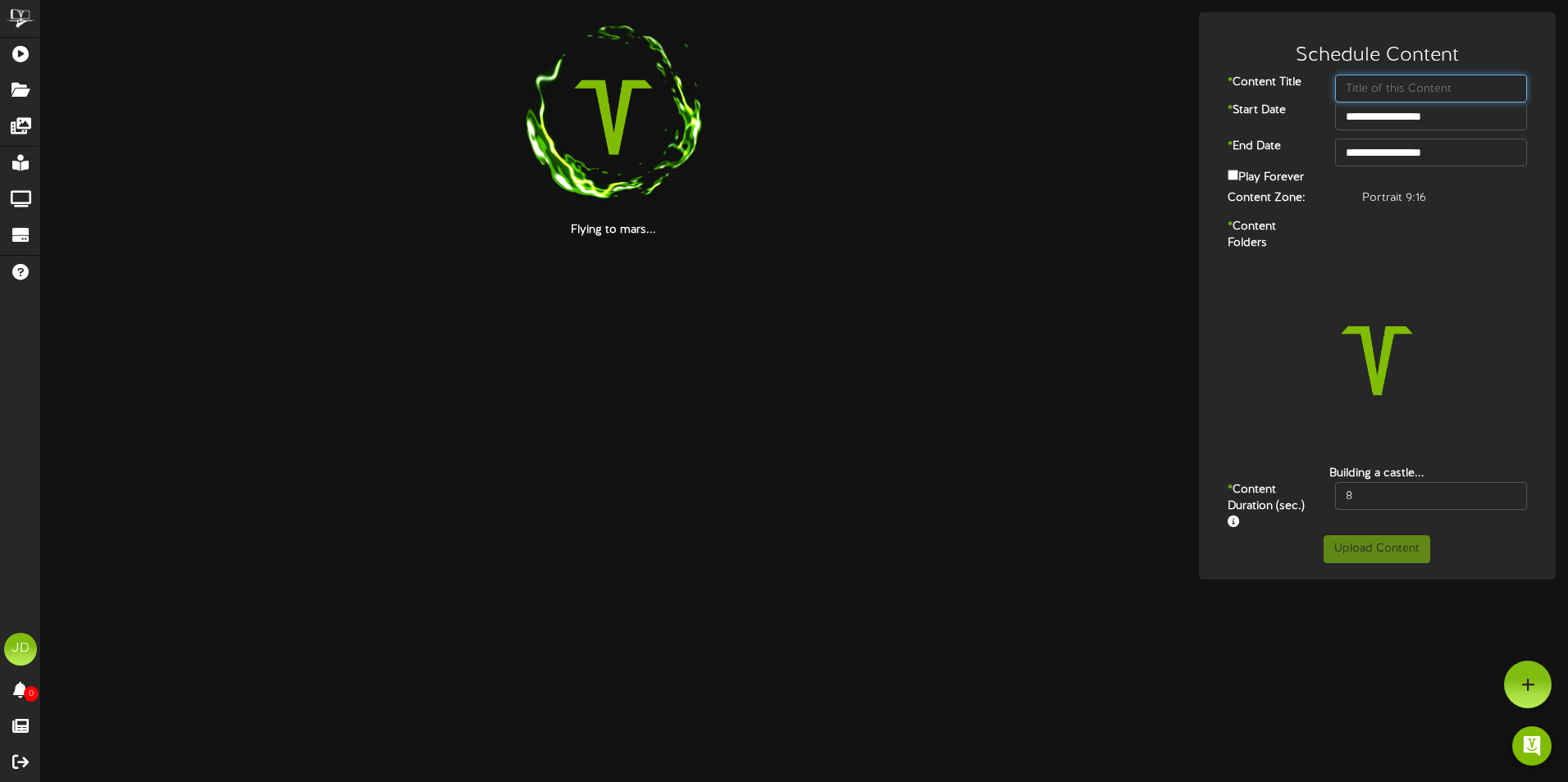
click at [1411, 85] on input "text" at bounding box center [1431, 89] width 192 height 28
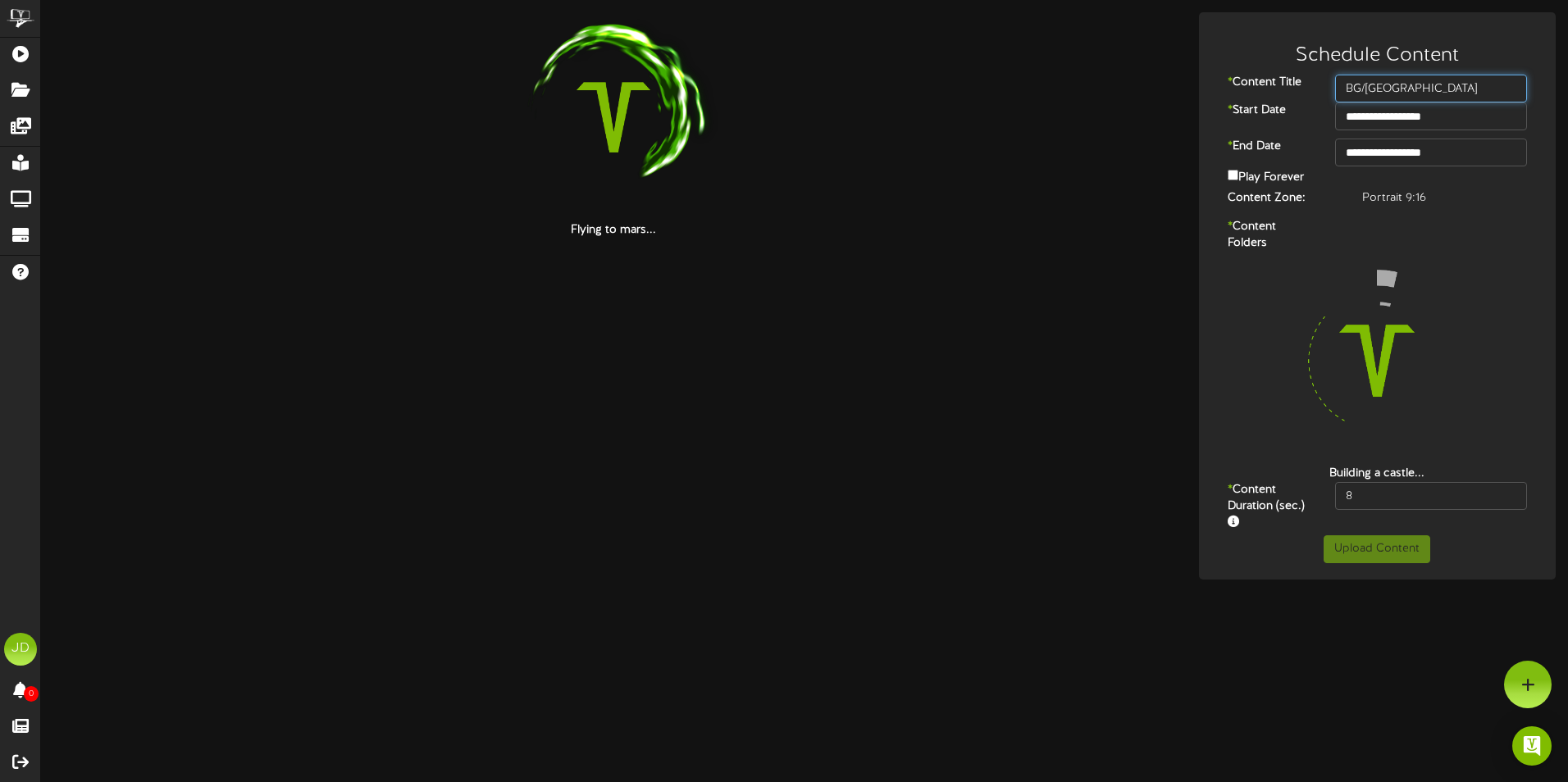
type input "BG/[GEOGRAPHIC_DATA]"
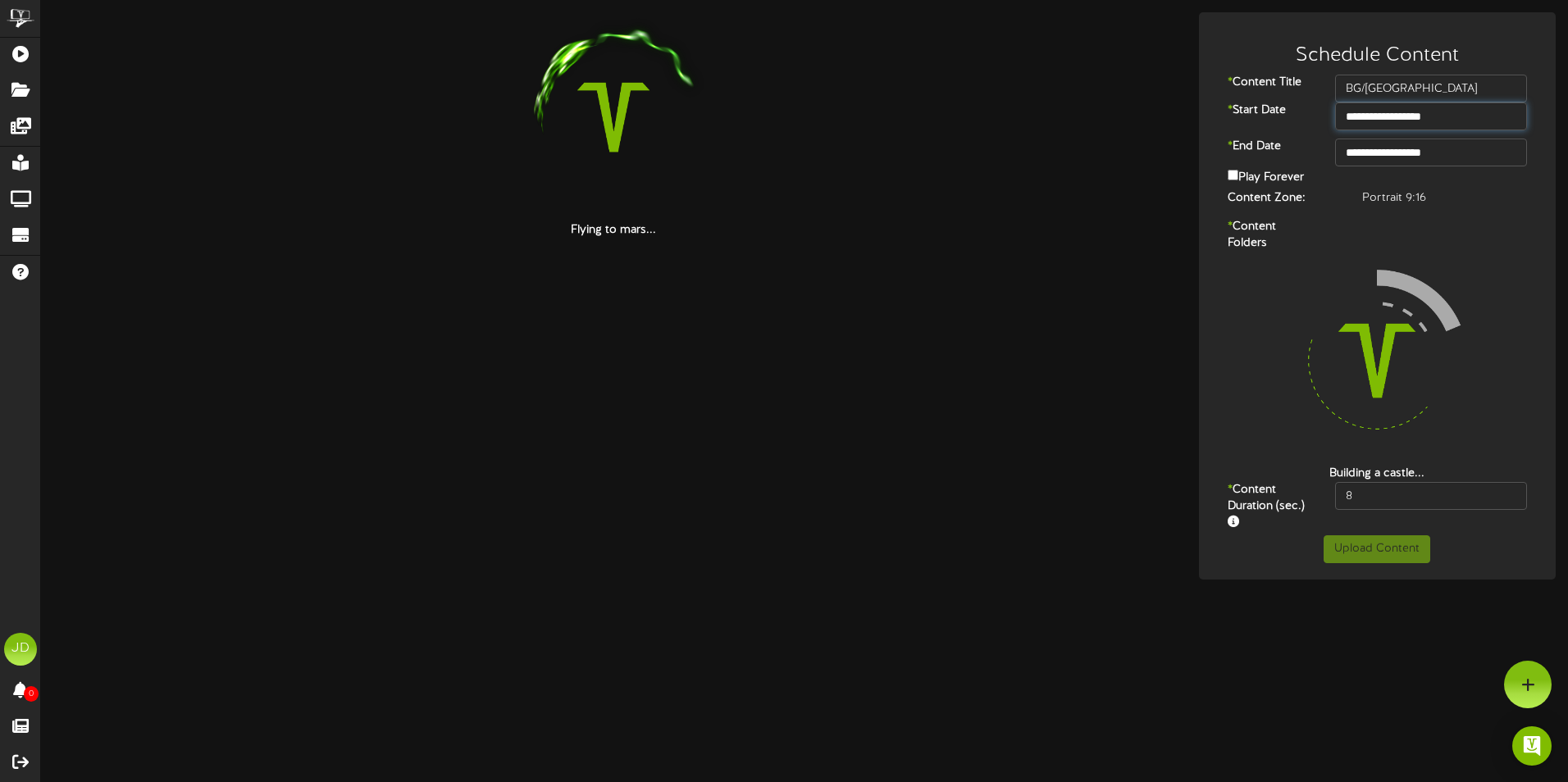
click at [1450, 112] on input "**********" at bounding box center [1431, 116] width 192 height 28
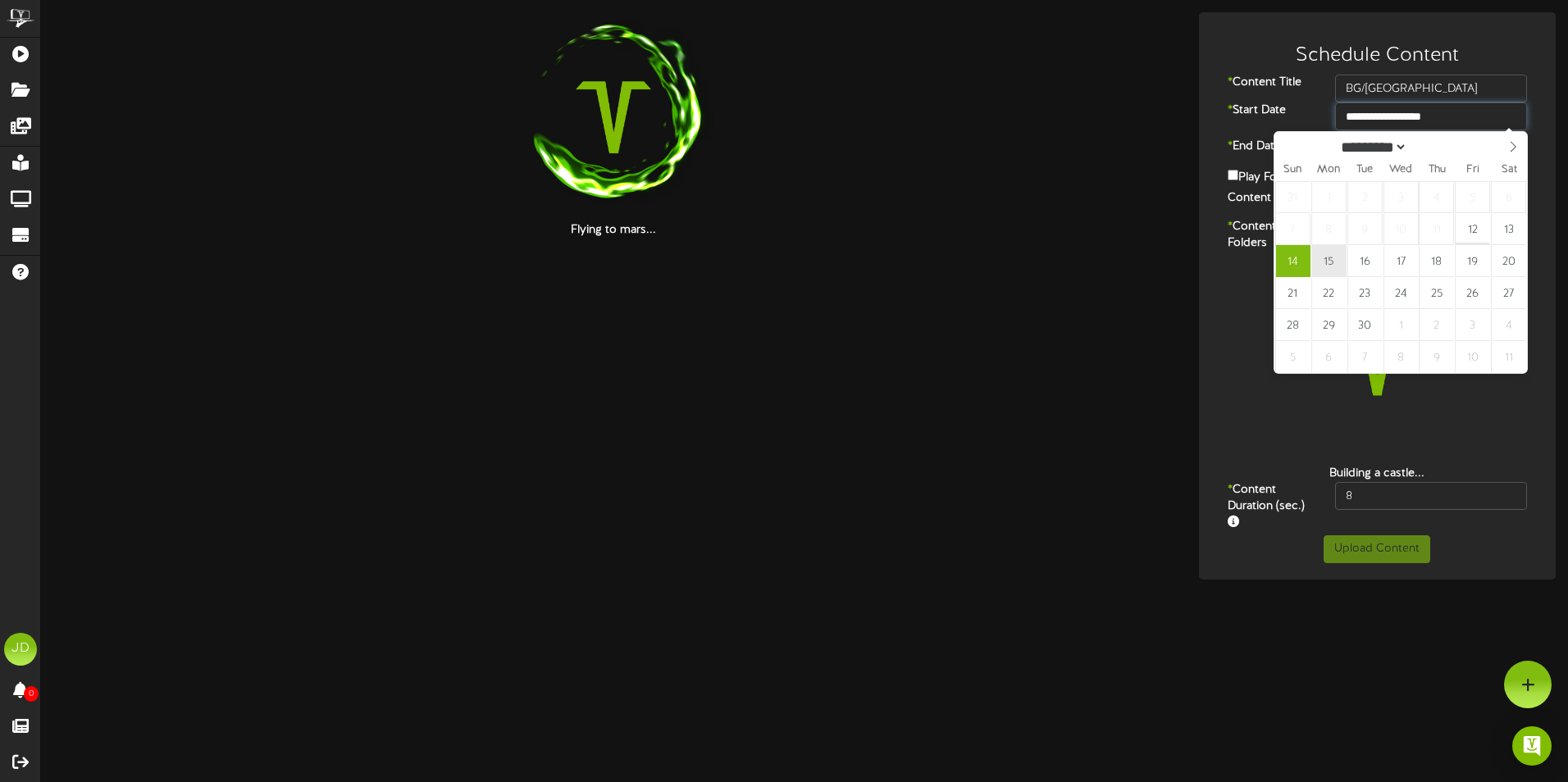
type input "**********"
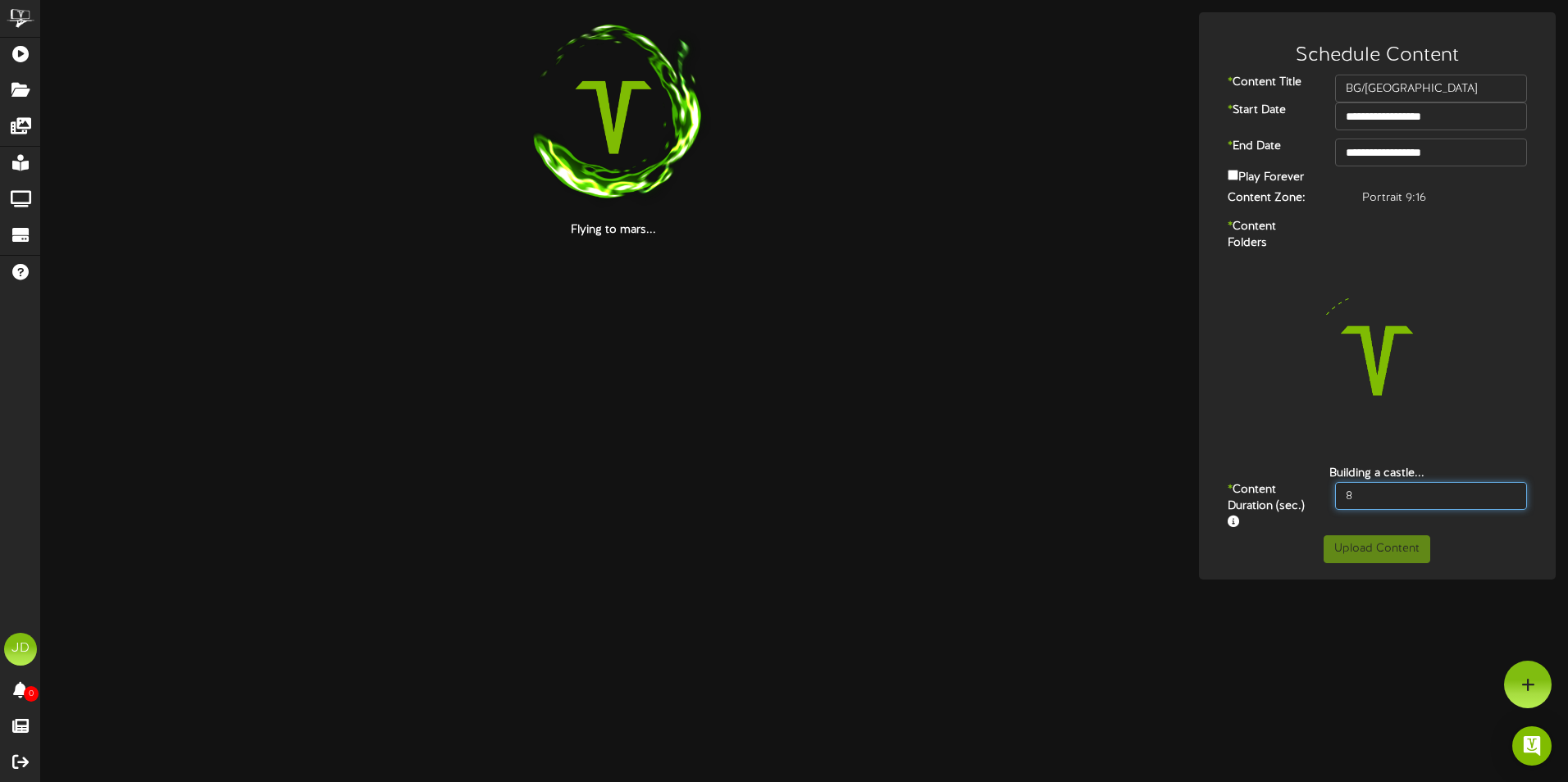
drag, startPoint x: 1391, startPoint y: 487, endPoint x: 1257, endPoint y: 501, distance: 134.7
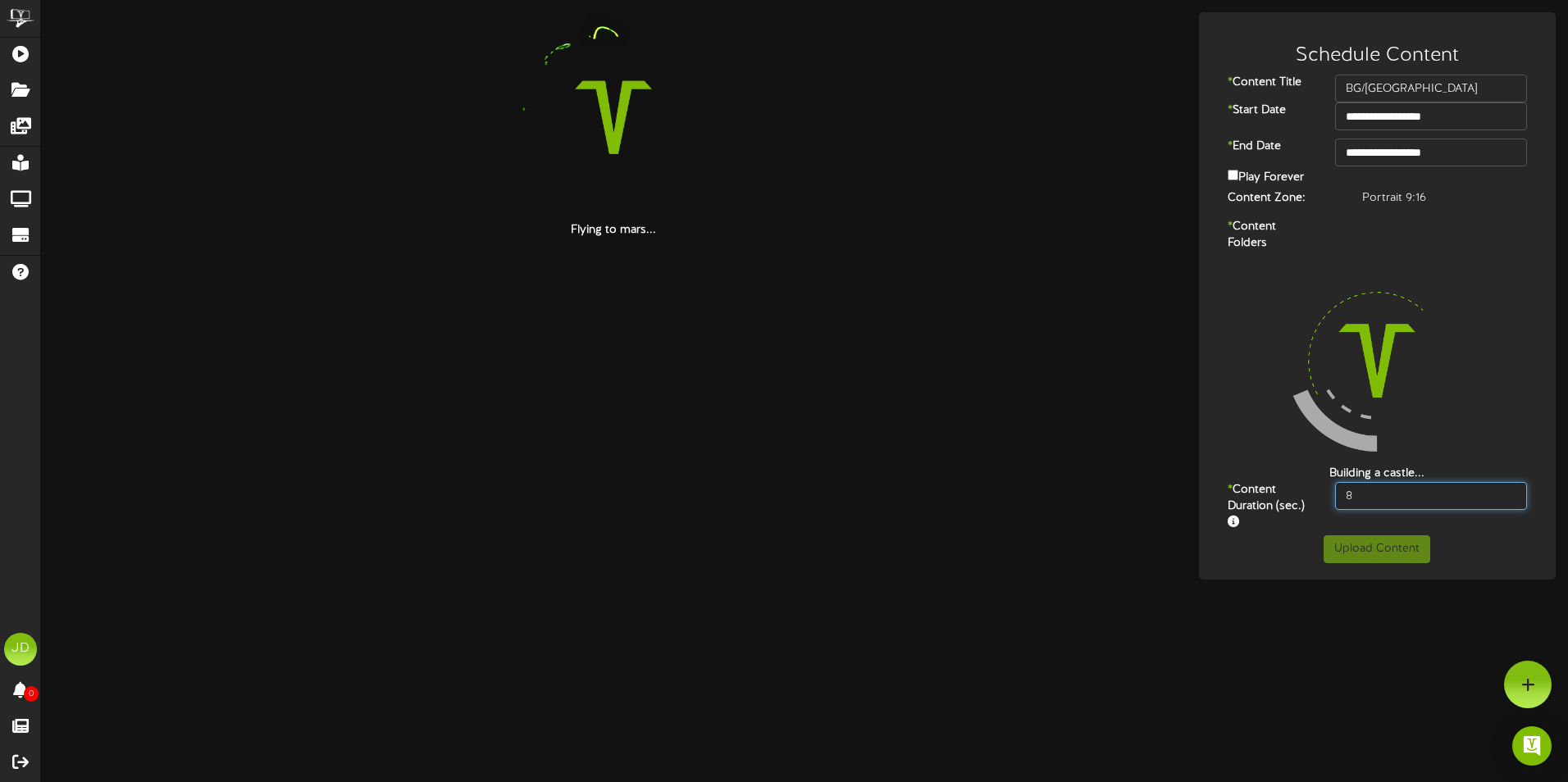
click at [1297, 494] on div "* Content Duration (sec.) 8" at bounding box center [1378, 509] width 350 height 53
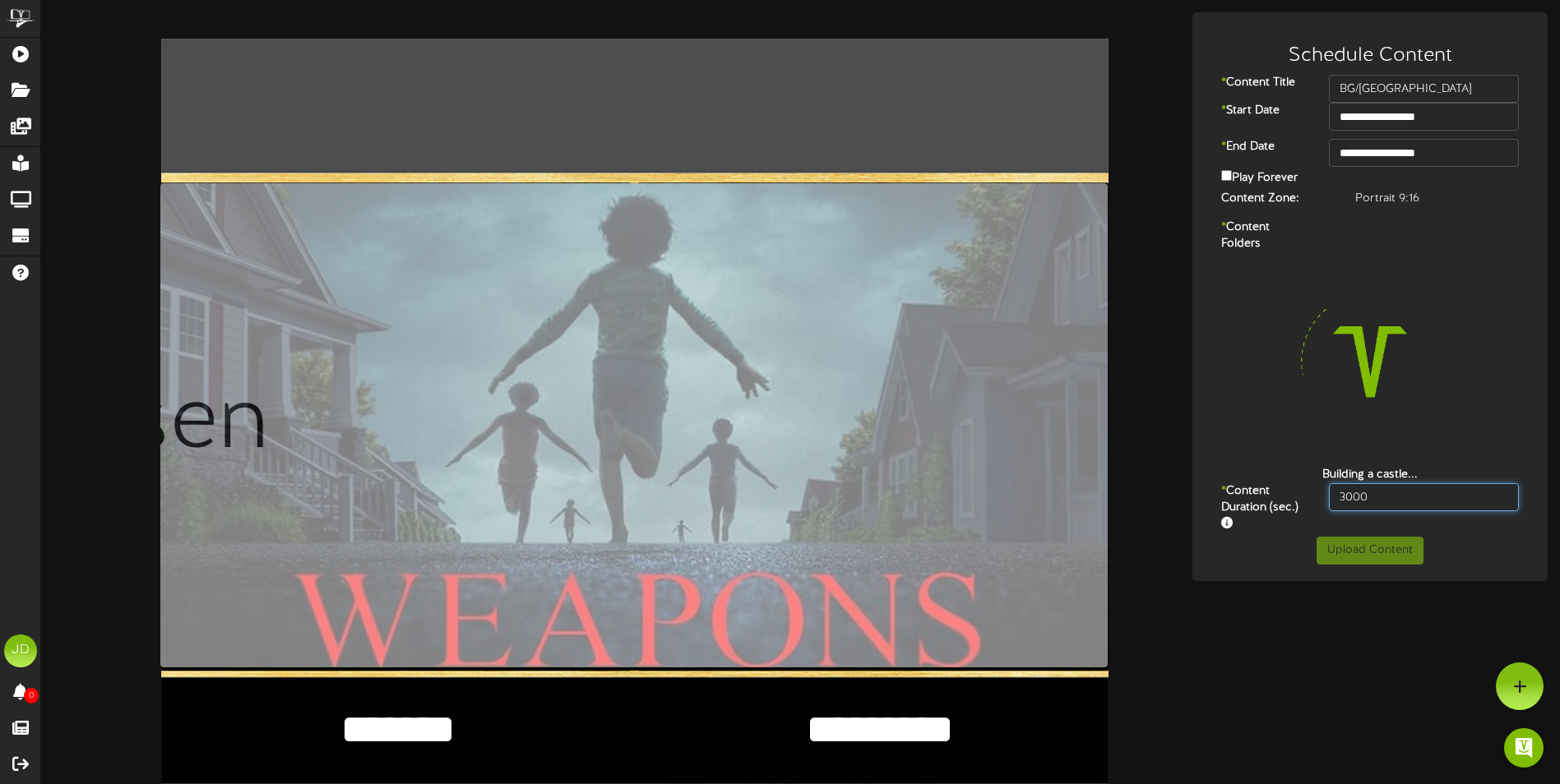
type input "3000"
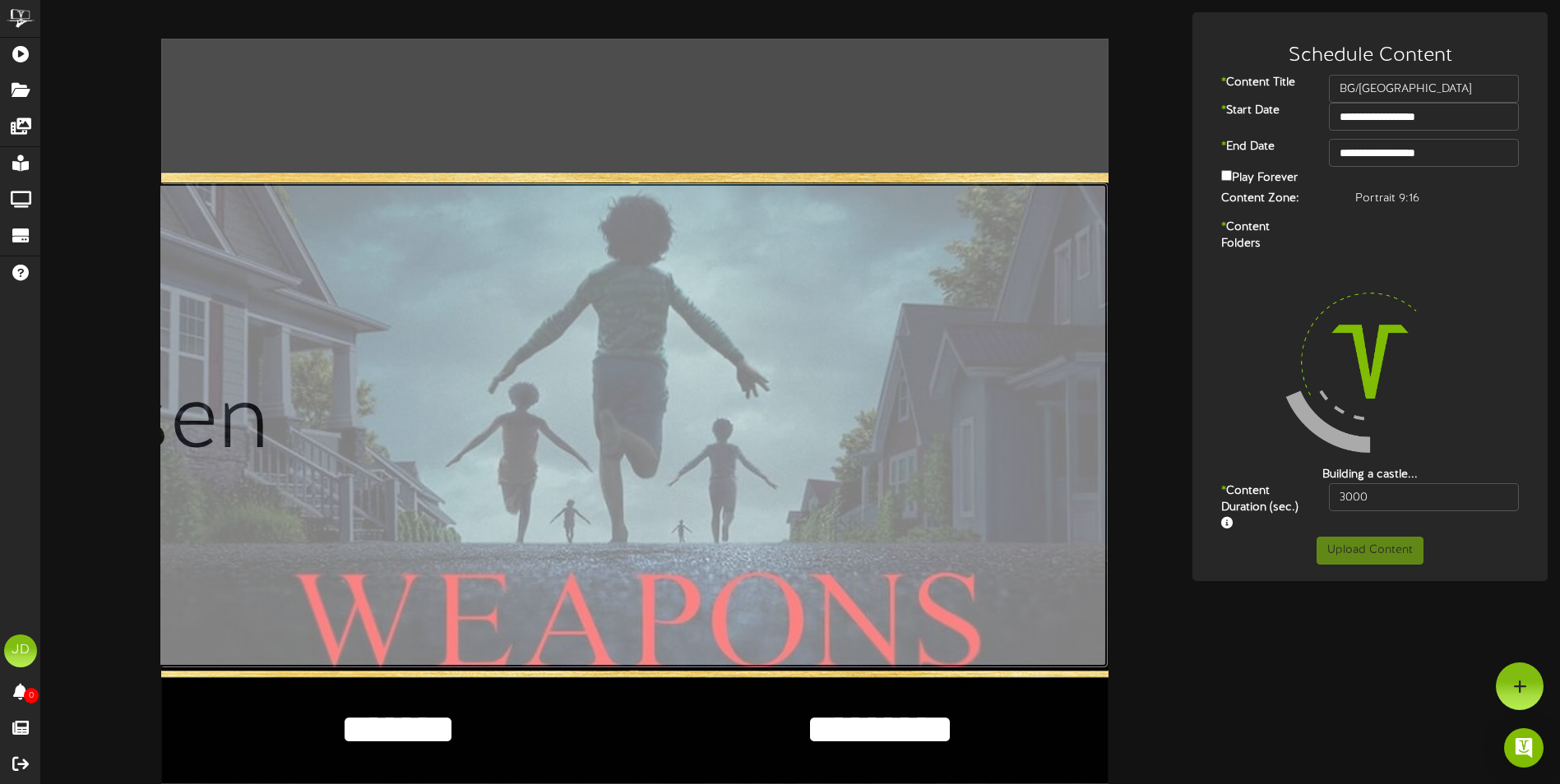
click at [668, 444] on input "file" at bounding box center [157, 425] width 1901 height 485
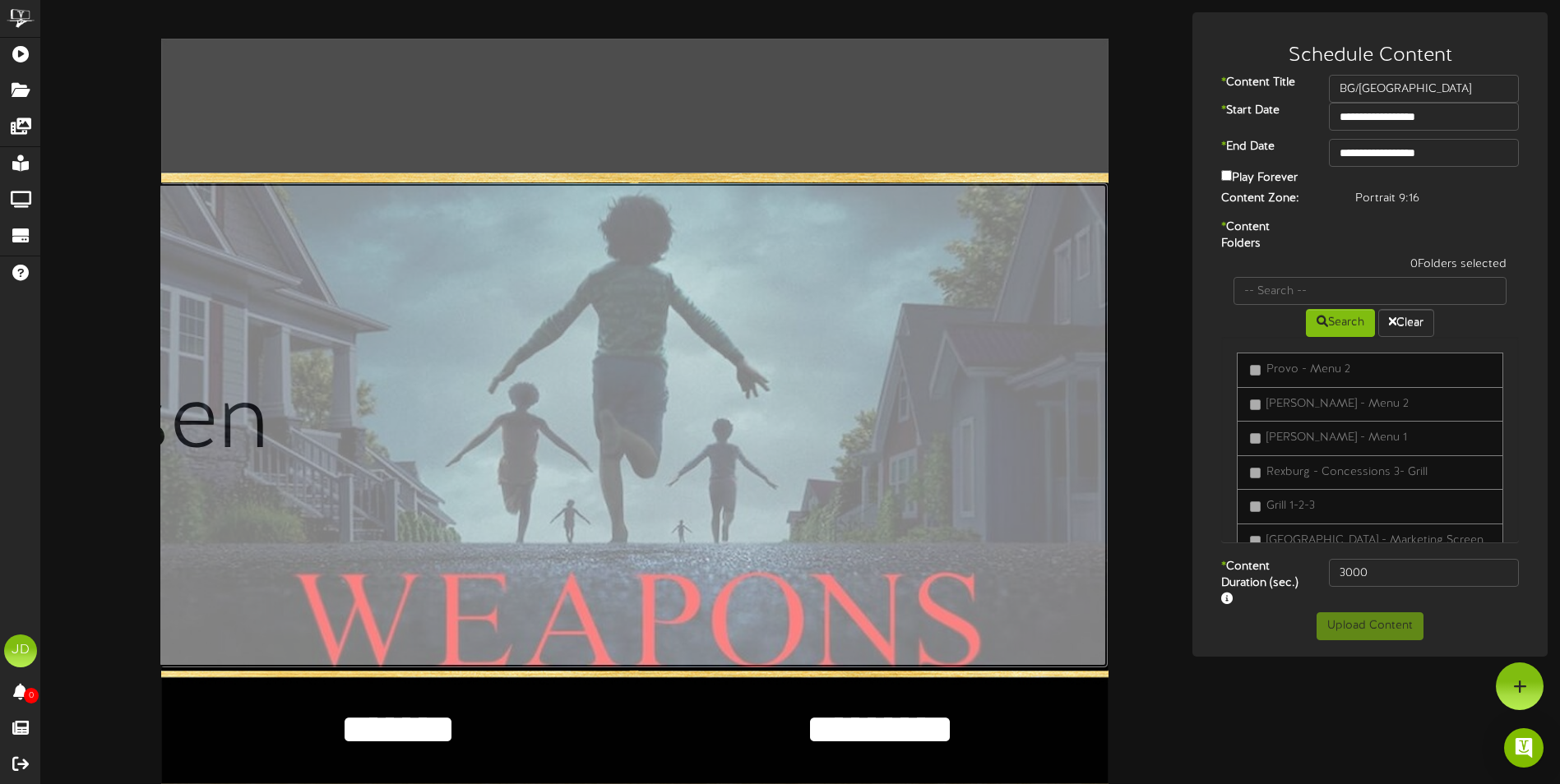
type input "**********"
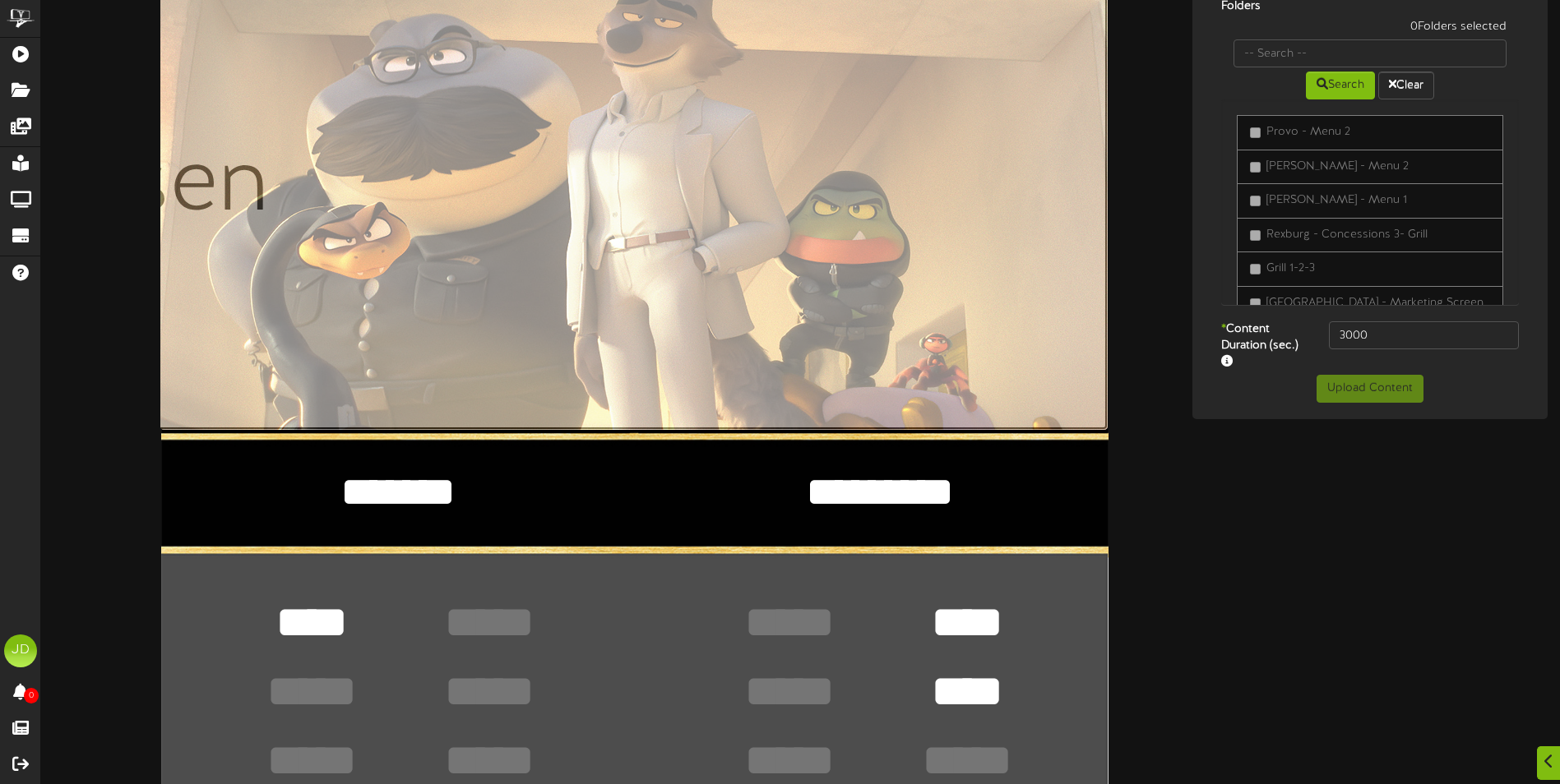
scroll to position [246, 0]
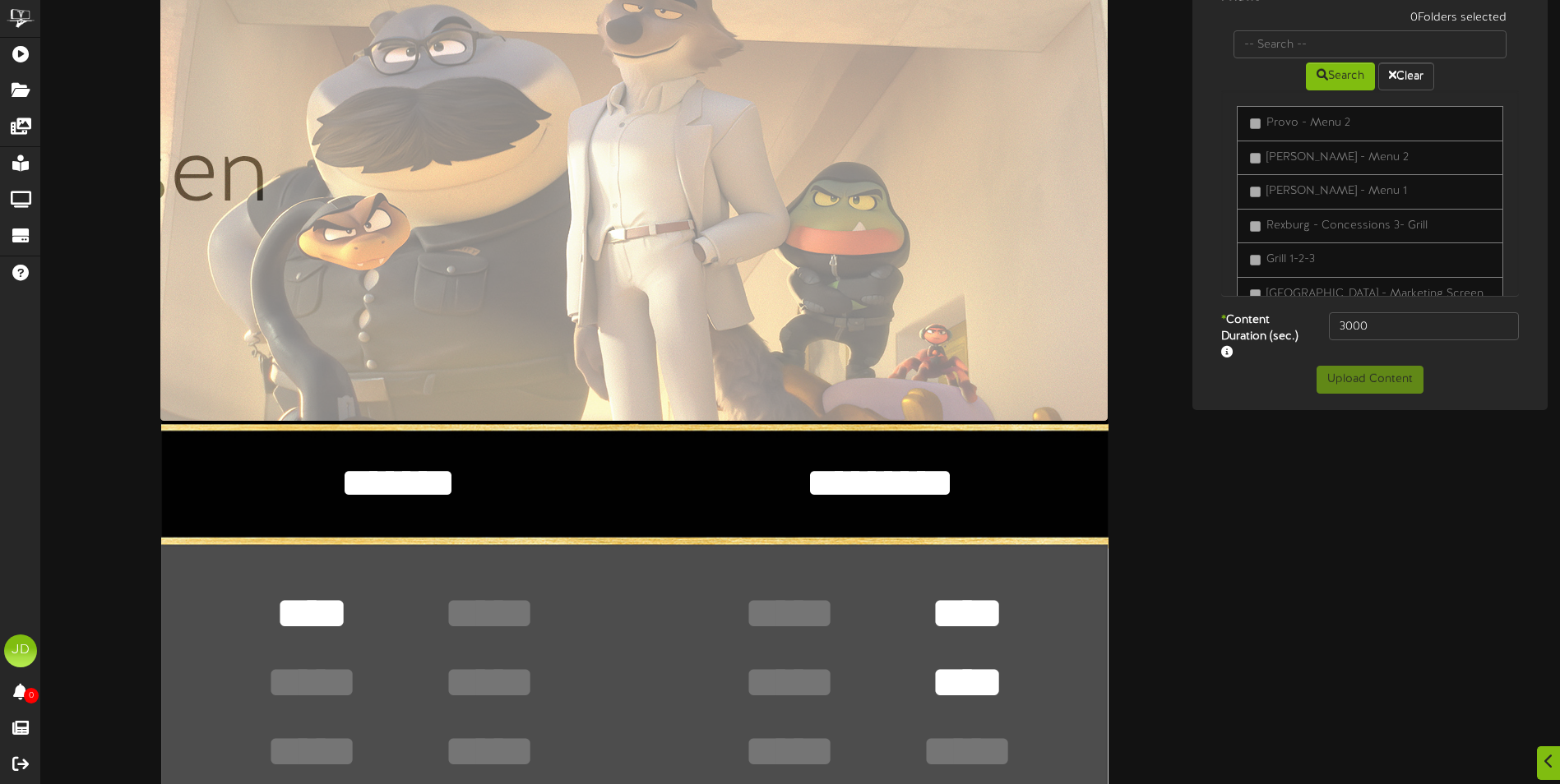
drag, startPoint x: 477, startPoint y: 497, endPoint x: 331, endPoint y: 493, distance: 146.1
click at [331, 493] on textarea "*******" at bounding box center [398, 482] width 410 height 56
type textarea "*"
type textarea "**********"
drag, startPoint x: 789, startPoint y: 483, endPoint x: 996, endPoint y: 484, distance: 207.0
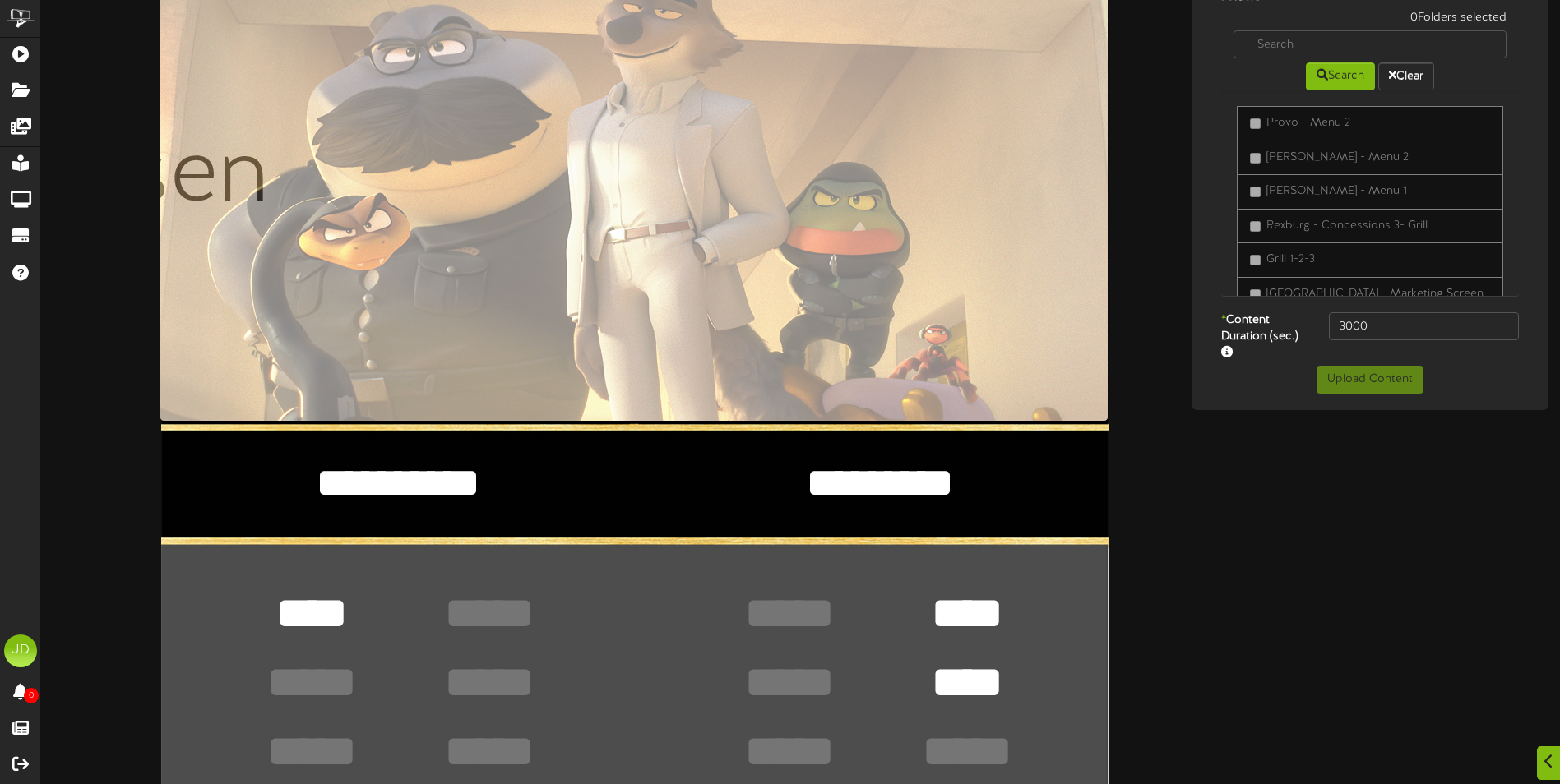
click at [996, 484] on textarea "*********" at bounding box center [880, 482] width 410 height 56
type textarea "********"
click at [311, 603] on textarea "****" at bounding box center [311, 613] width 120 height 62
click at [312, 603] on textarea "****" at bounding box center [311, 613] width 120 height 62
